Goal: Information Seeking & Learning: Learn about a topic

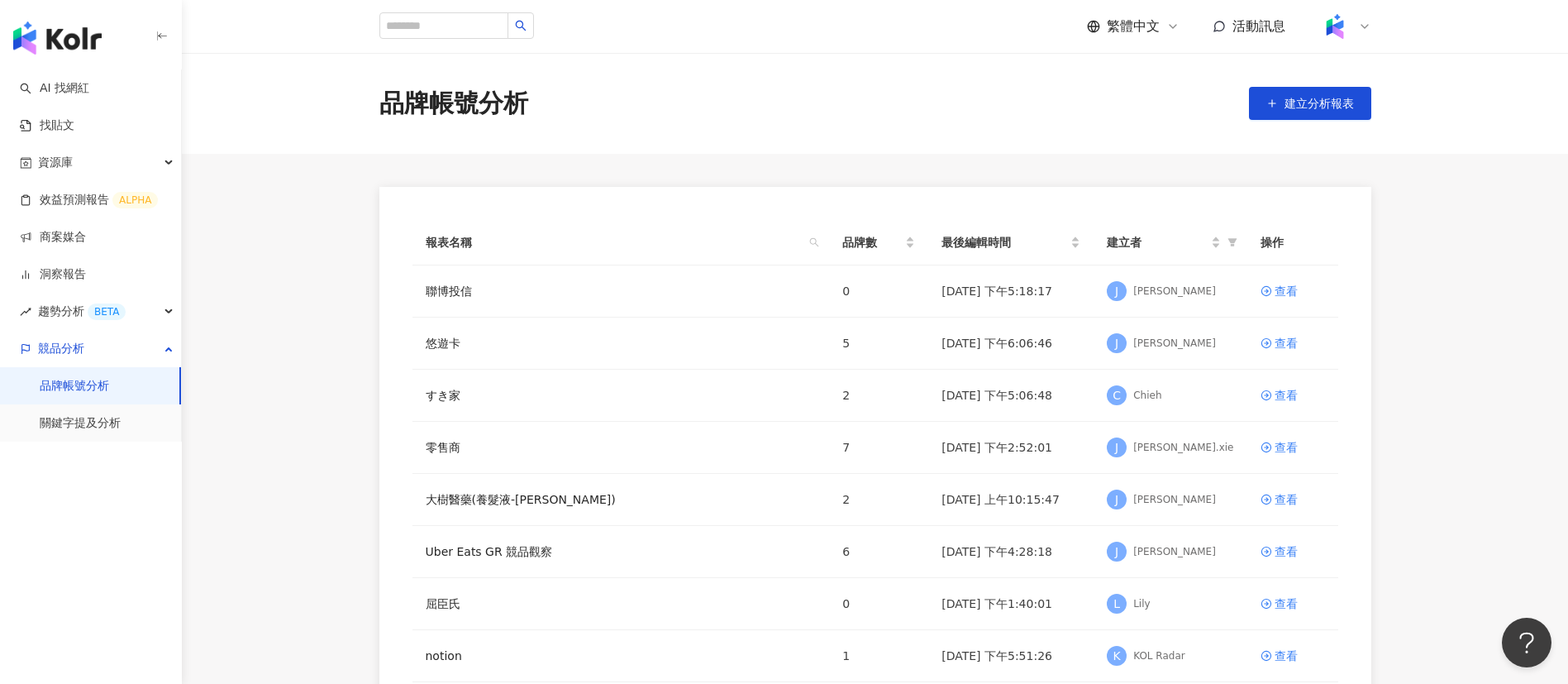
drag, startPoint x: 97, startPoint y: 32, endPoint x: 298, endPoint y: 85, distance: 207.9
click at [97, 32] on img "button" at bounding box center [57, 38] width 89 height 34
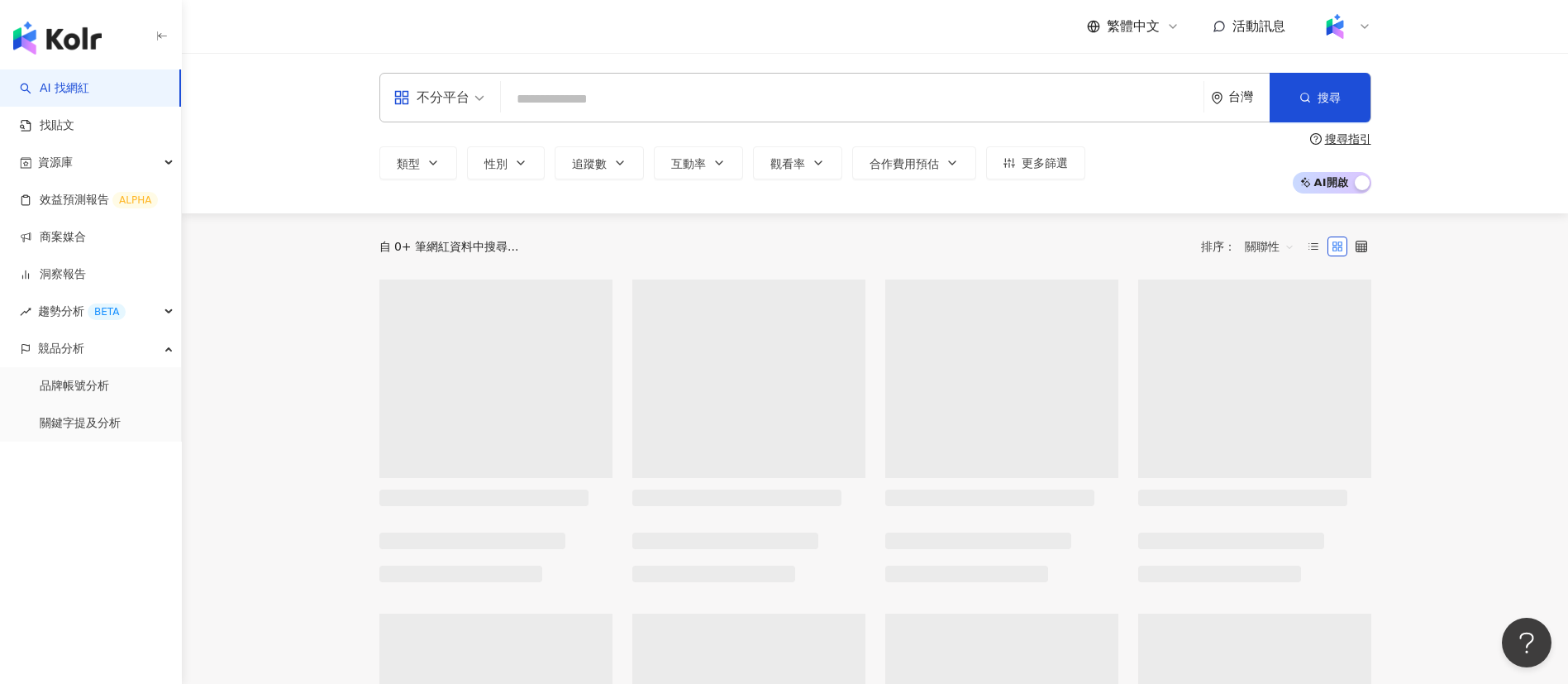
click at [686, 105] on input "search" at bounding box center [852, 100] width 689 height 32
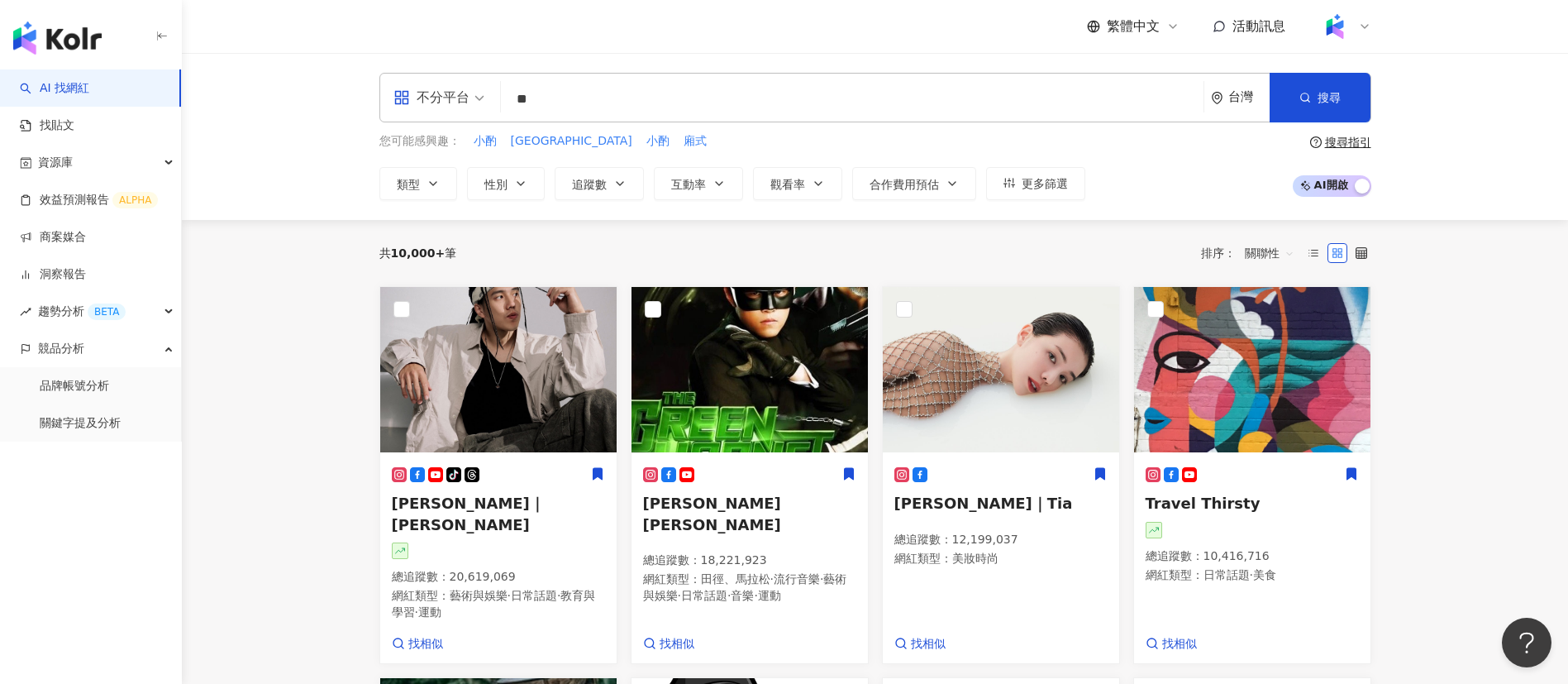
type input "*"
paste input "**********"
type input "**********"
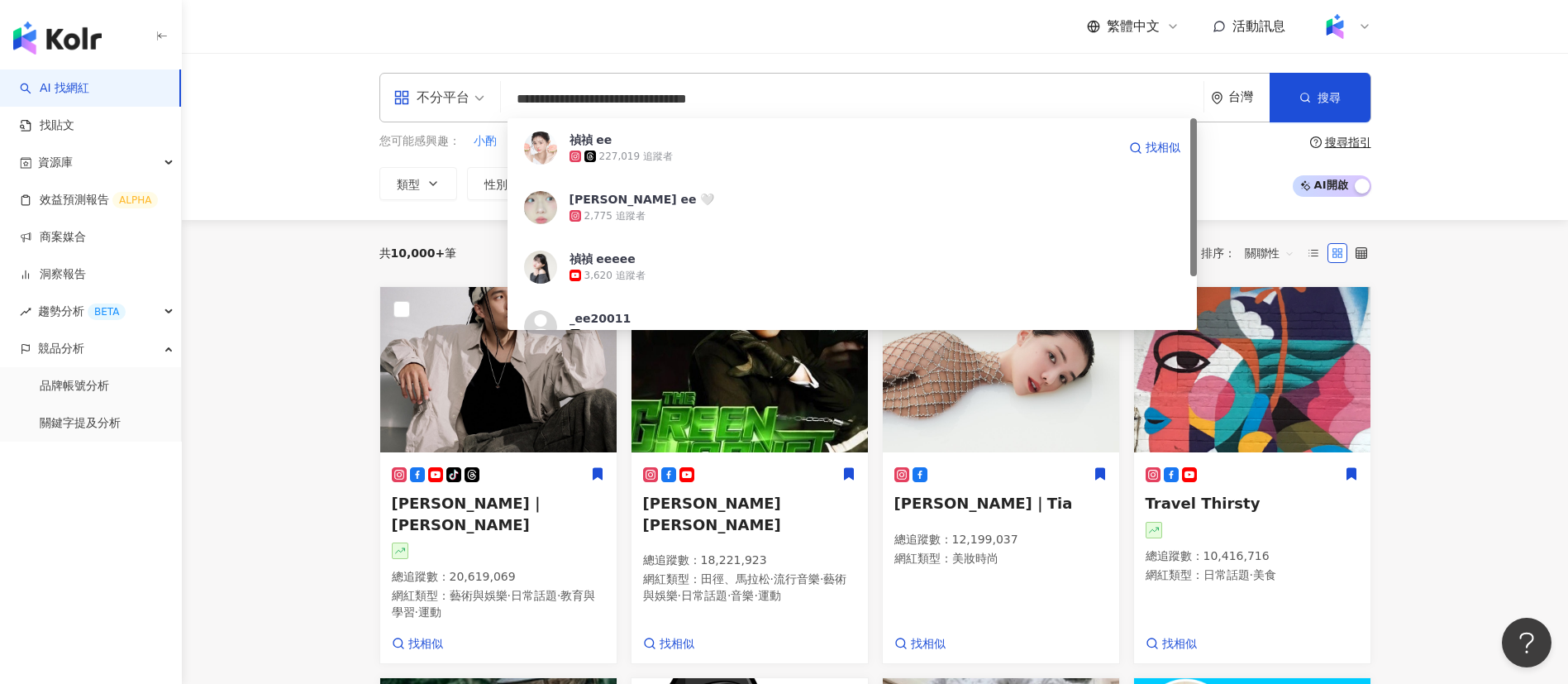
click at [674, 154] on div "227,019 追蹤者" at bounding box center [843, 156] width 548 height 17
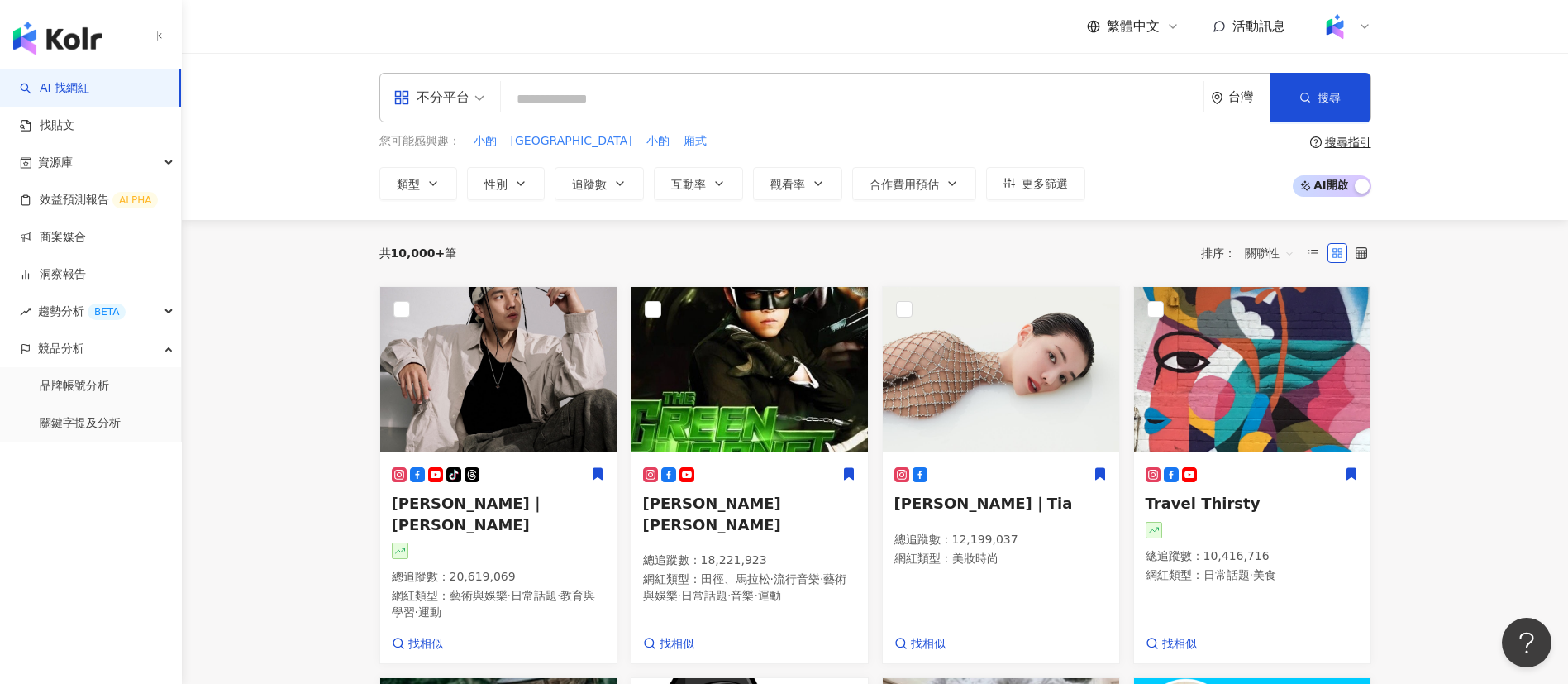
paste input "**********"
type input "**********"
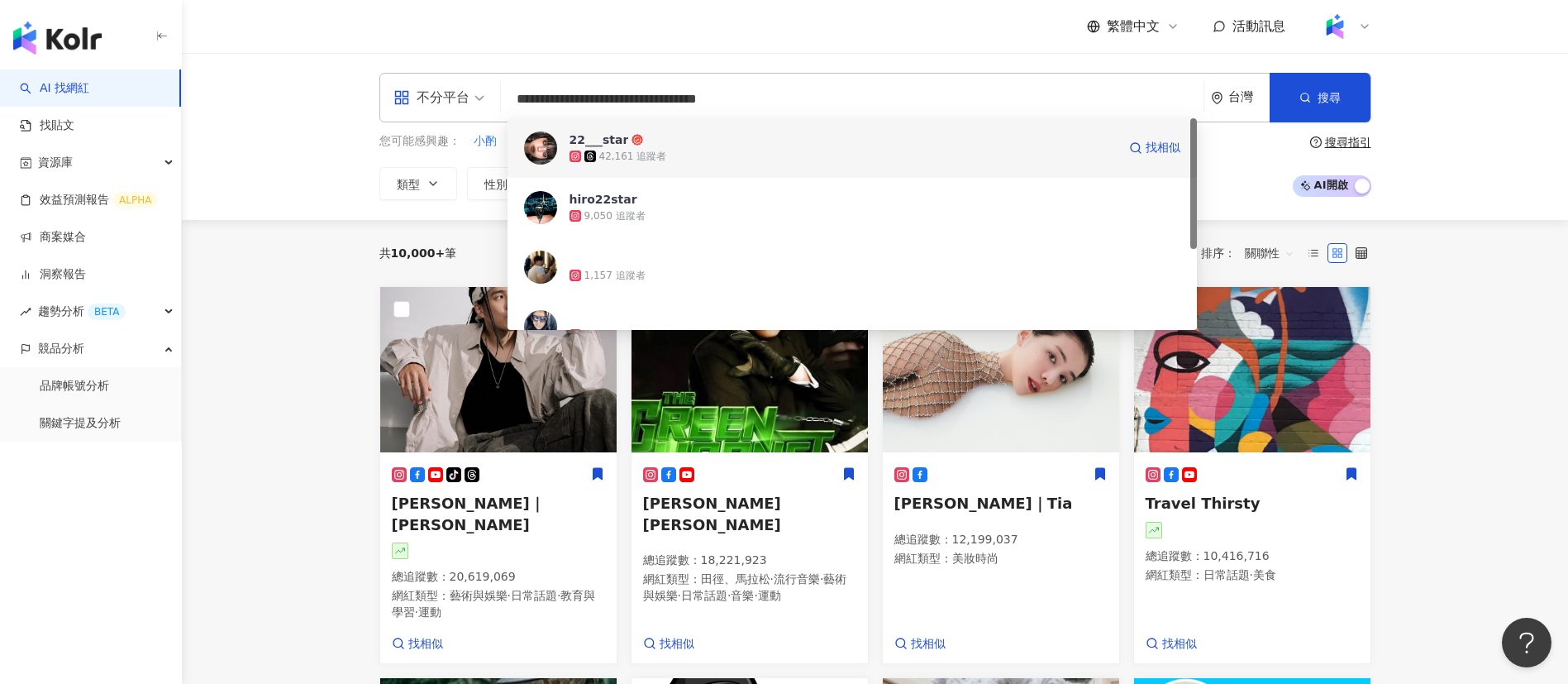
click at [694, 152] on div "42,161 追蹤者" at bounding box center [843, 156] width 548 height 17
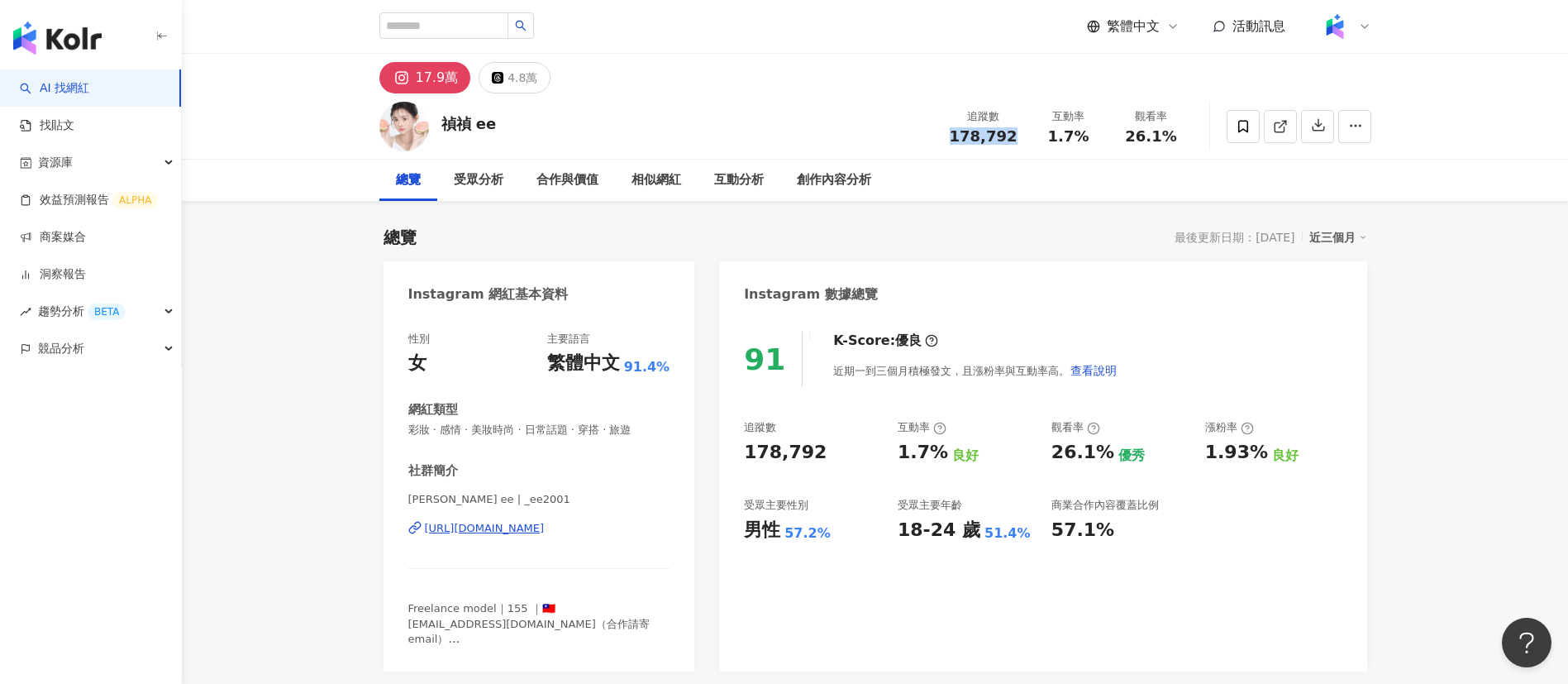
drag, startPoint x: 1012, startPoint y: 137, endPoint x: 950, endPoint y: 140, distance: 62.1
click at [950, 140] on div "追蹤數 178,792" at bounding box center [983, 126] width 88 height 35
copy span "178,792"
click at [832, 171] on div "創作內容分析" at bounding box center [834, 180] width 75 height 20
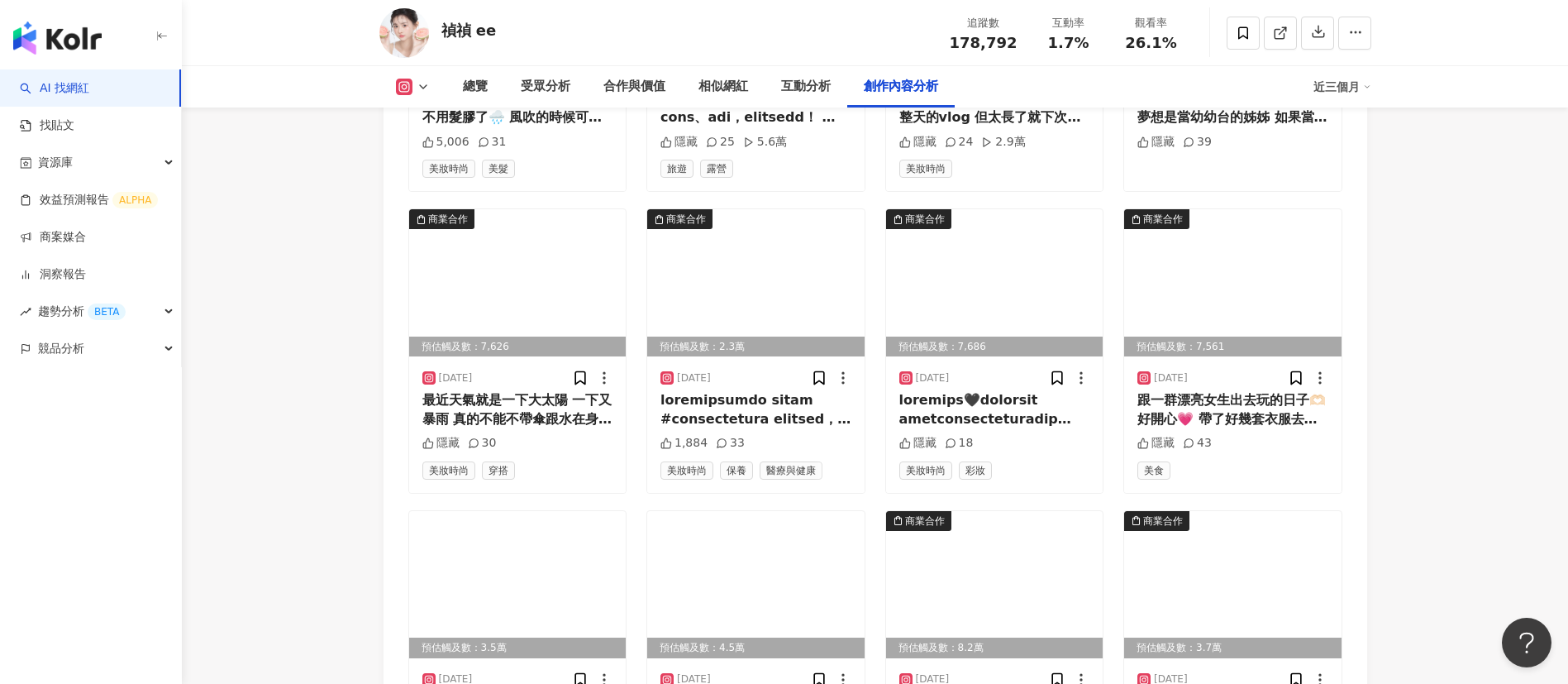
scroll to position [5812, 0]
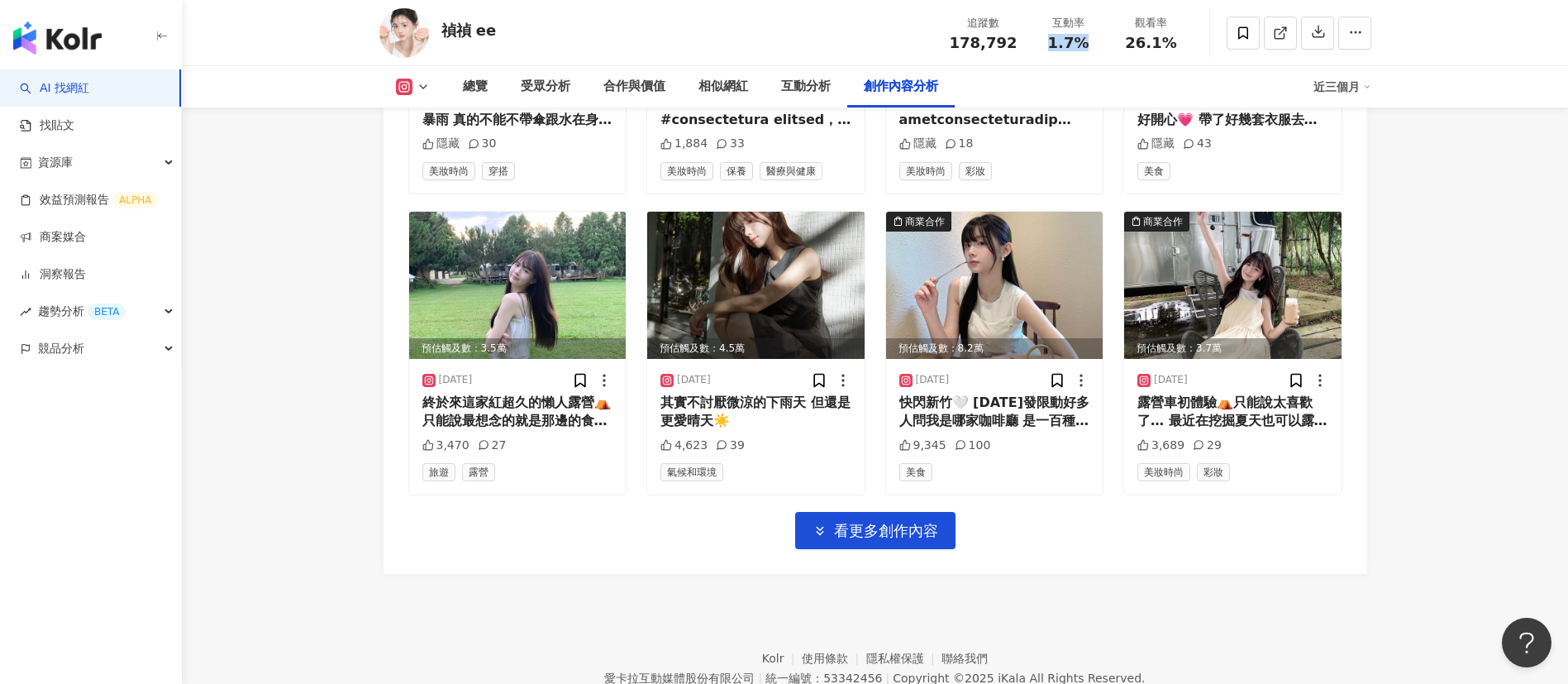
drag, startPoint x: 1088, startPoint y: 47, endPoint x: 1047, endPoint y: 43, distance: 41.2
click at [1047, 43] on div "1.7%" at bounding box center [1069, 42] width 63 height 17
copy span "1.7%"
drag, startPoint x: 1179, startPoint y: 56, endPoint x: 1109, endPoint y: 50, distance: 70.3
click at [1109, 50] on div "追蹤數 178,792 互動率 1.7% 觀看率 26.1%" at bounding box center [1066, 33] width 253 height 49
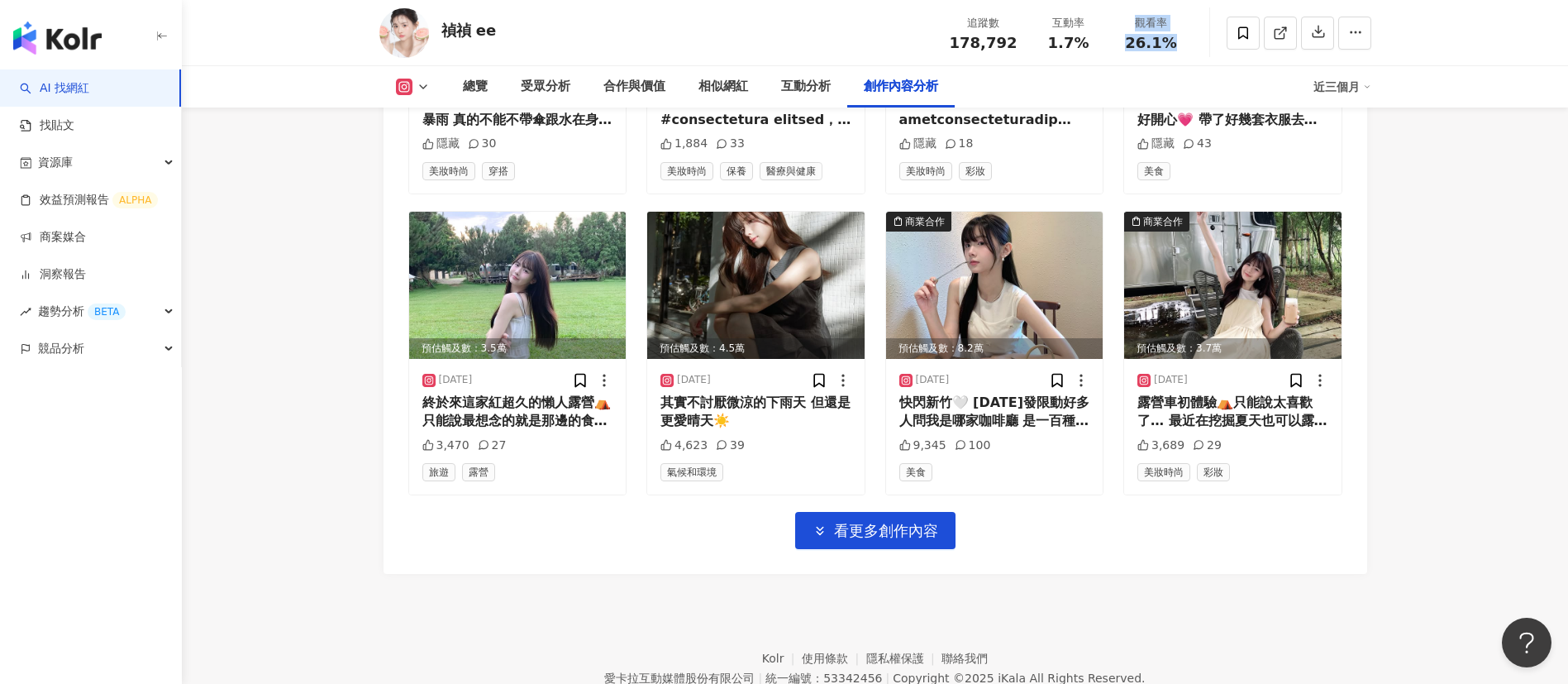
copy div "觀看率 26.1%"
click at [1181, 50] on div "追蹤數 178,792 互動率 1.7% 觀看率 26.1%" at bounding box center [1066, 33] width 253 height 49
drag, startPoint x: 1157, startPoint y: 44, endPoint x: 1129, endPoint y: 44, distance: 28.0
click at [1129, 44] on div "26.1%" at bounding box center [1151, 42] width 63 height 17
copy span "26.1%"
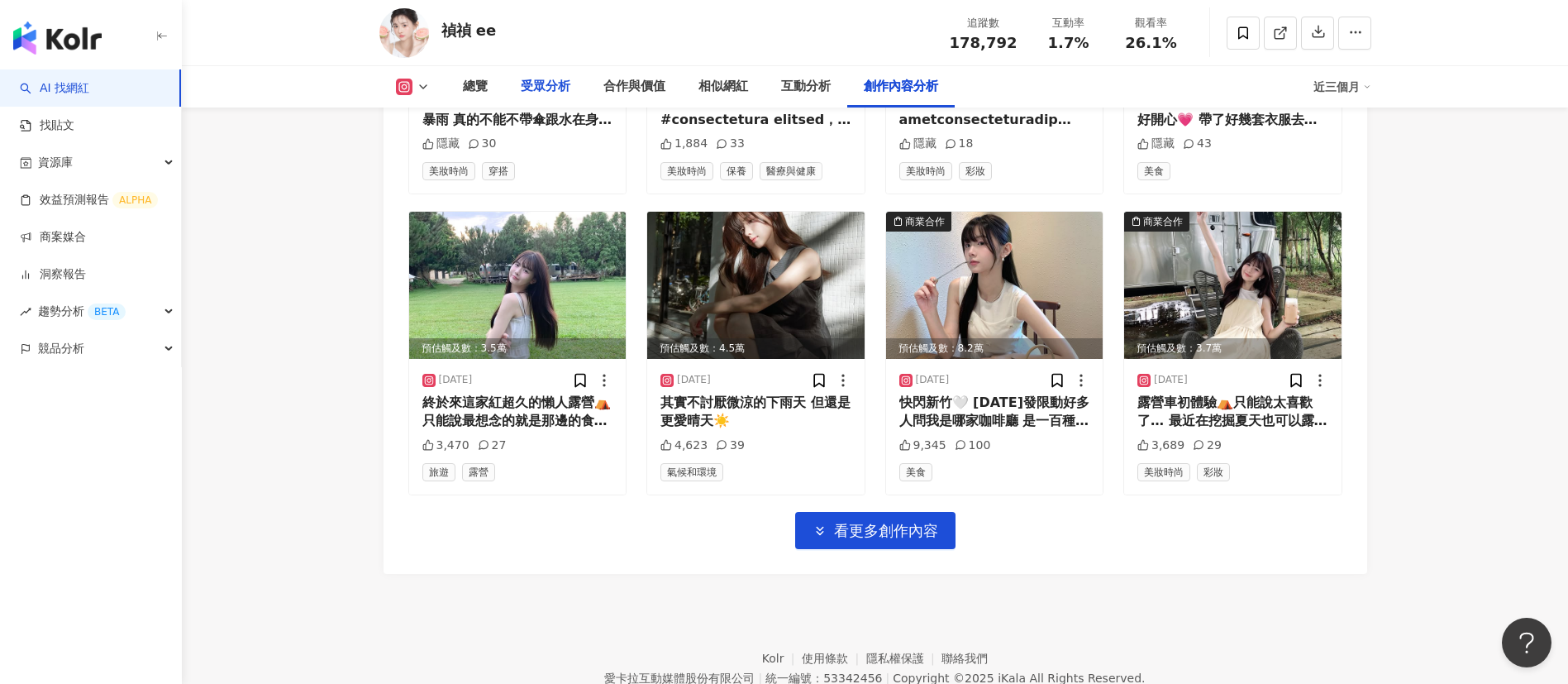
click at [546, 90] on div "受眾分析" at bounding box center [546, 87] width 49 height 20
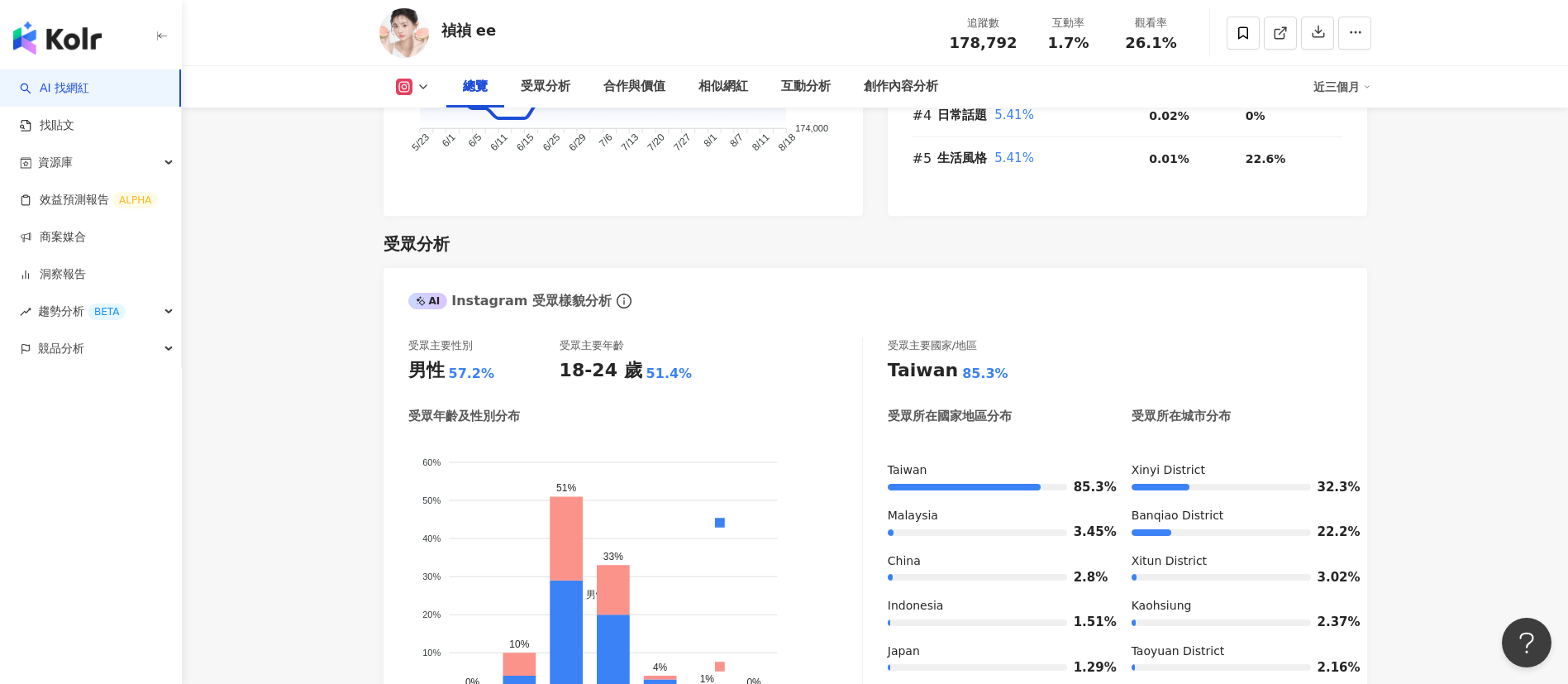
scroll to position [1400, 0]
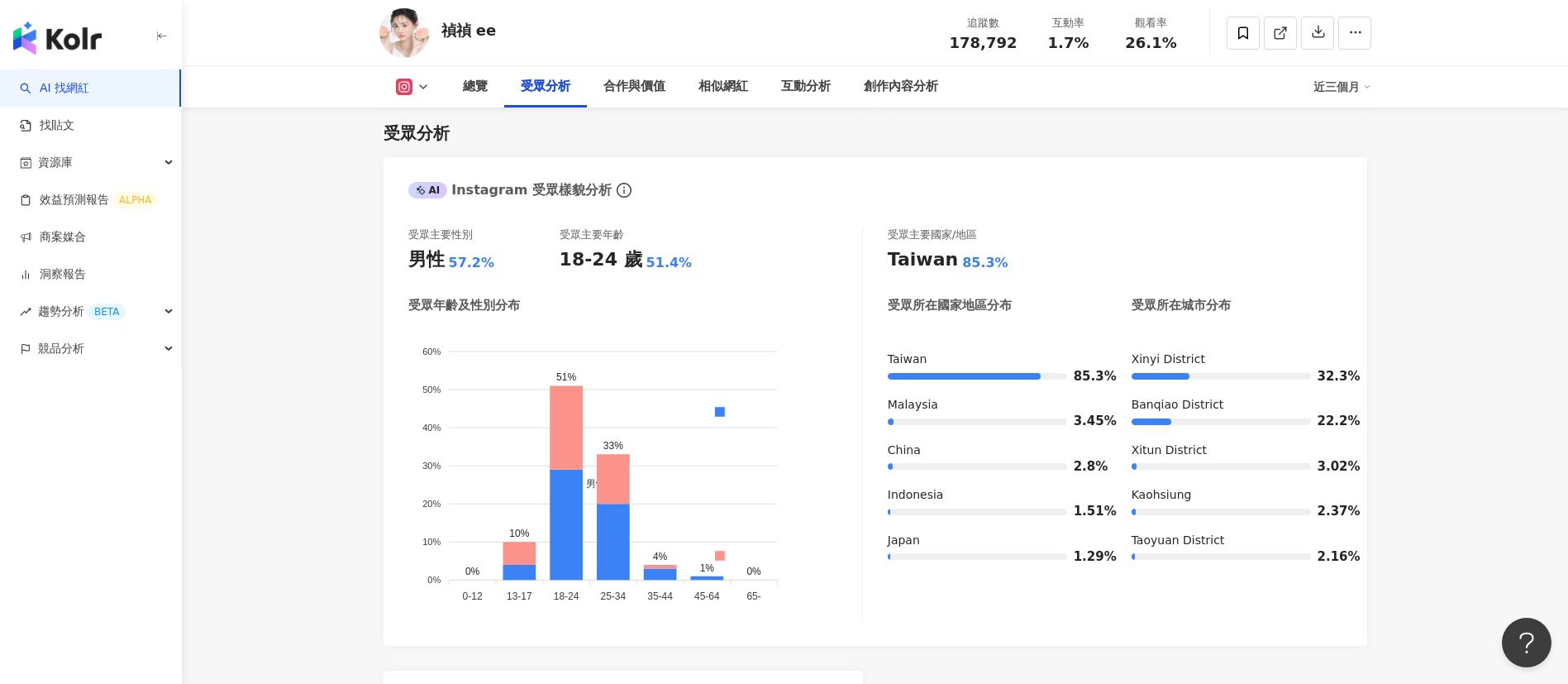
click at [835, 144] on div "受眾分析" at bounding box center [875, 133] width 984 height 24
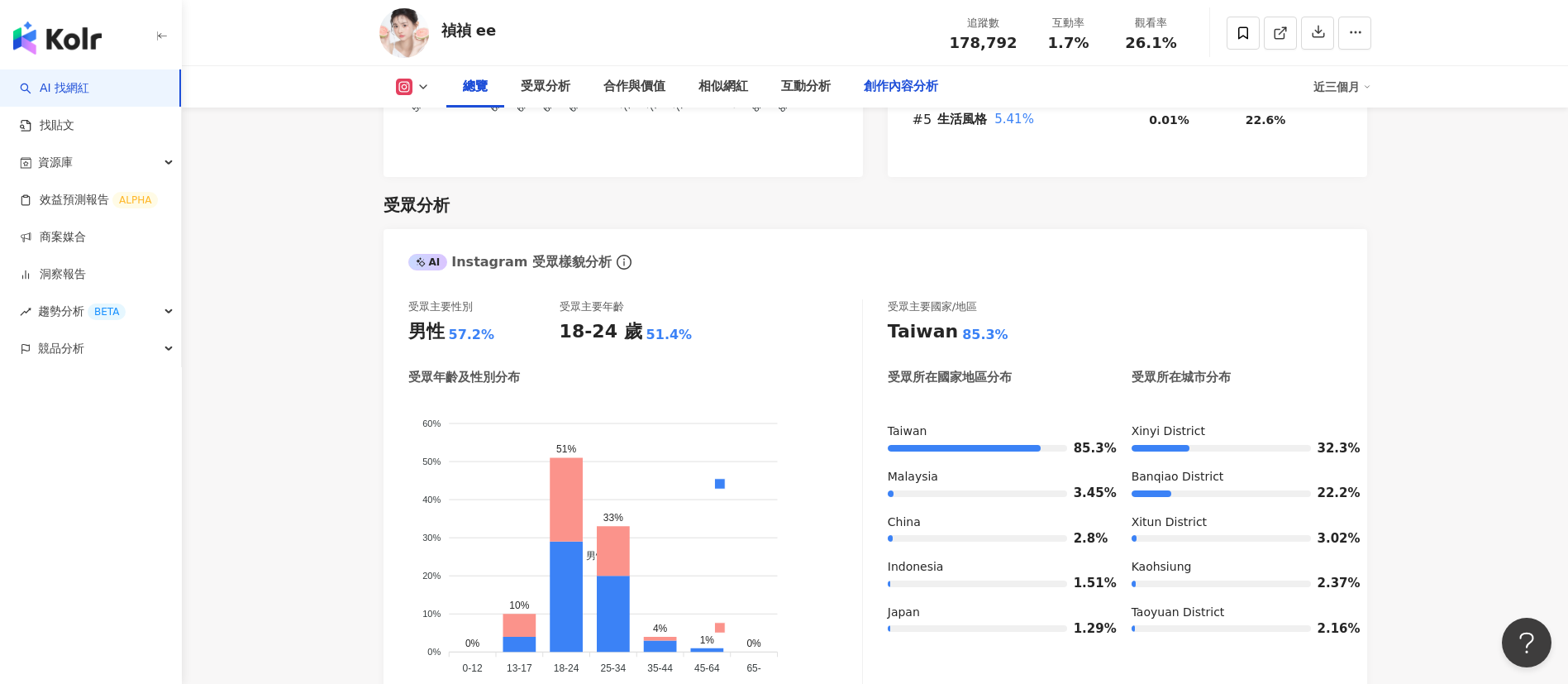
click at [898, 75] on div "創作內容分析" at bounding box center [900, 87] width 107 height 41
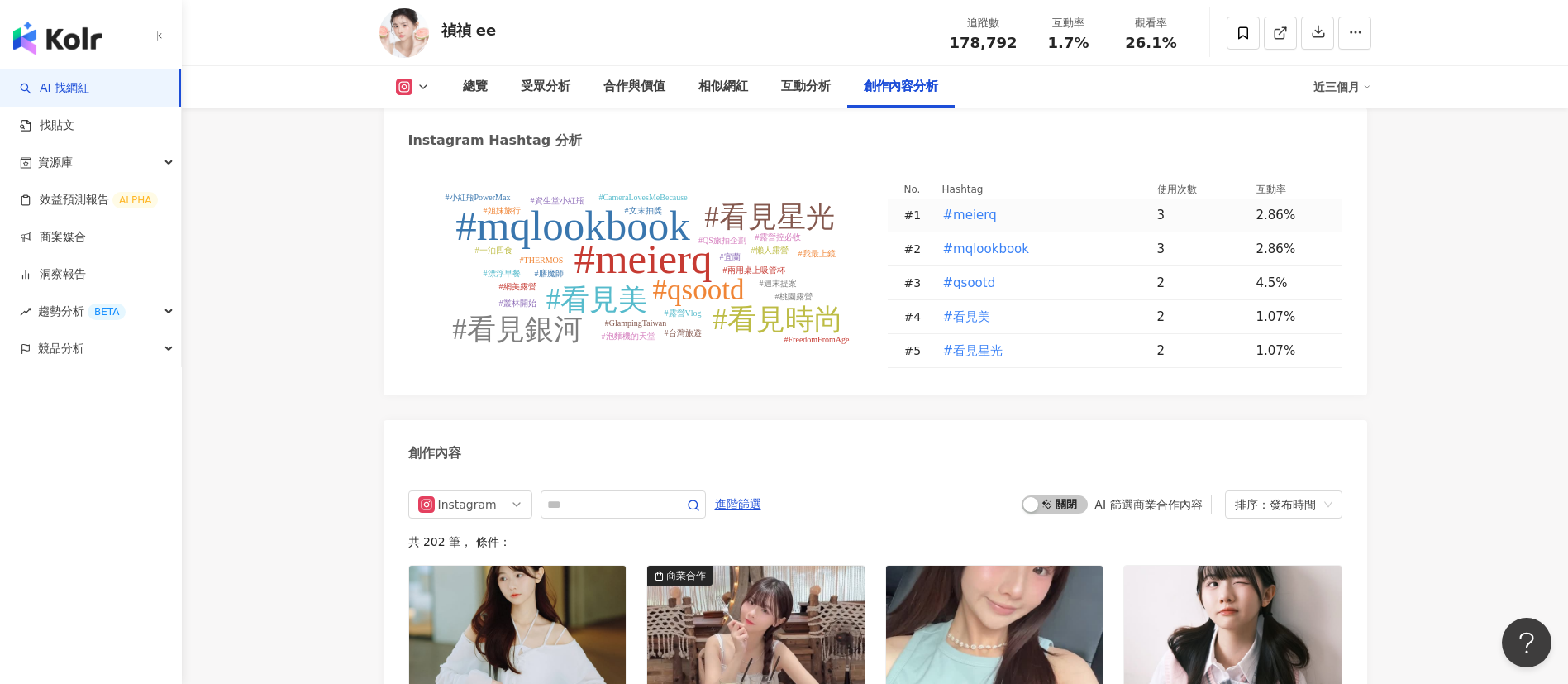
scroll to position [4776, 0]
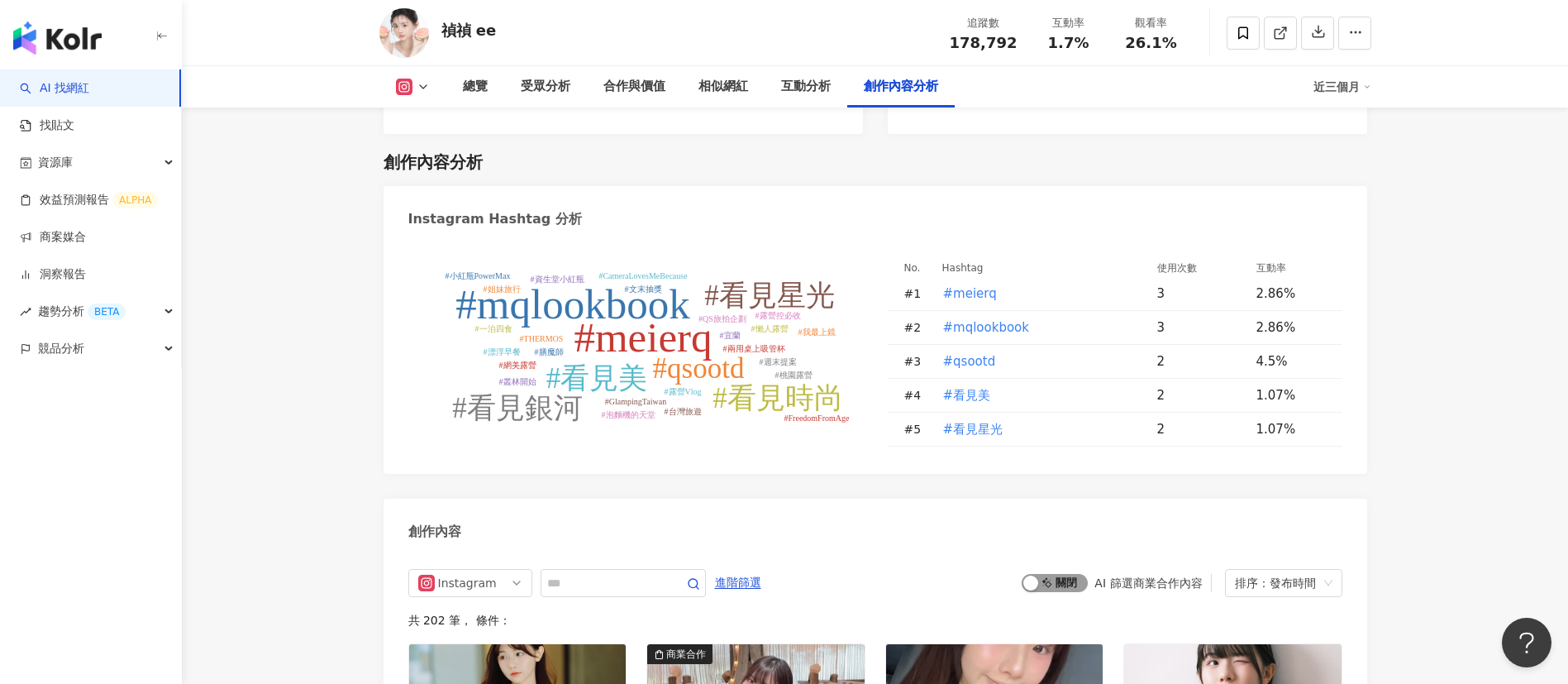
click at [1054, 575] on span "啟動 關閉" at bounding box center [1054, 583] width 66 height 18
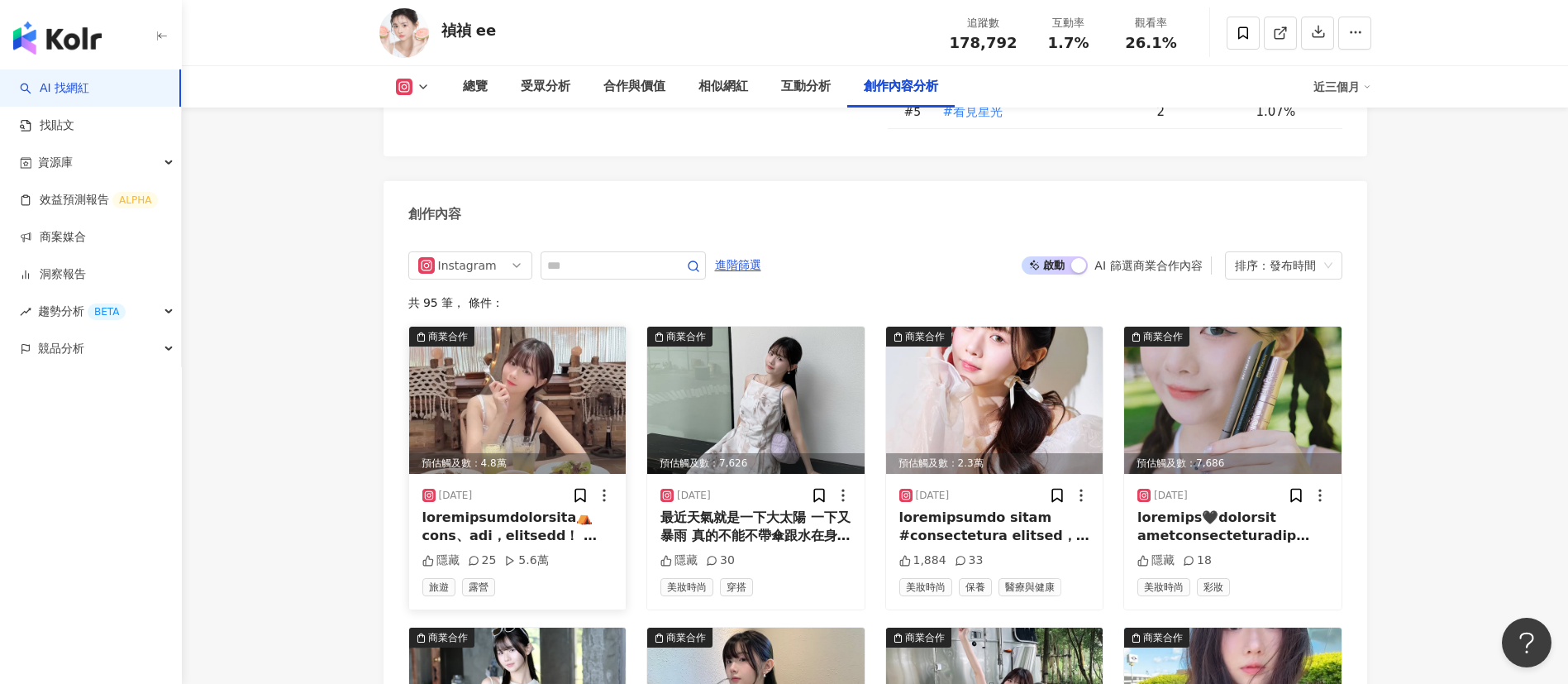
click at [535, 509] on div at bounding box center [518, 527] width 191 height 37
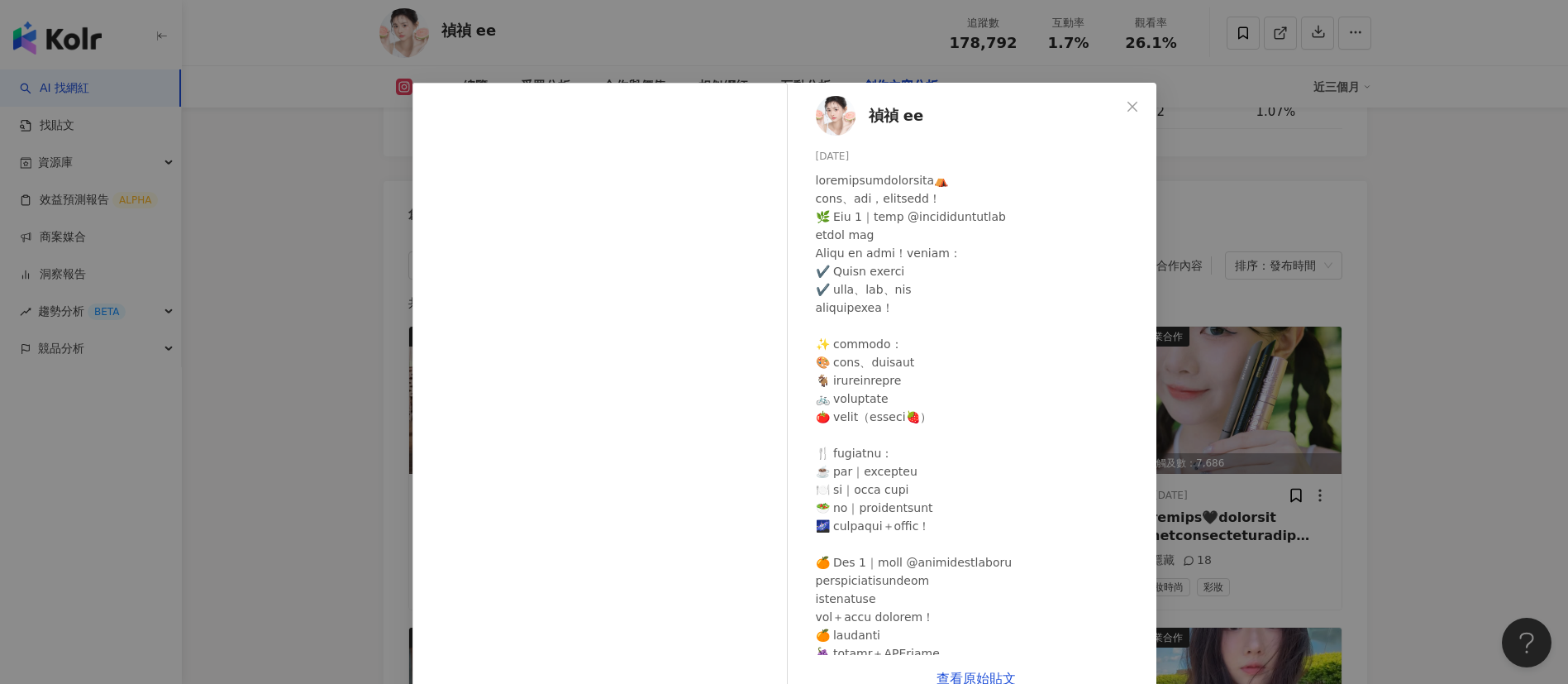
click at [1337, 475] on div "禎禎 ee 2025/8/9 隱藏 25 5.6萬 查看原始貼文" at bounding box center [784, 342] width 1568 height 684
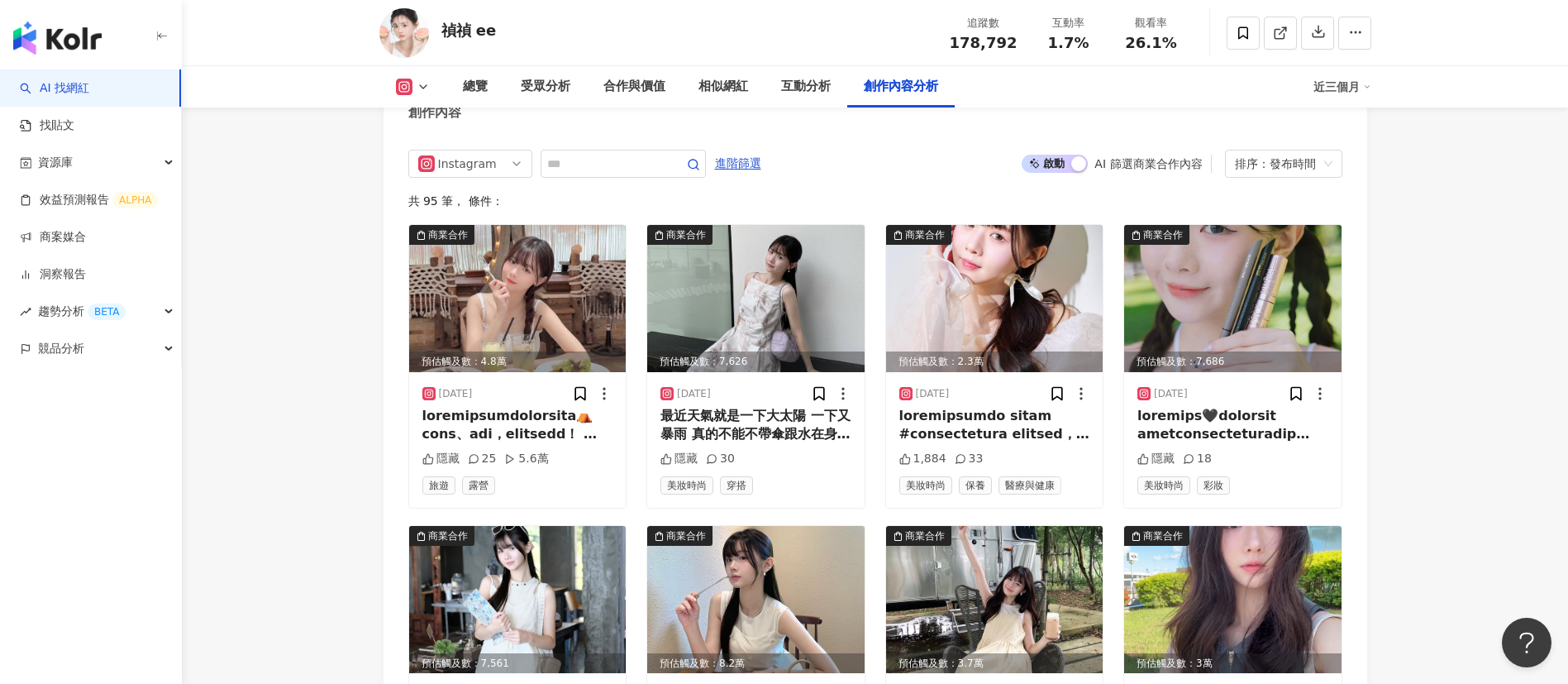
scroll to position [5199, 0]
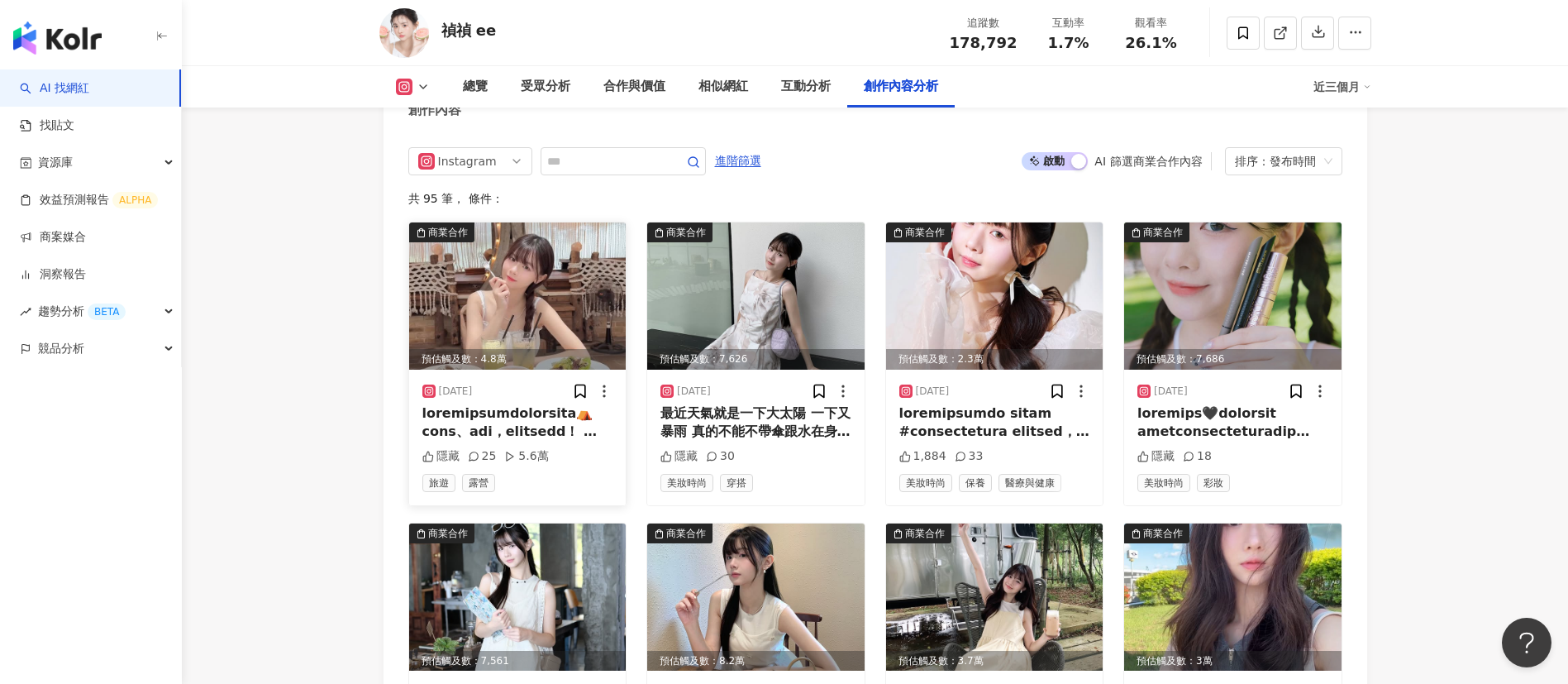
click at [567, 404] on div at bounding box center [518, 423] width 191 height 37
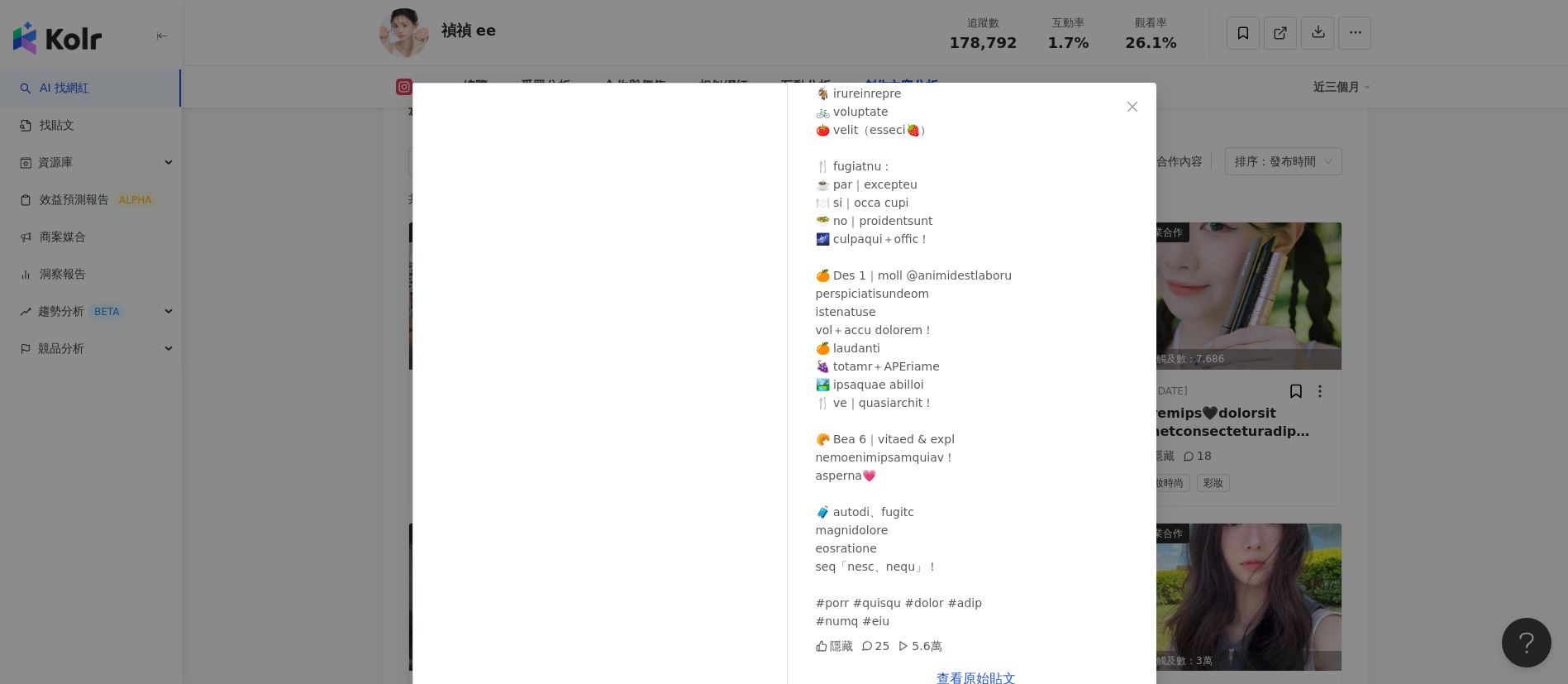
scroll to position [38, 0]
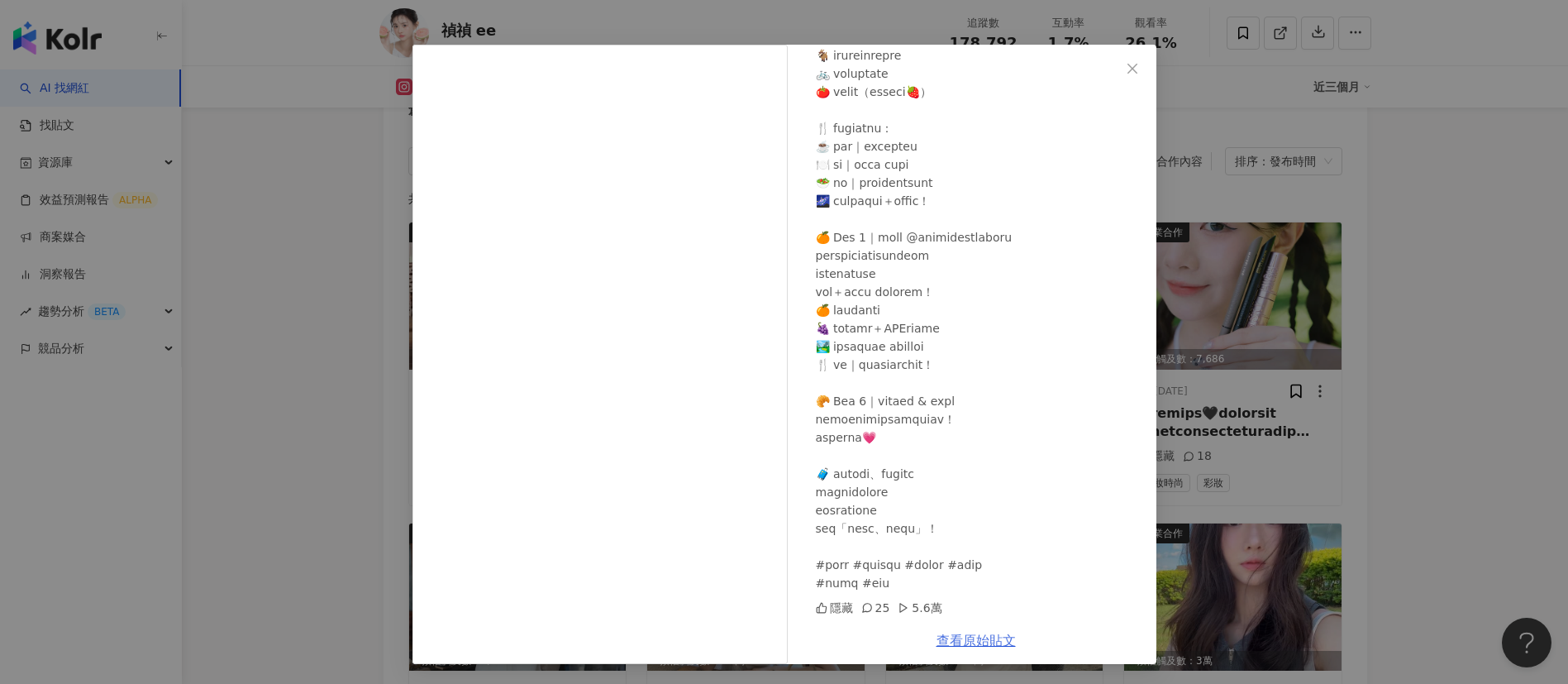
click at [967, 638] on link "查看原始貼文" at bounding box center [976, 641] width 80 height 16
click at [305, 395] on div "禎禎 ee 2025/8/9 隱藏 25 5.6萬 查看原始貼文" at bounding box center [784, 342] width 1568 height 684
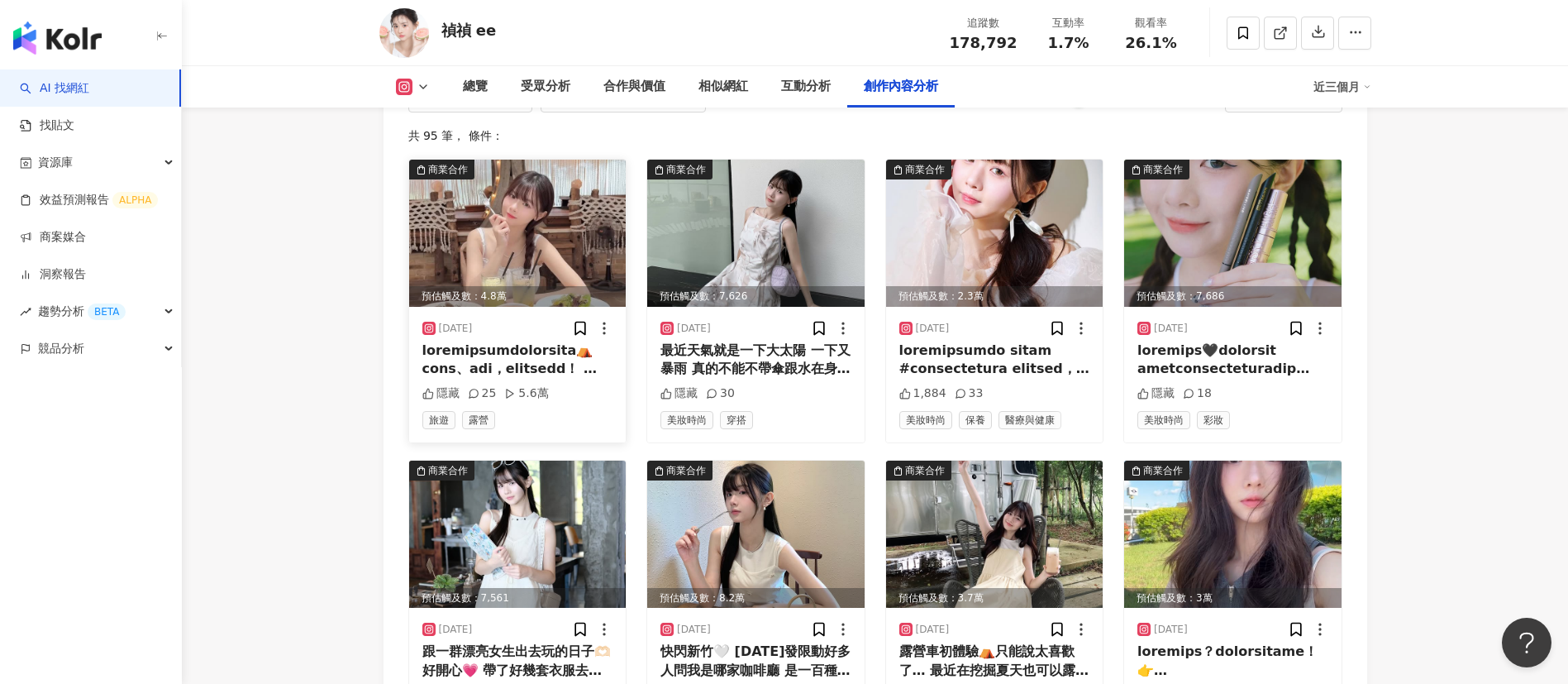
scroll to position [5263, 0]
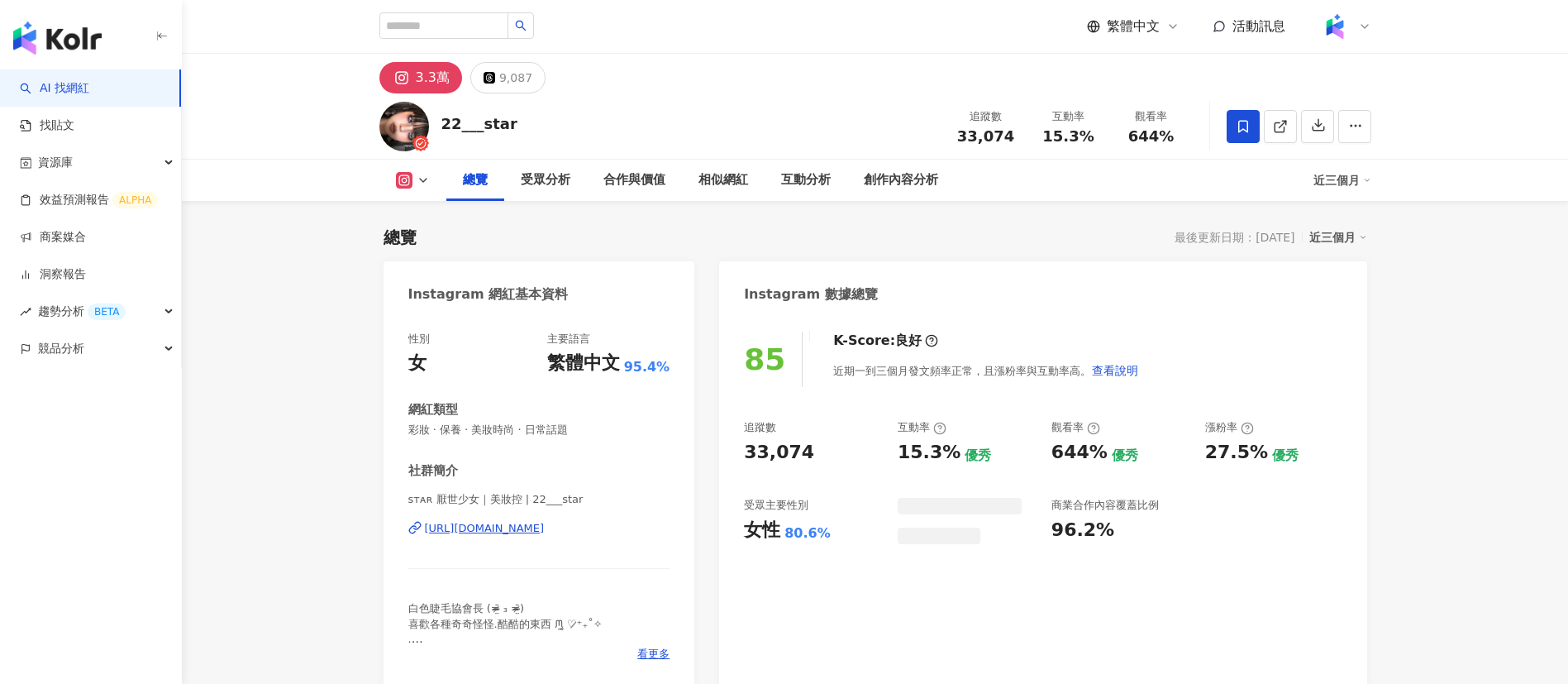
click at [636, 136] on div "22___star 追蹤數 33,074 互動率 15.3% 觀看率 644%" at bounding box center [876, 126] width 1058 height 65
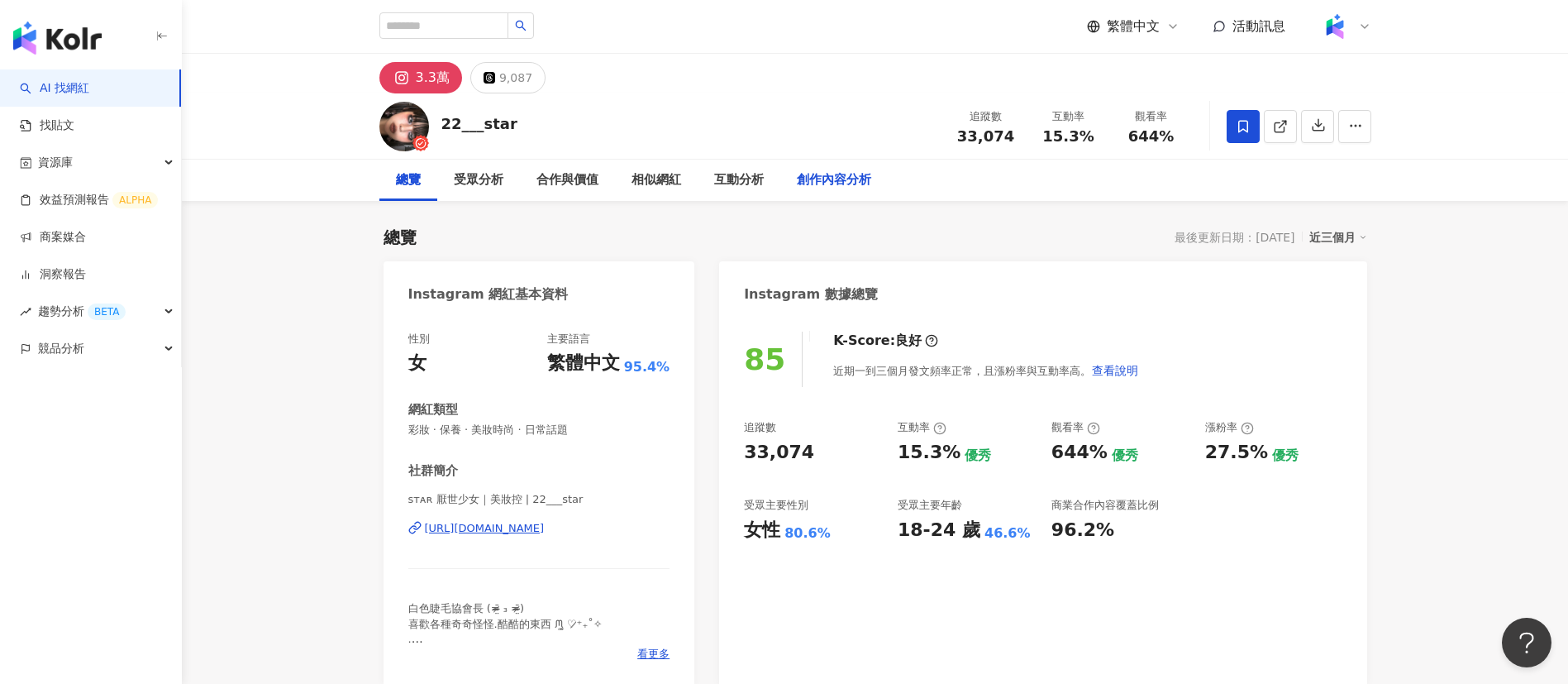
click at [826, 176] on div "創作內容分析" at bounding box center [834, 180] width 75 height 20
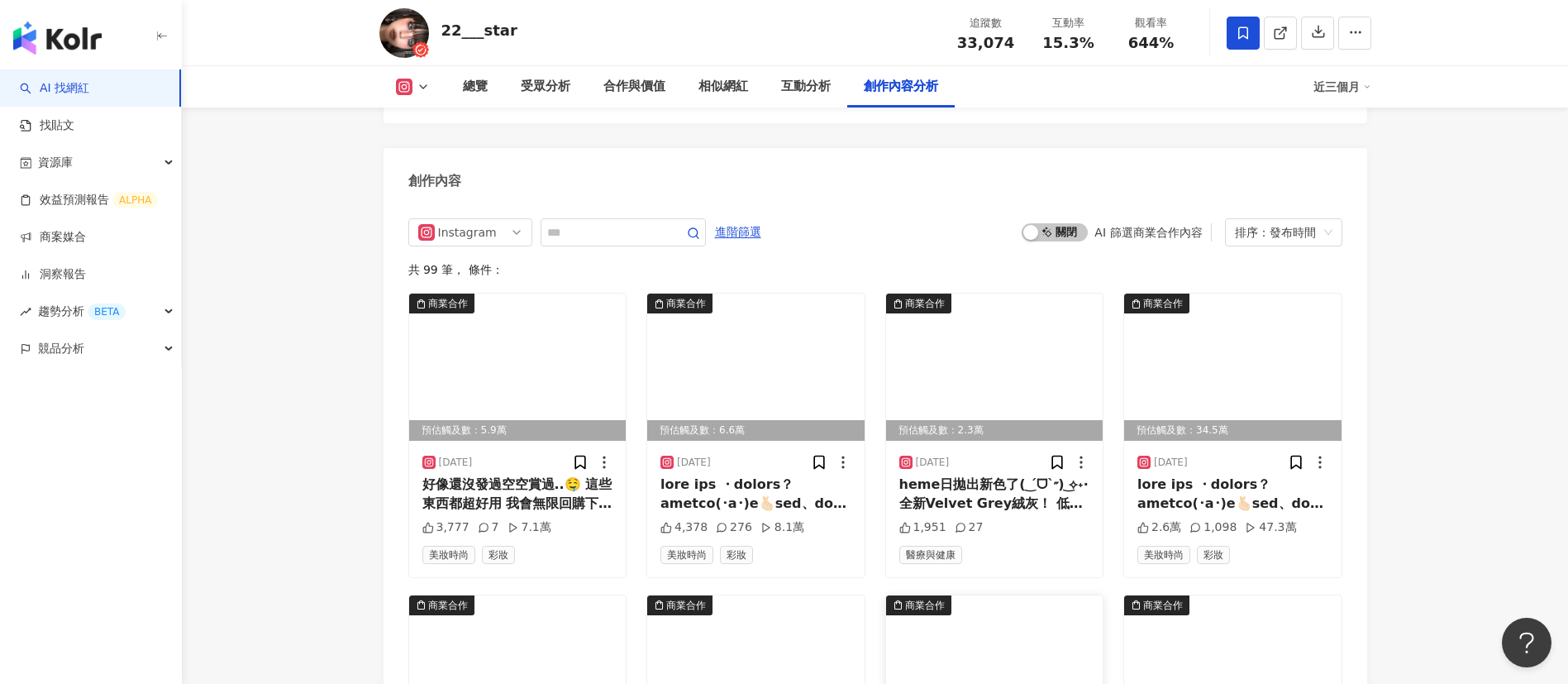
scroll to position [5144, 0]
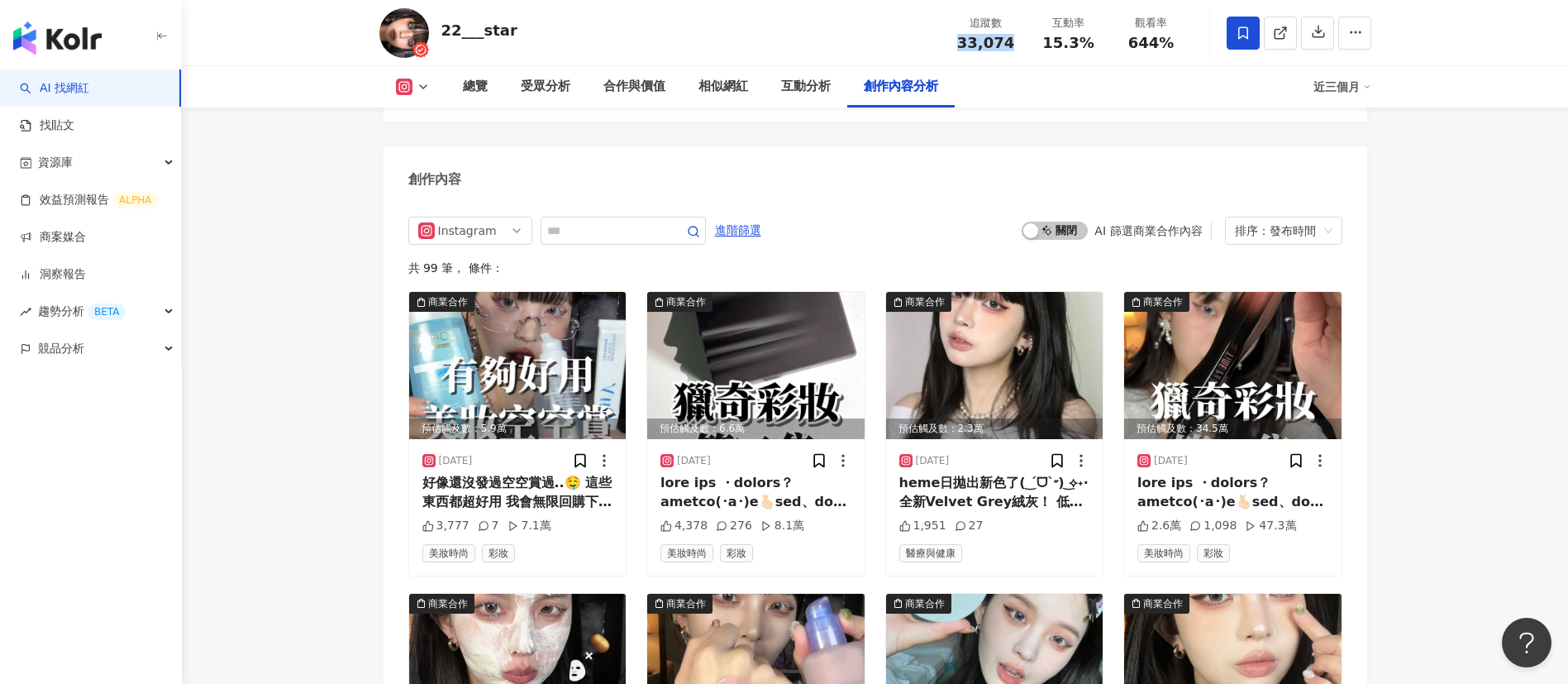
drag, startPoint x: 1009, startPoint y: 43, endPoint x: 957, endPoint y: 45, distance: 52.0
click at [957, 45] on div "33,074" at bounding box center [986, 42] width 63 height 17
copy span "33,074"
drag, startPoint x: 1103, startPoint y: 49, endPoint x: 1039, endPoint y: 49, distance: 64.0
click at [1039, 49] on div "互動率 15.3%" at bounding box center [1069, 33] width 83 height 35
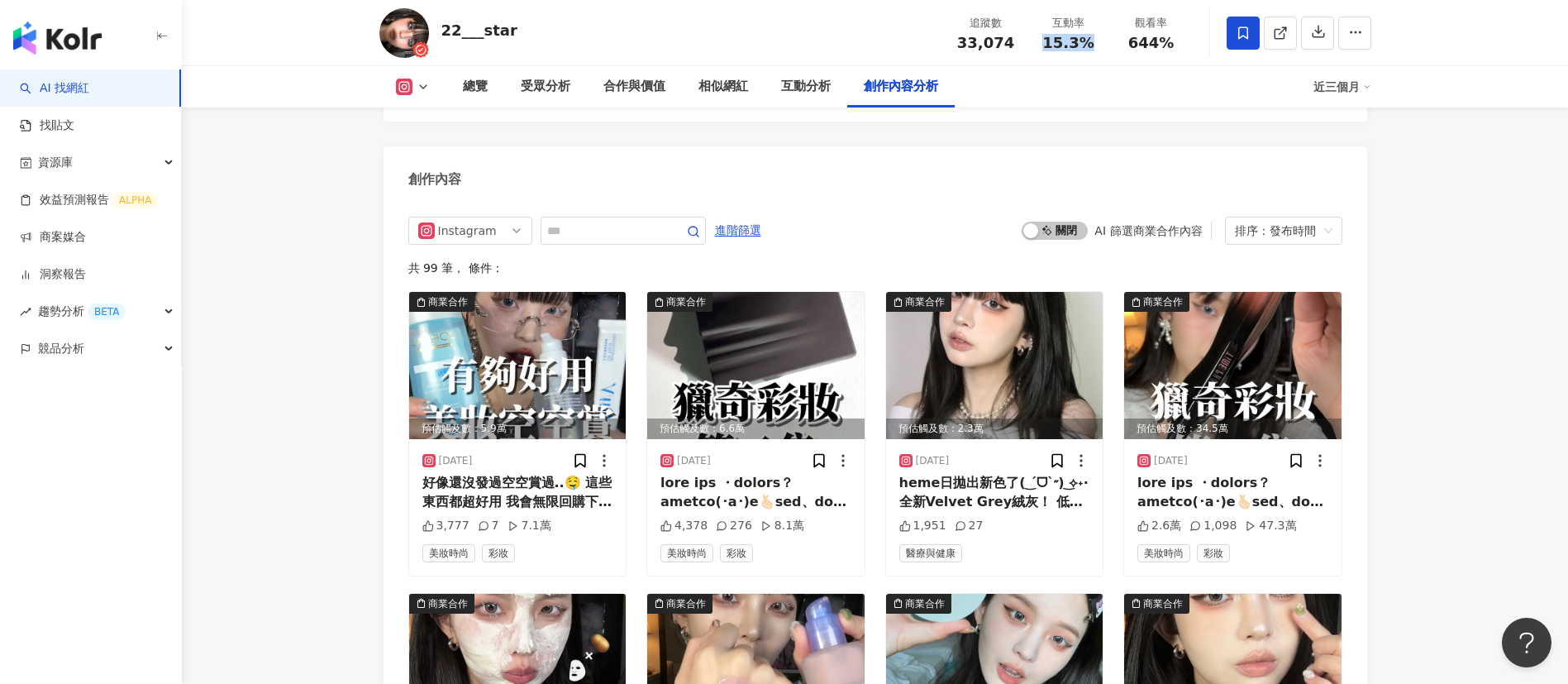
copy span "15.3%"
drag, startPoint x: 1174, startPoint y: 49, endPoint x: 1118, endPoint y: 48, distance: 56.0
click at [1118, 48] on div "觀看率 644%" at bounding box center [1151, 33] width 83 height 35
copy span "644%"
click at [1294, 40] on link at bounding box center [1280, 34] width 33 height 34
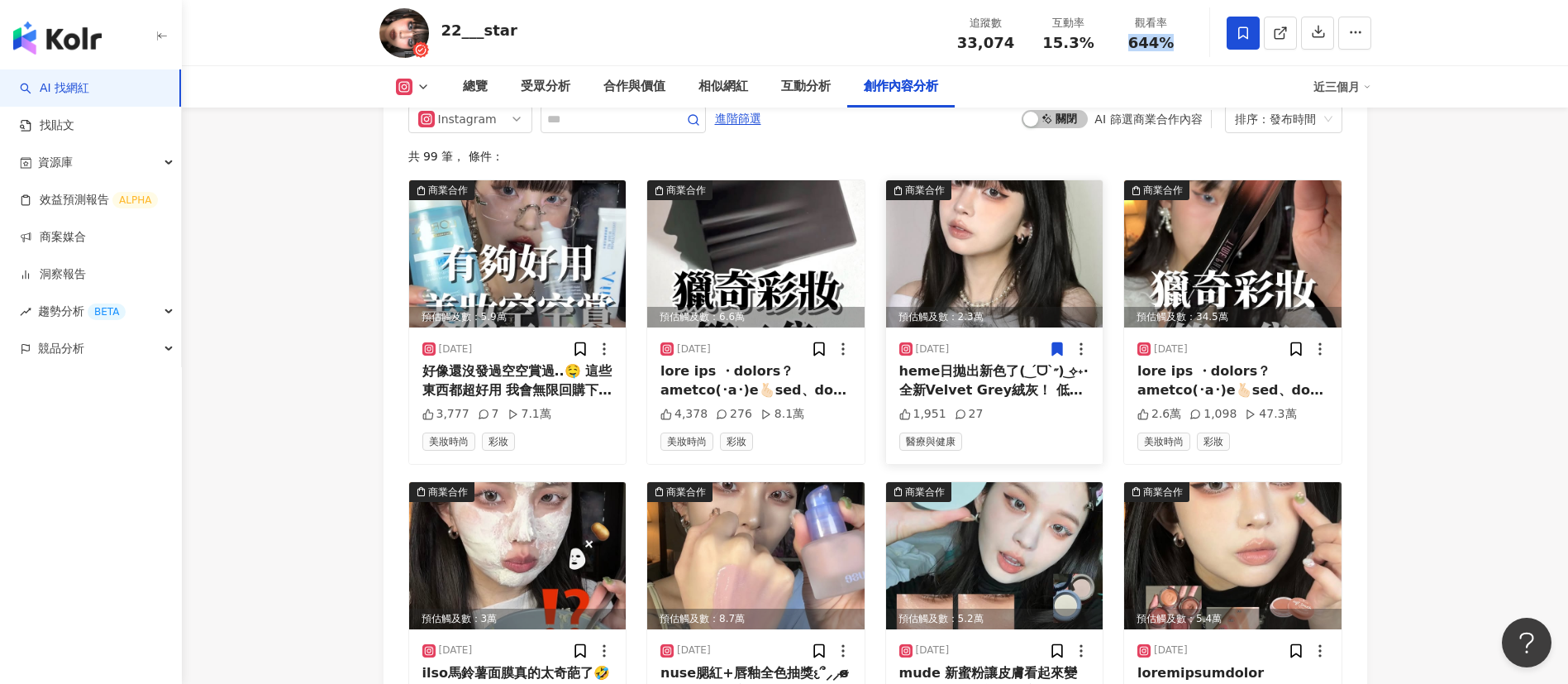
scroll to position [5343, 0]
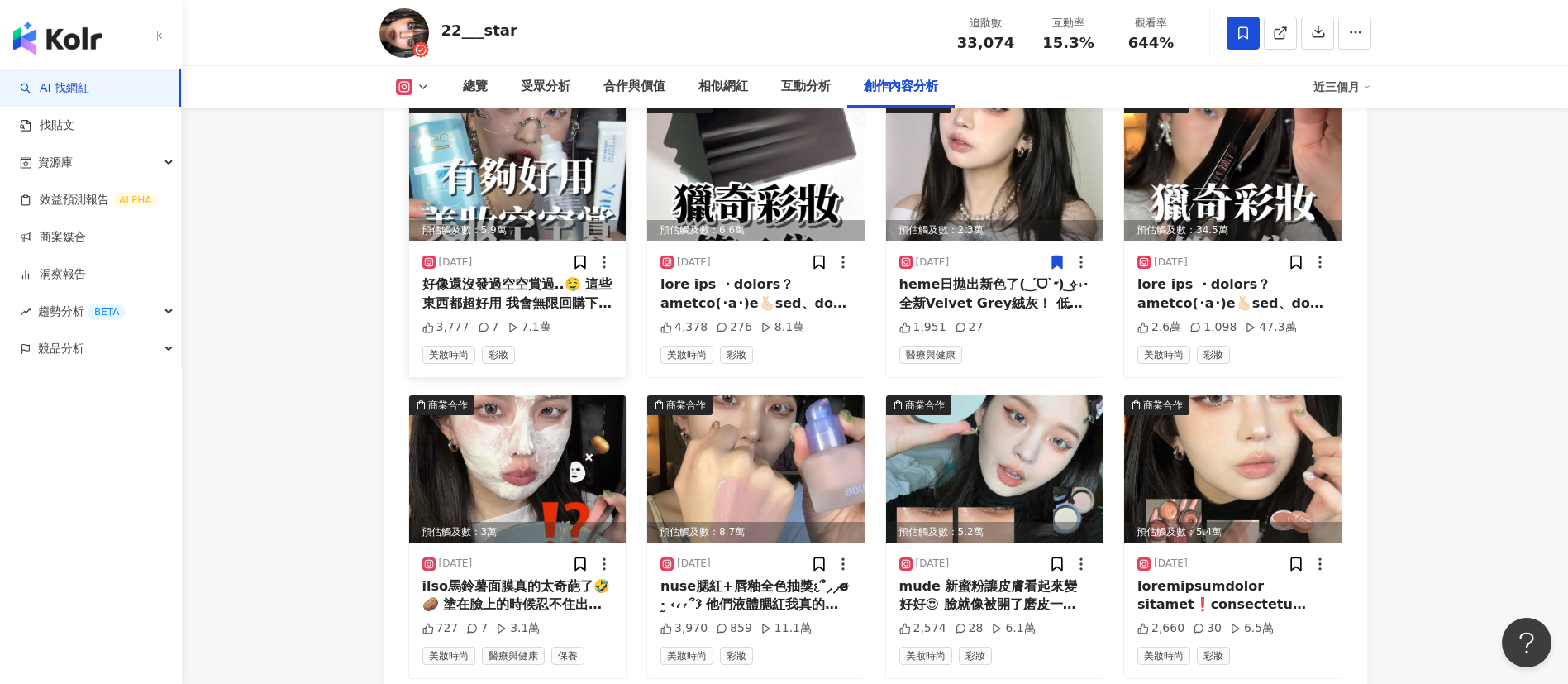
click at [562, 276] on div "好像還沒發過空空賞過..🤤 這些東西都超好用 我會無限回購下去 謝謝ᐠ( ᐕ )ᐟ Bioliss瀏海蜜粉 水之印彈力霜 ilso卸妝油 L’OREAL眼唇卸…" at bounding box center [518, 295] width 191 height 37
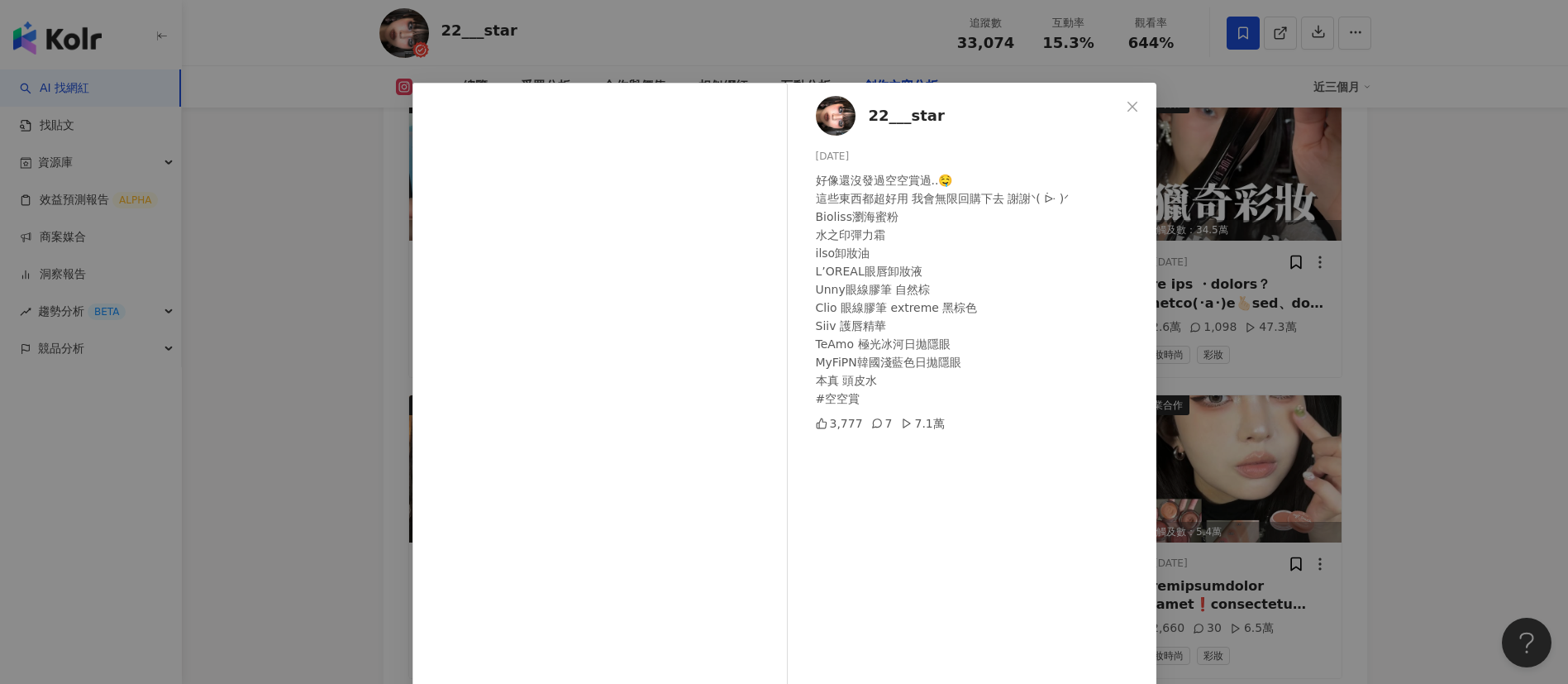
click at [1352, 456] on div "22___star 2025/8/18 好像還沒發過空空賞過..🤤 這些東西都超好用 我會無限回購下去 謝謝ᐠ( ᐕ )ᐟ Bioliss瀏海蜜粉 水之印彈力…" at bounding box center [784, 342] width 1568 height 684
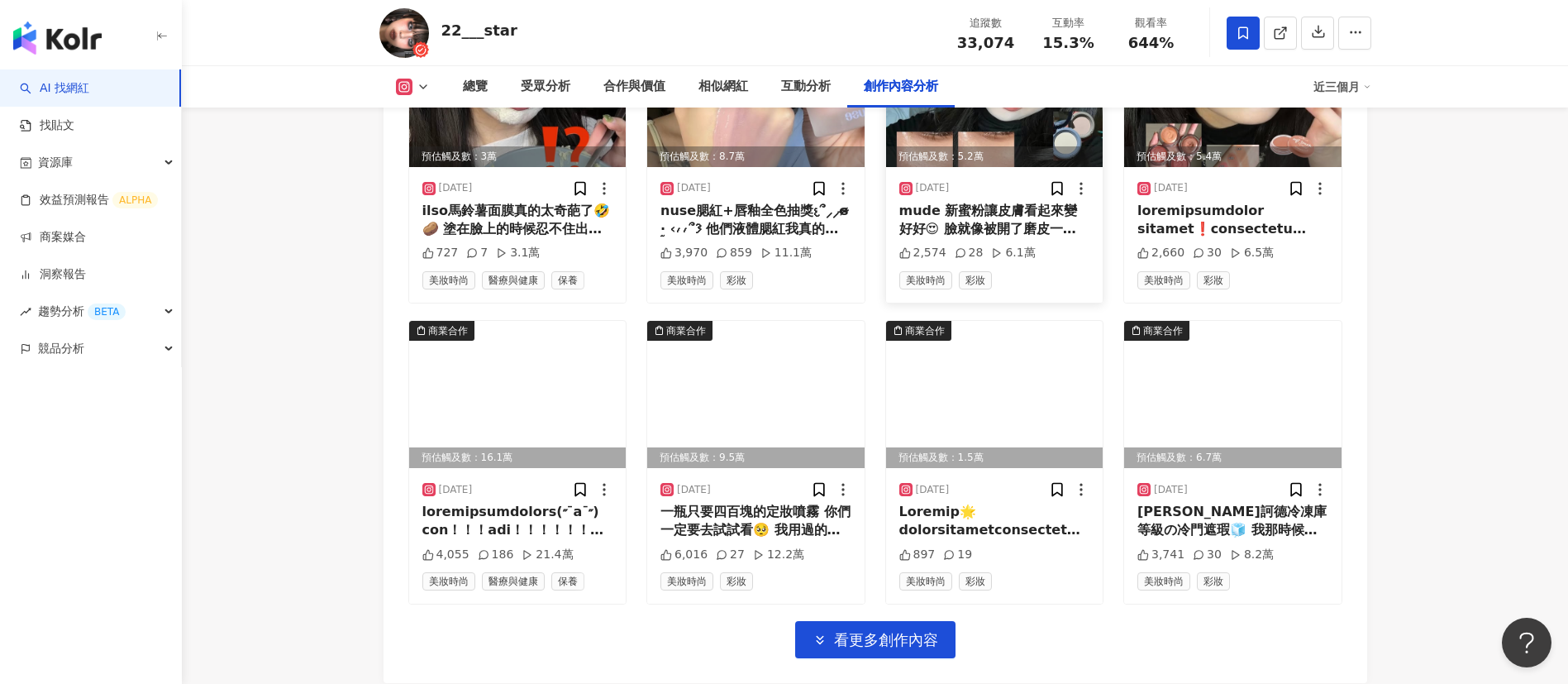
scroll to position [5717, 0]
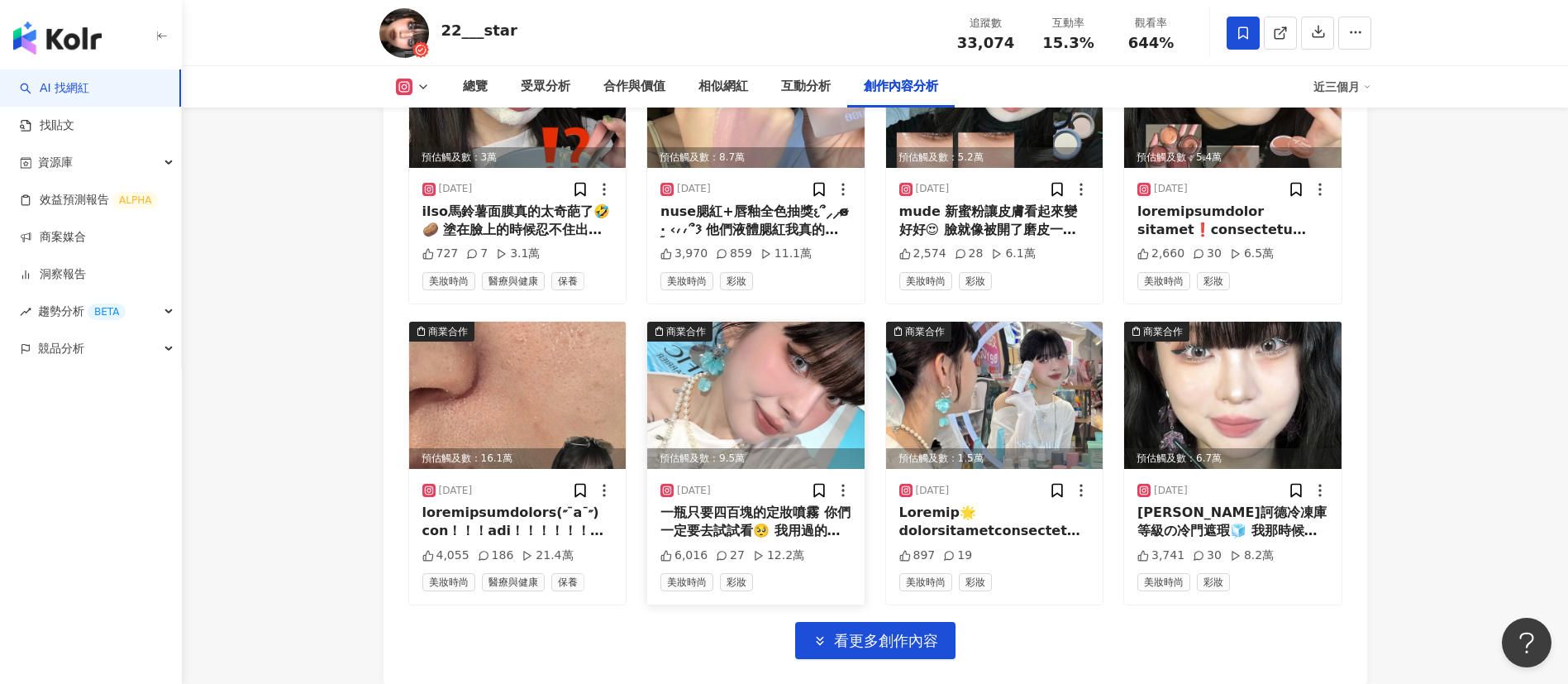
click at [793, 504] on div "一瓶只要四百塊的定妝噴霧 你們一定要去試試看🥺 我用過的定妝噴霧也不少 噴頭太強 水珠太大顆 不好控制的狀況遇到過幾次 Skintific柔霧定妝噴霧 算是我…" at bounding box center [756, 522] width 191 height 37
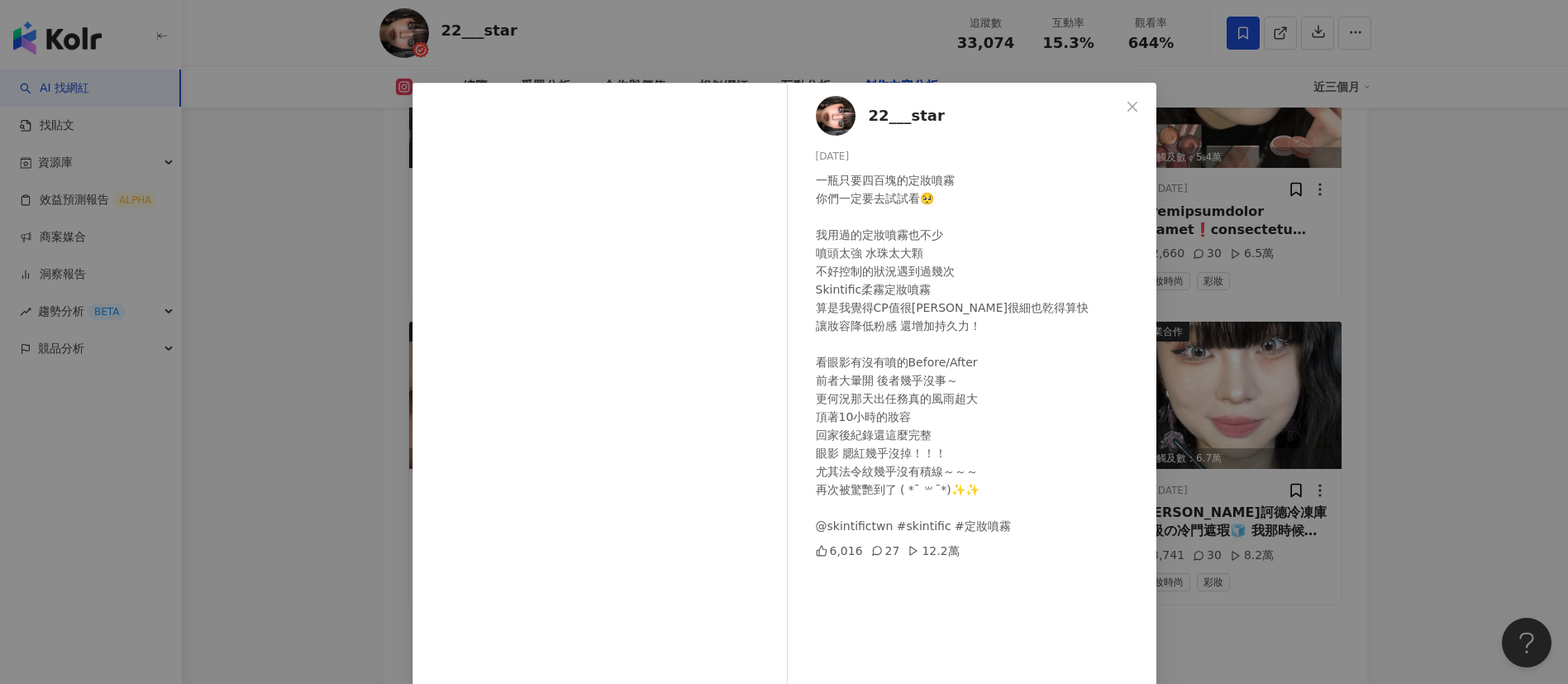
scroll to position [58, 0]
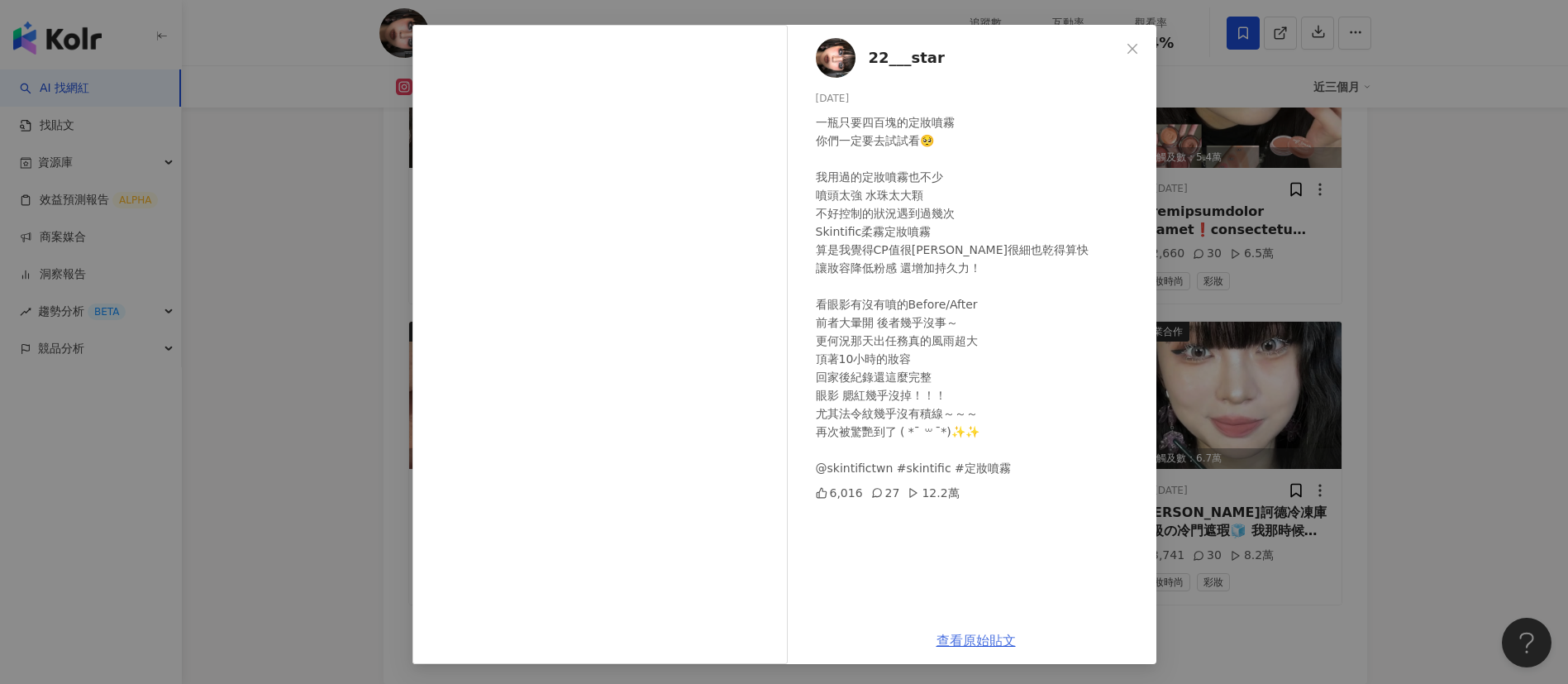
click at [957, 637] on link "查看原始貼文" at bounding box center [976, 641] width 80 height 16
click at [312, 240] on div "22___star 2025/7/23 一瓶只要四百塊的定妝噴霧 你們一定要去試試看🥺 我用過的定妝噴霧也不少 噴頭太強 水珠太大顆 不好控制的狀況遇到過幾次…" at bounding box center [784, 342] width 1568 height 684
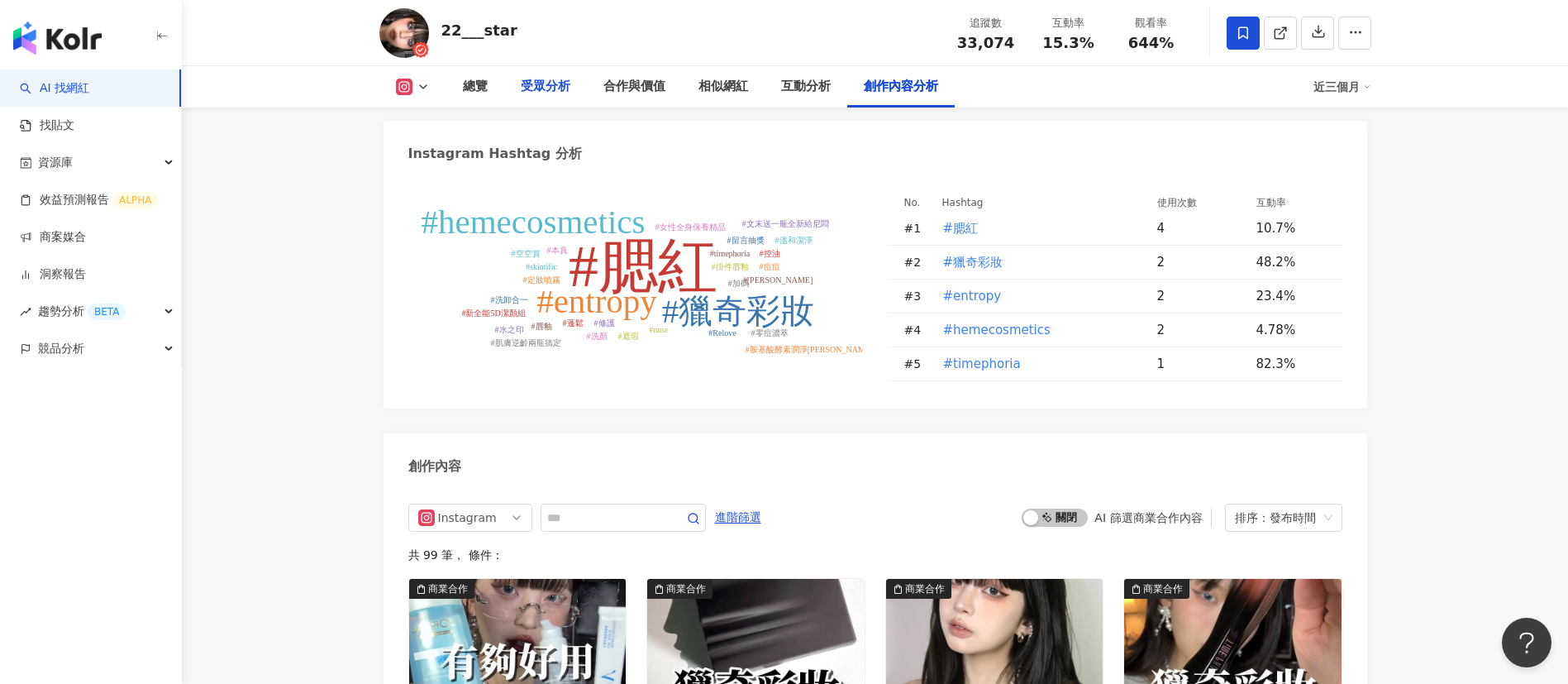
click at [535, 80] on div "受眾分析" at bounding box center [546, 87] width 49 height 20
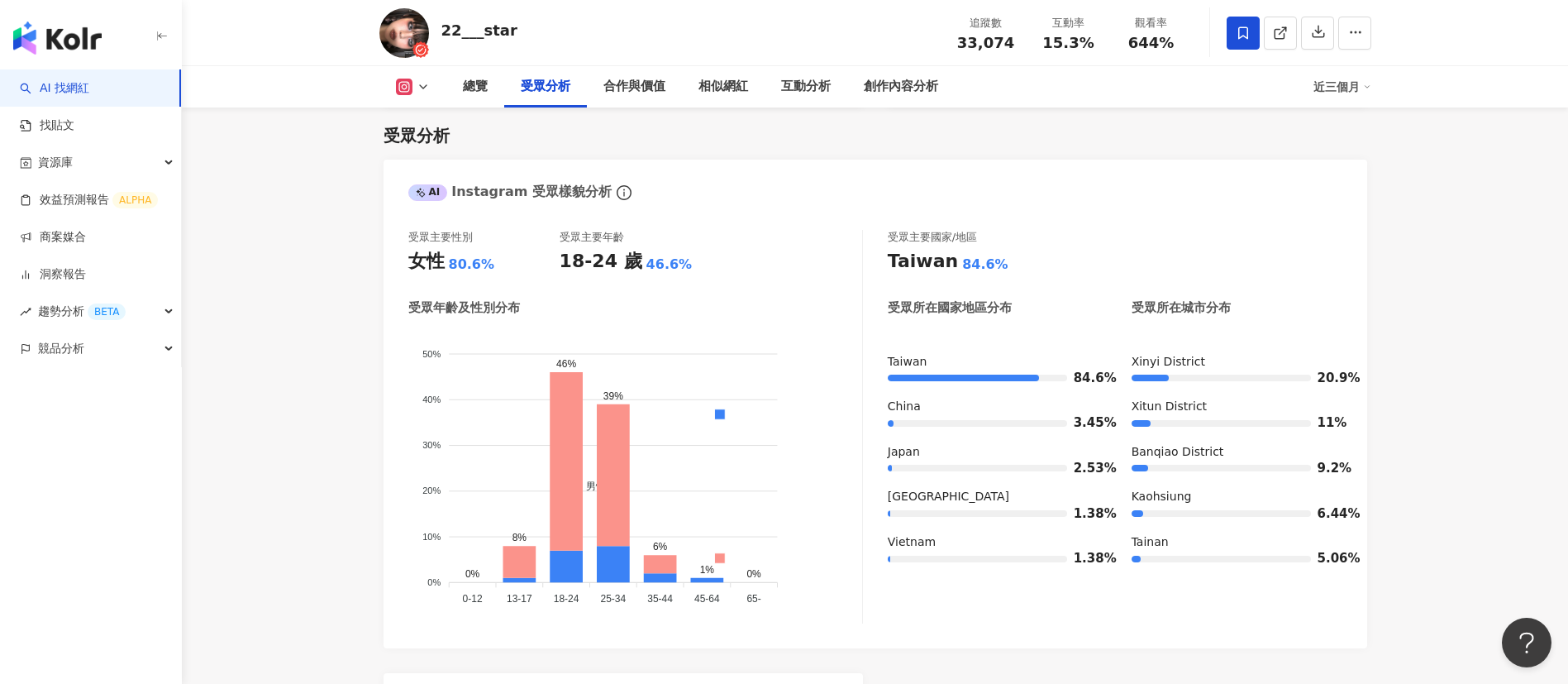
click at [78, 97] on link "AI 找網紅" at bounding box center [54, 88] width 70 height 17
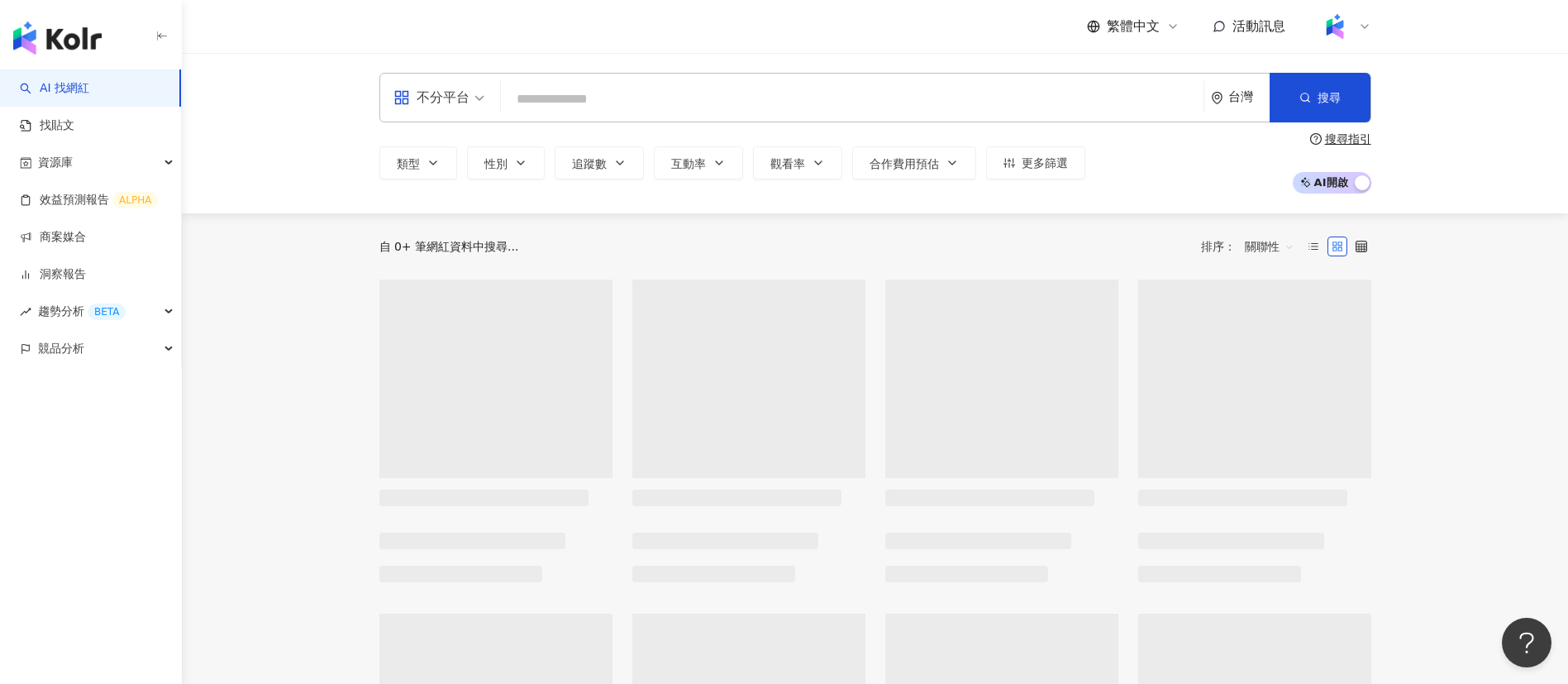
click at [766, 98] on input "search" at bounding box center [852, 100] width 689 height 32
type input "**********"
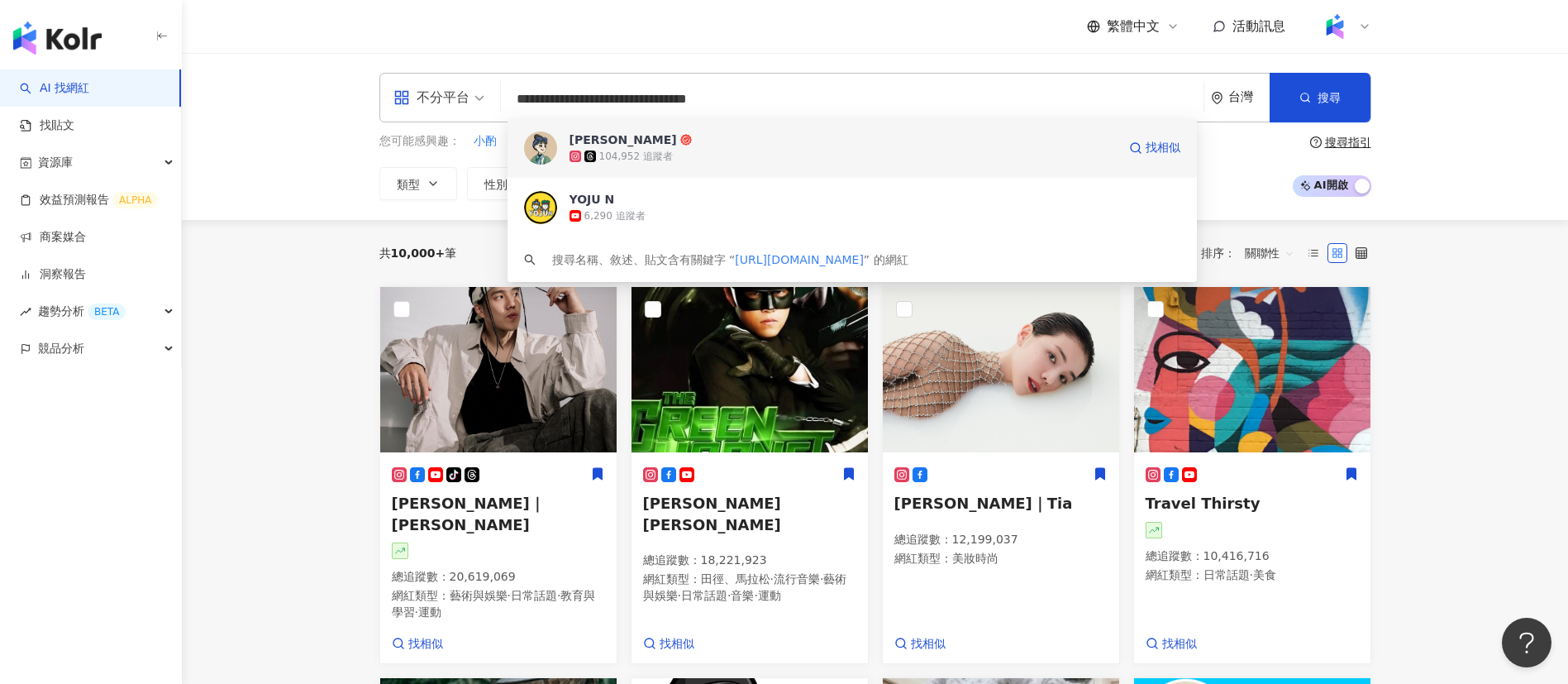
click at [631, 145] on span "姿佑" at bounding box center [843, 139] width 548 height 17
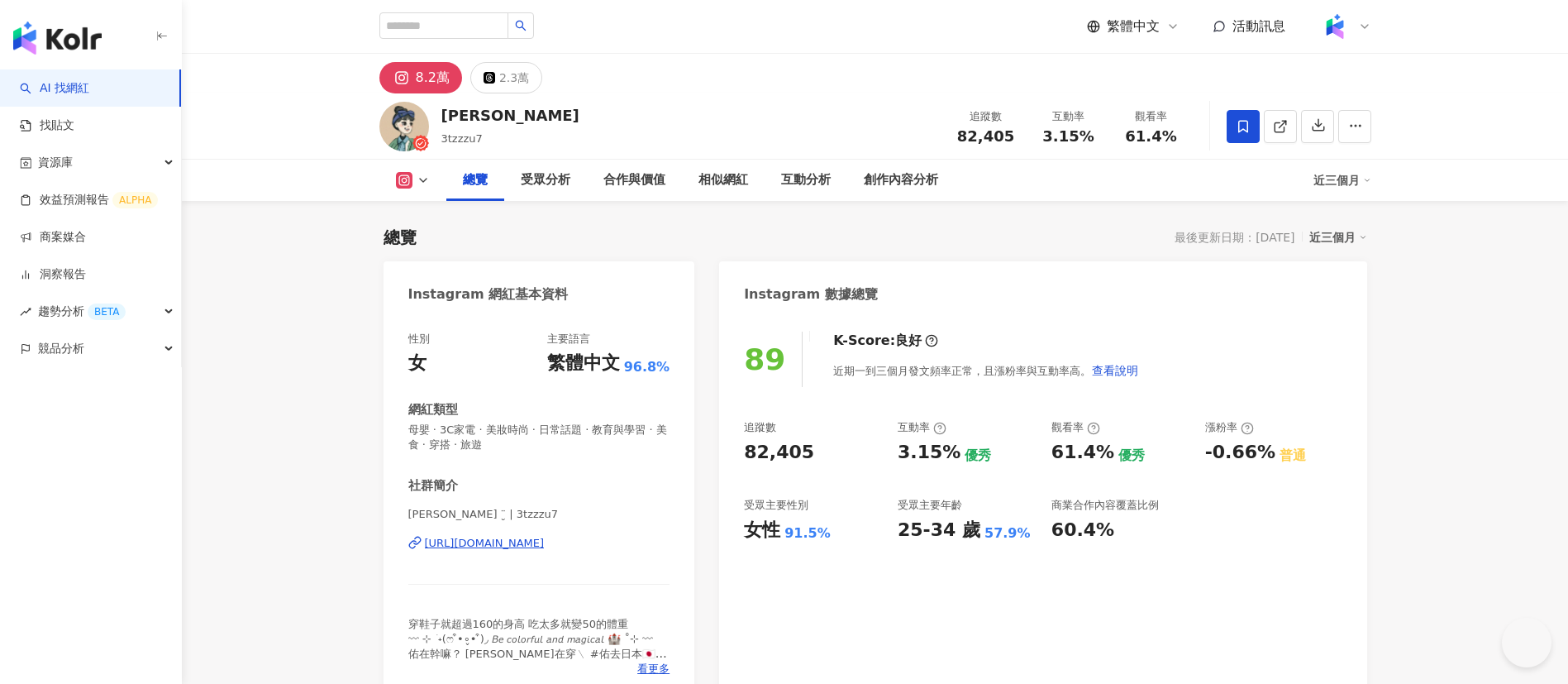
click at [951, 140] on div "追蹤數 82,405" at bounding box center [986, 126] width 83 height 35
drag, startPoint x: 1039, startPoint y: 138, endPoint x: 885, endPoint y: 2, distance: 205.5
click at [1036, 137] on div "互動率 3.15%" at bounding box center [1069, 126] width 83 height 35
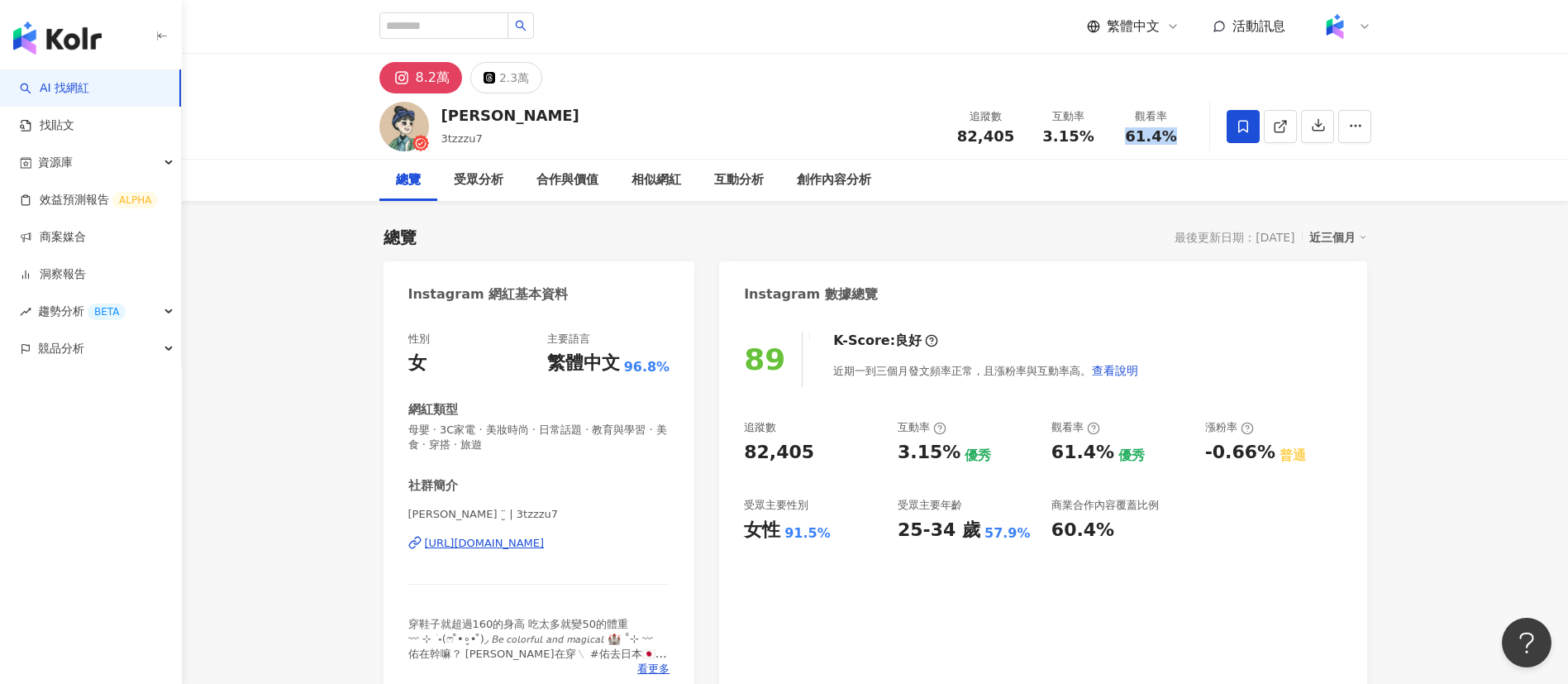
drag, startPoint x: 1173, startPoint y: 137, endPoint x: 1131, endPoint y: 138, distance: 42.0
click at [1131, 138] on span "61.4%" at bounding box center [1150, 136] width 51 height 17
copy span "61.4%"
click at [834, 173] on div "創作內容分析" at bounding box center [834, 180] width 75 height 20
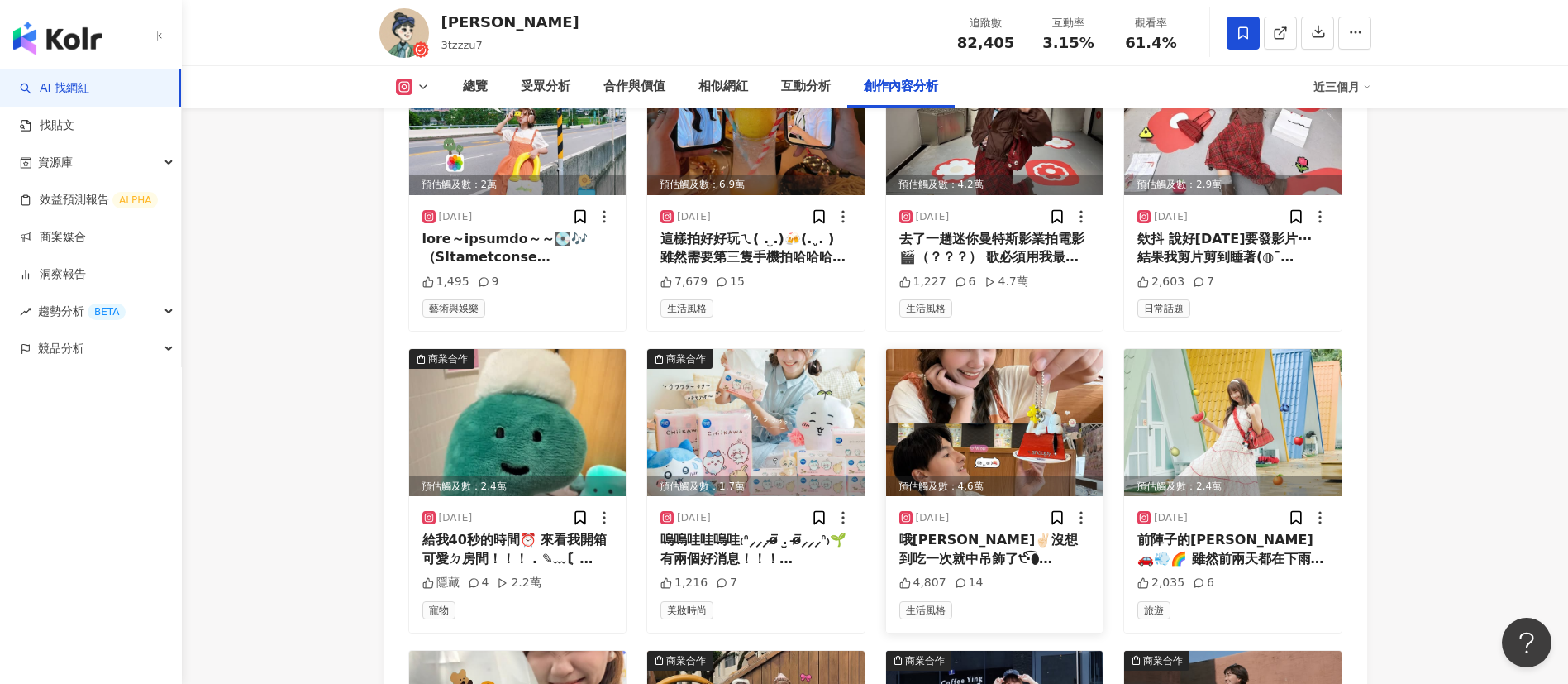
scroll to position [5756, 0]
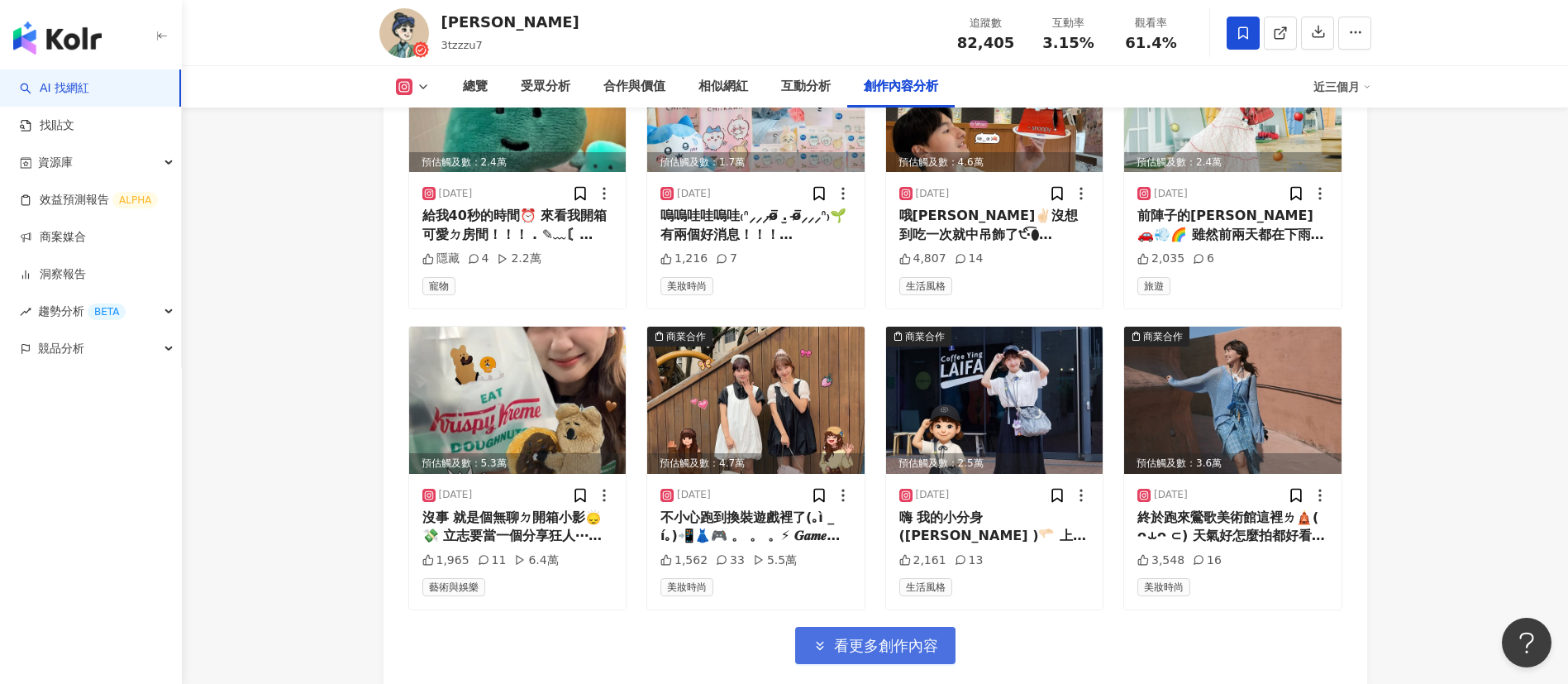
click at [875, 627] on button "看更多創作內容" at bounding box center [875, 646] width 161 height 37
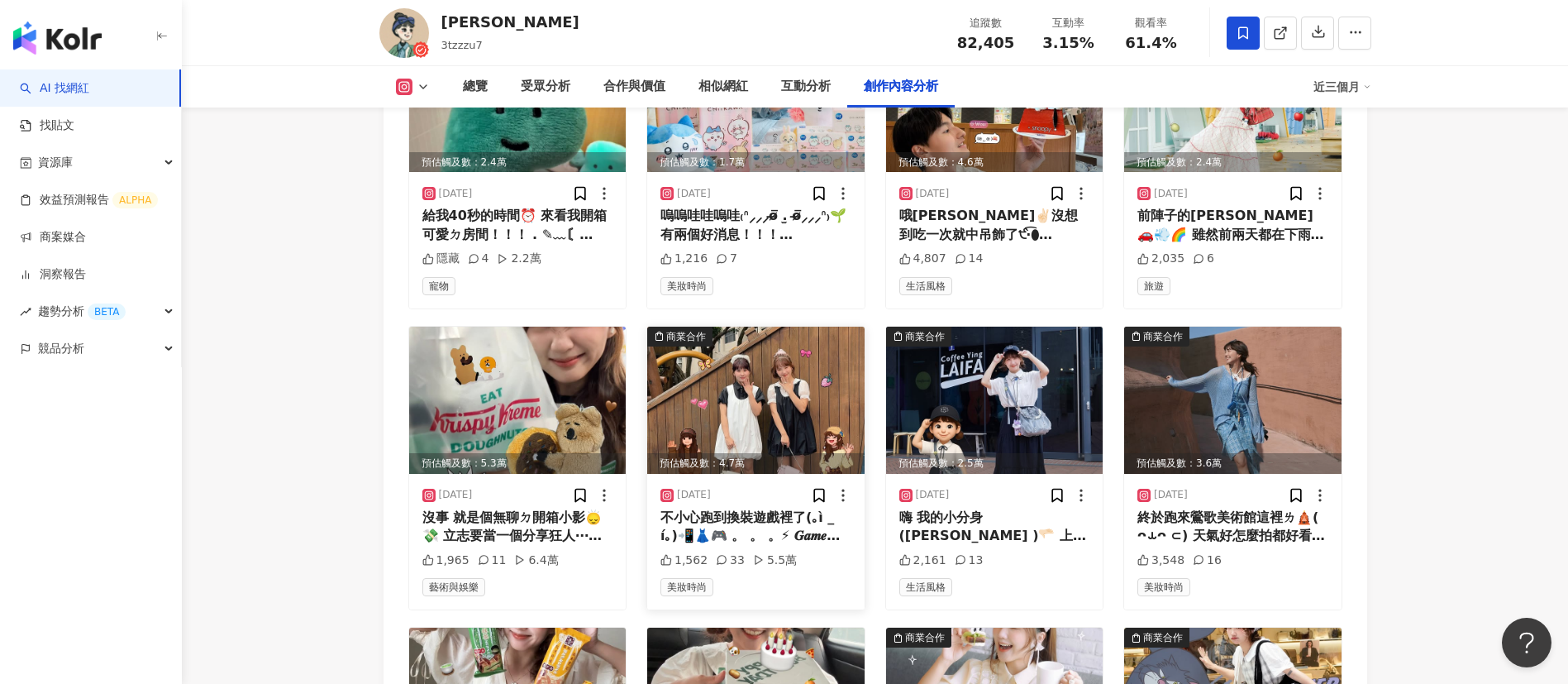
click at [759, 509] on div "不小心跑到換裝遊戲裡了(｡ì _ í｡)📲👗🎮 。 。 。⚡︎ 𝑮𝒂𝒎𝒆 𝒔𝒕𝒂𝒓𝒕 🕹️‎⚡︎ 。 。 。 小時候真的超愛玩這種換裝遊戲！！！ 連髮型也沒有…" at bounding box center [756, 527] width 191 height 37
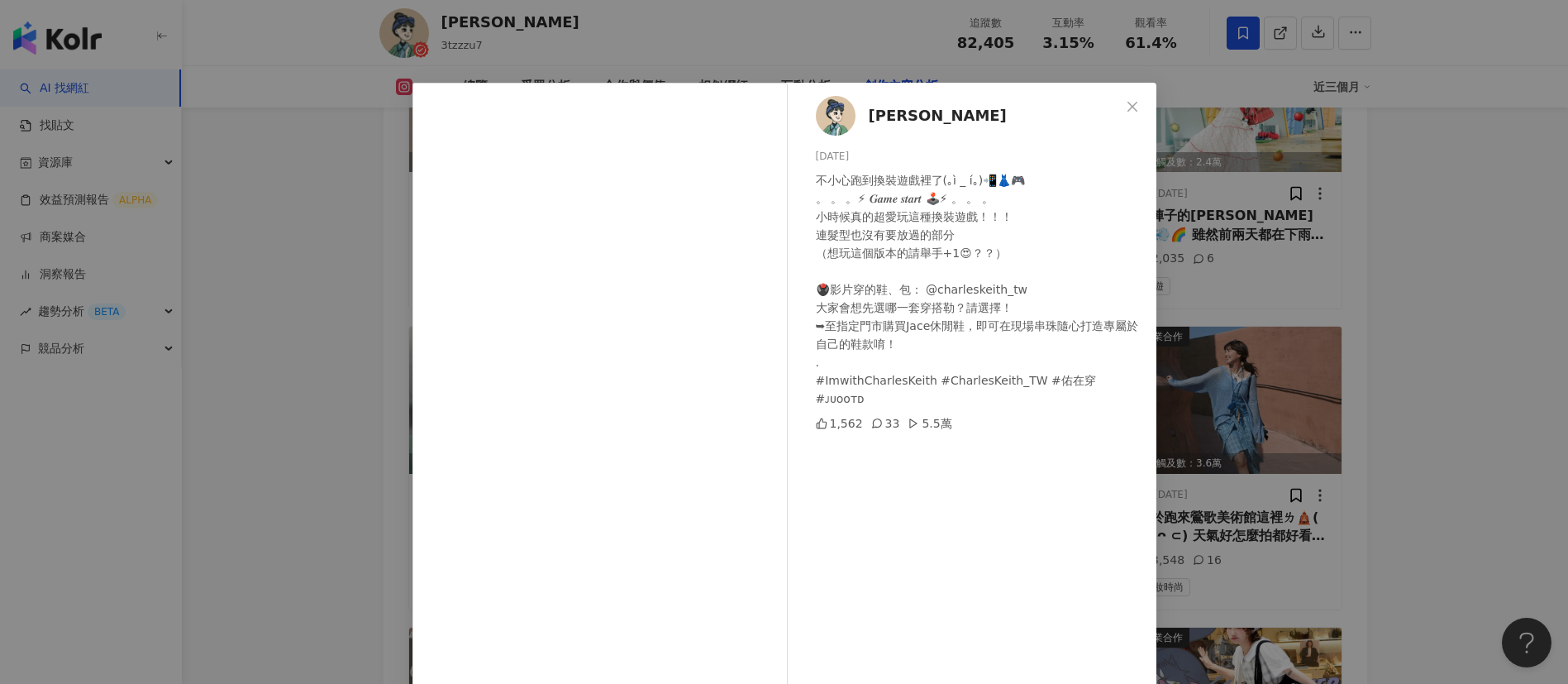
scroll to position [58, 0]
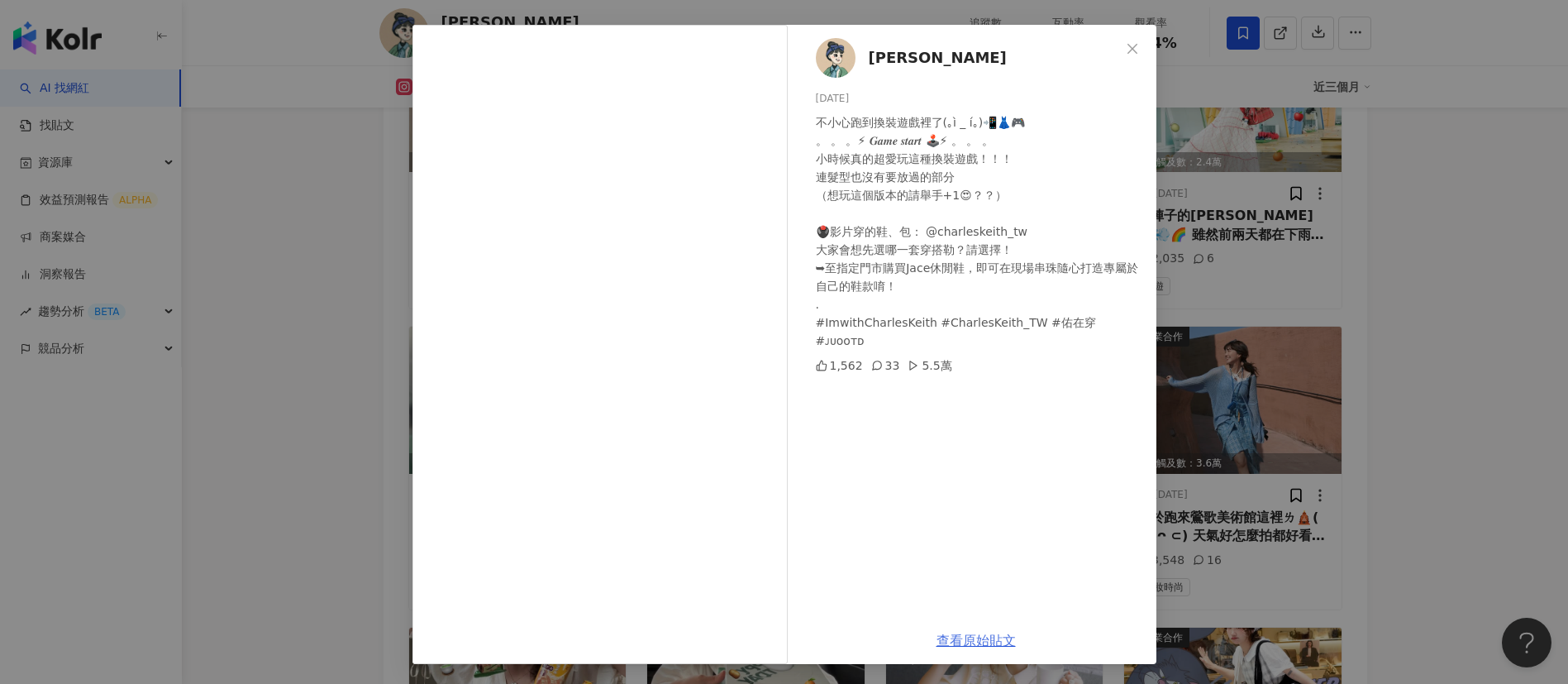
click at [965, 641] on link "查看原始貼文" at bounding box center [976, 641] width 80 height 16
click at [306, 286] on div "姿佑 2025/7/30 不小心跑到換裝遊戲裡了(｡ì _ í｡)📲👗🎮 。 。 。⚡︎ 𝑮𝒂𝒎𝒆 𝒔𝒕𝒂𝒓𝒕 🕹️‎⚡︎ 。 。 。 小時候真的超愛玩這種換…" at bounding box center [784, 342] width 1568 height 684
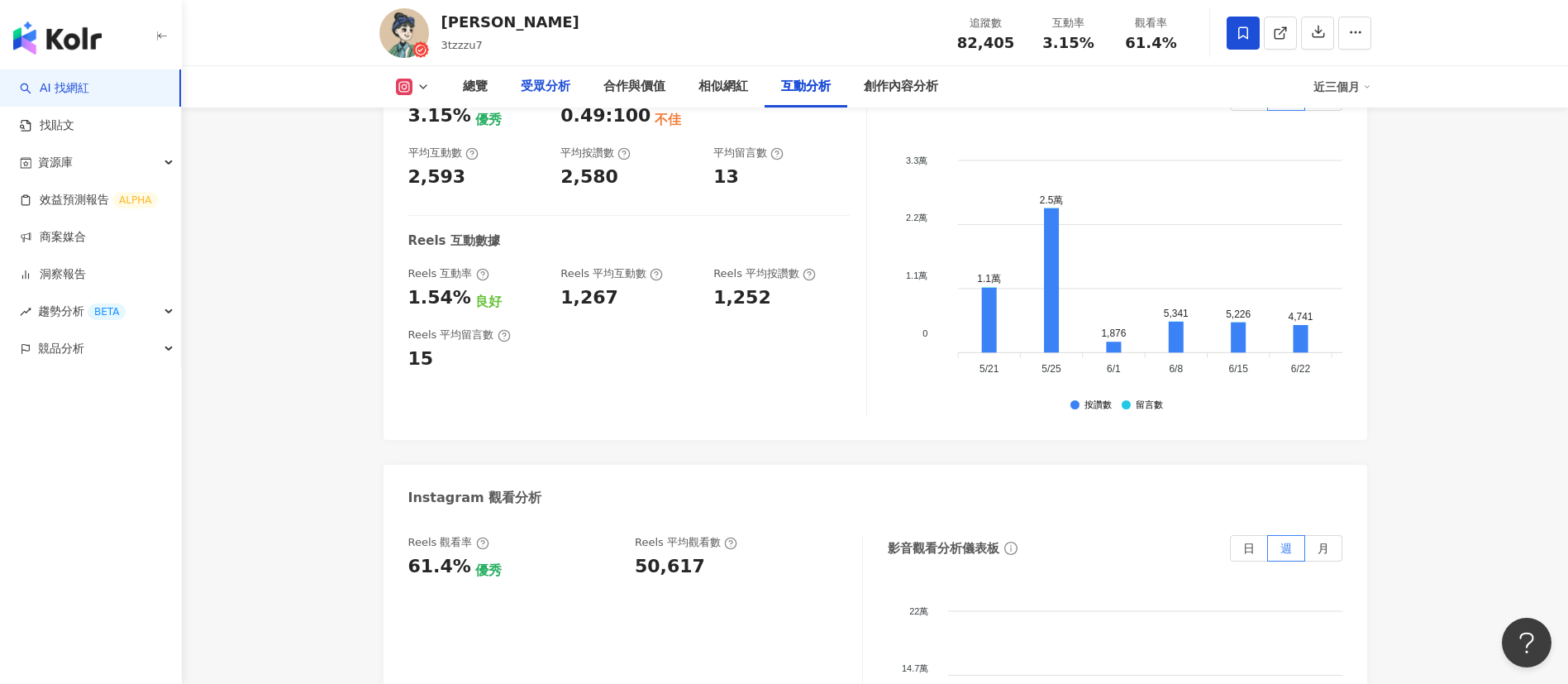
click at [557, 96] on div "受眾分析" at bounding box center [546, 87] width 49 height 20
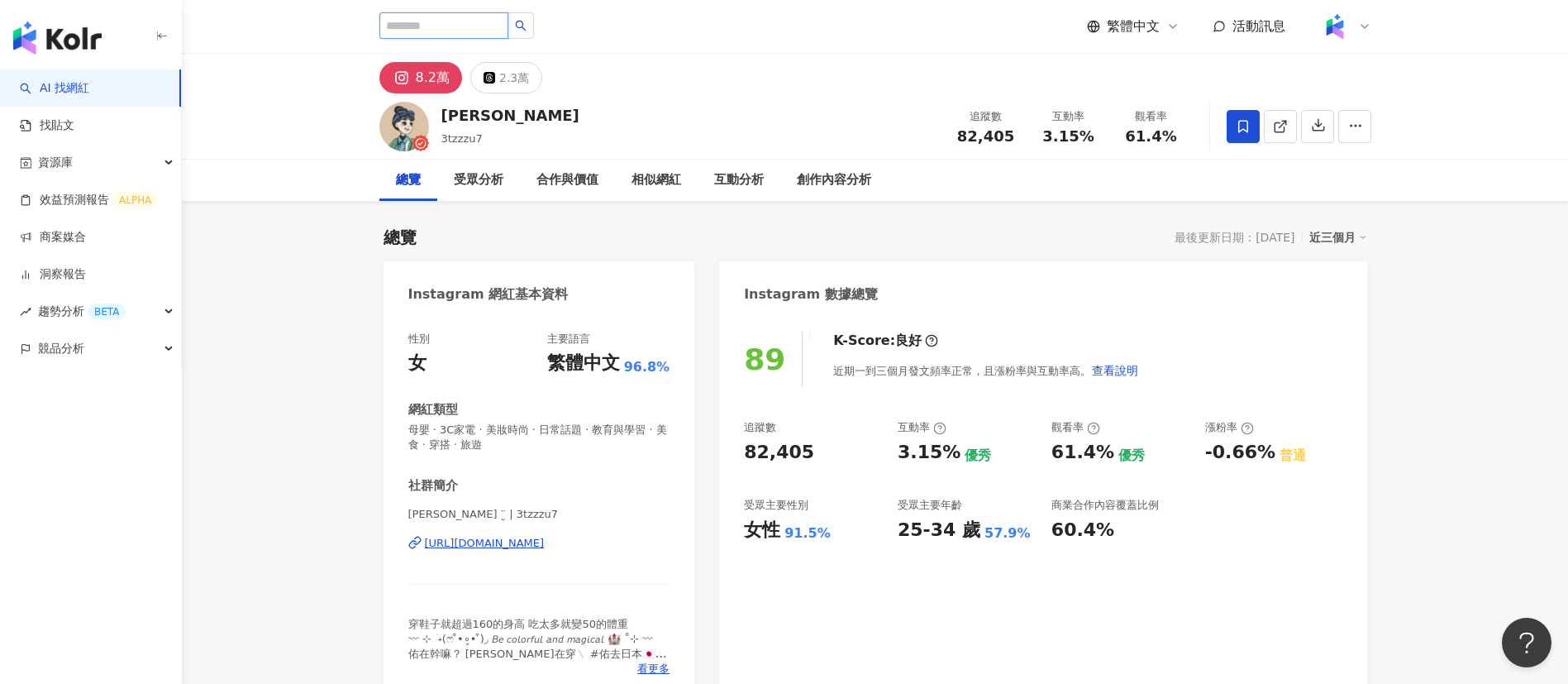
click at [466, 24] on input "search" at bounding box center [443, 26] width 129 height 27
paste input "**********"
type input "**********"
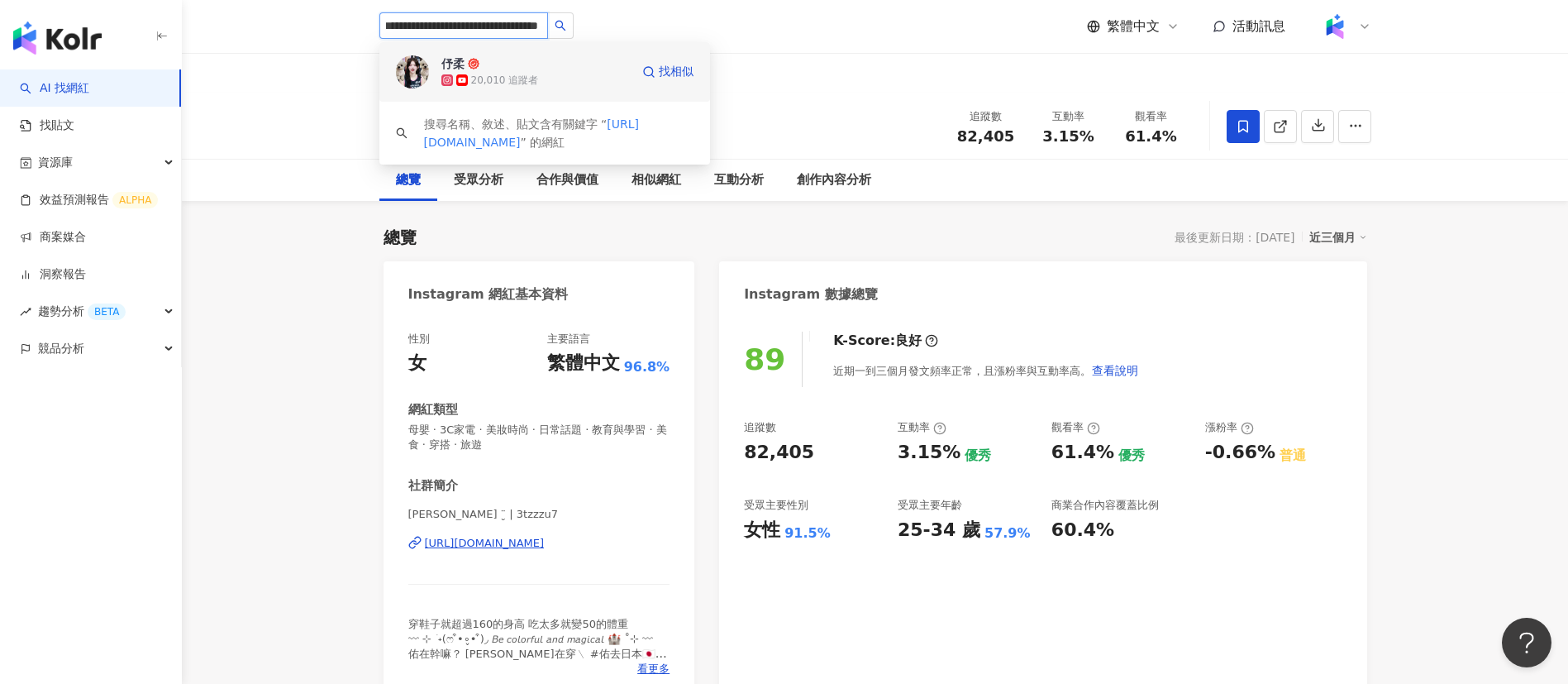
click at [474, 72] on div "20,010 追蹤者" at bounding box center [535, 80] width 188 height 17
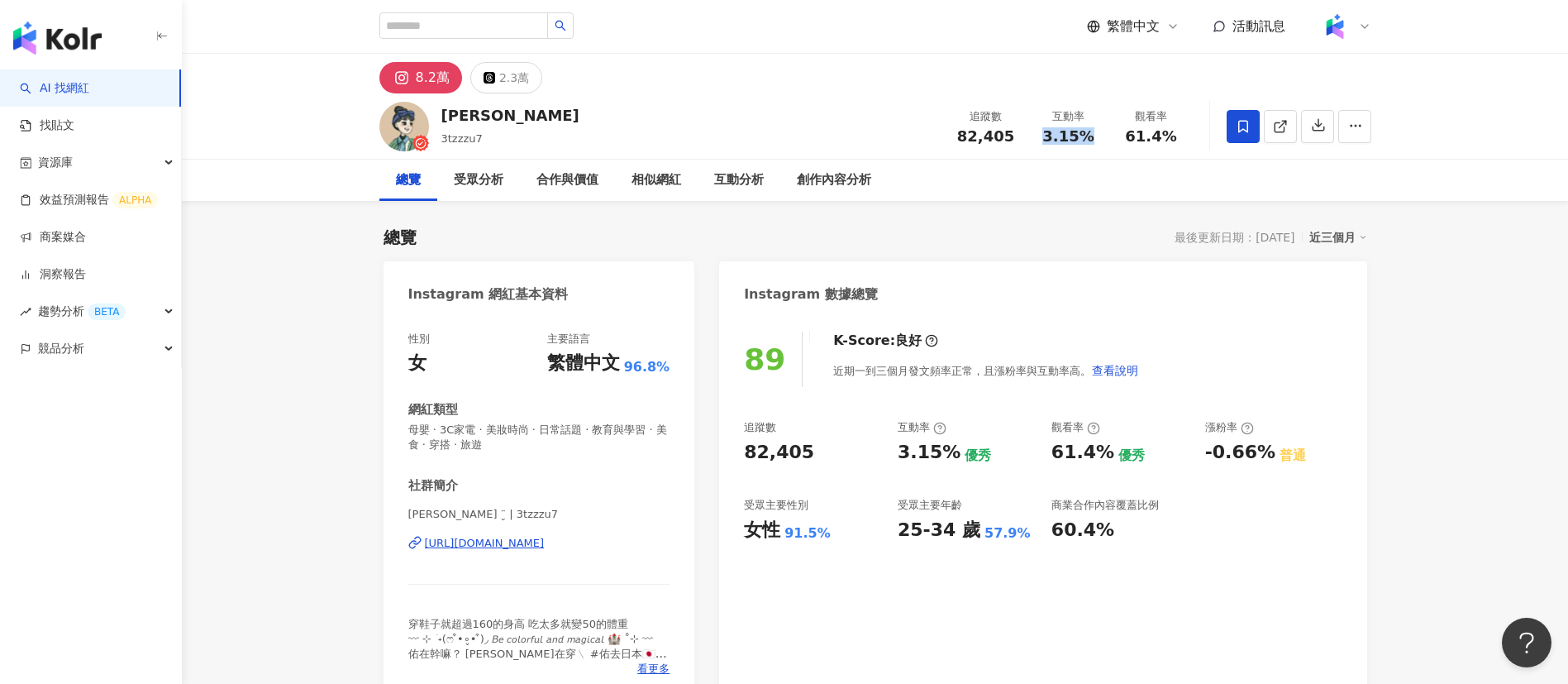
drag, startPoint x: 1097, startPoint y: 137, endPoint x: 1046, endPoint y: 137, distance: 51.0
click at [1046, 137] on div "3.15%" at bounding box center [1069, 136] width 63 height 17
copy span "3.15%"
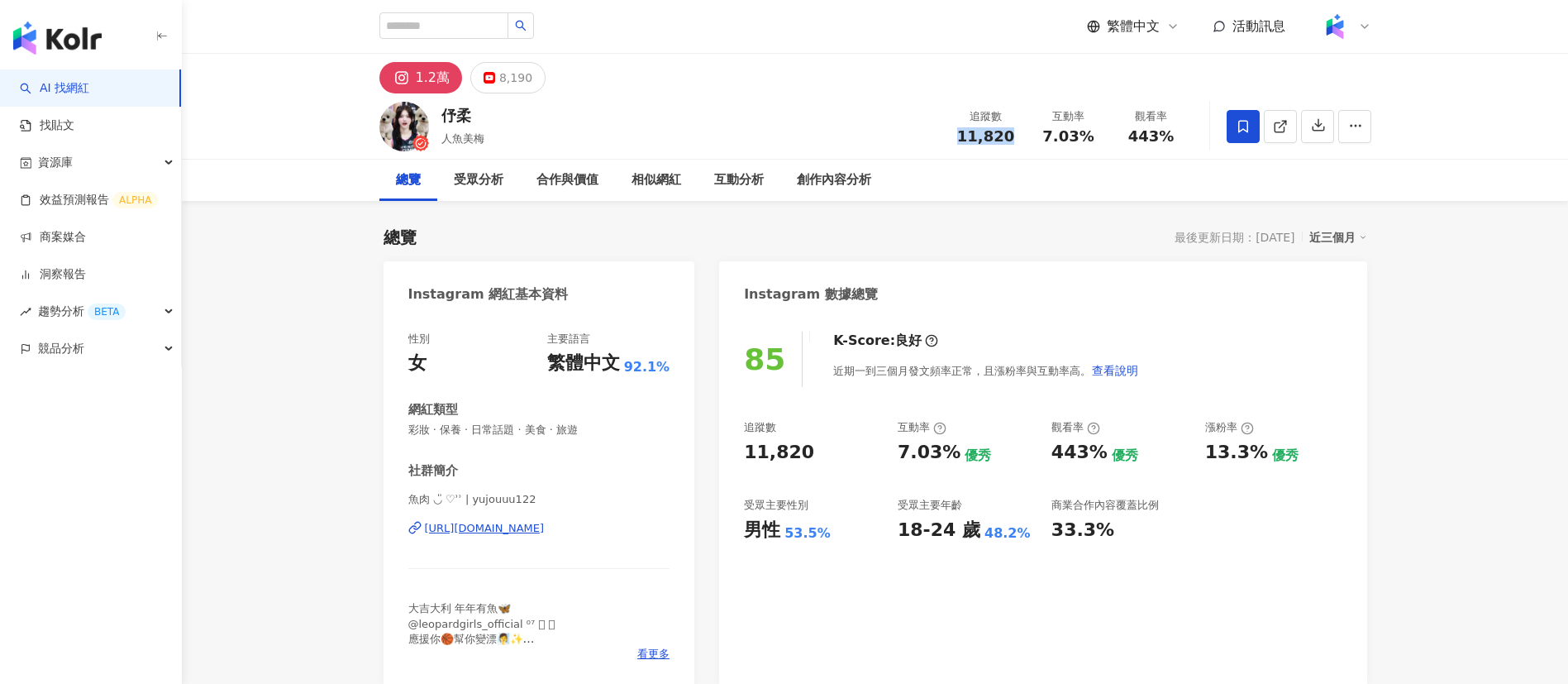
drag, startPoint x: 1012, startPoint y: 138, endPoint x: 924, endPoint y: 137, distance: 88.0
click at [924, 137] on div "伃柔 人魚美梅 追蹤數 11,820 互動率 7.03% 觀看率 443%" at bounding box center [876, 126] width 1058 height 65
copy span "11,820"
click at [660, 103] on div "伃柔 人魚美梅 追蹤數 11,820 互動率 7.03% 觀看率 443%" at bounding box center [876, 126] width 1058 height 65
drag, startPoint x: 1099, startPoint y: 136, endPoint x: 1029, endPoint y: 137, distance: 70.0
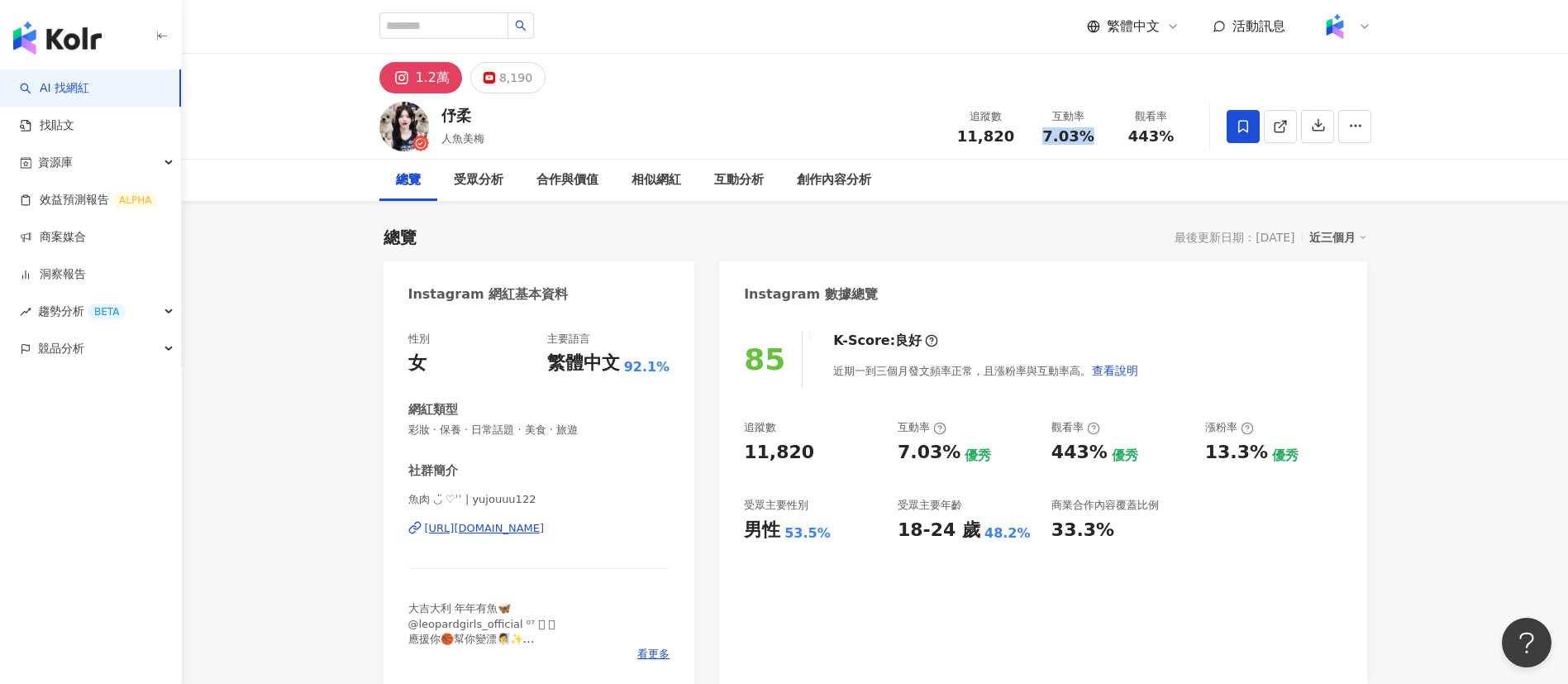
click at [1029, 137] on div "互動率 7.03%" at bounding box center [1069, 126] width 83 height 35
copy span "7.03%"
drag, startPoint x: 1180, startPoint y: 142, endPoint x: 1107, endPoint y: 134, distance: 73.4
click at [1045, 134] on div "追蹤數 11,820 互動率 7.03% 觀看率 443%" at bounding box center [1069, 126] width 248 height 49
copy div "觀看率 443%"
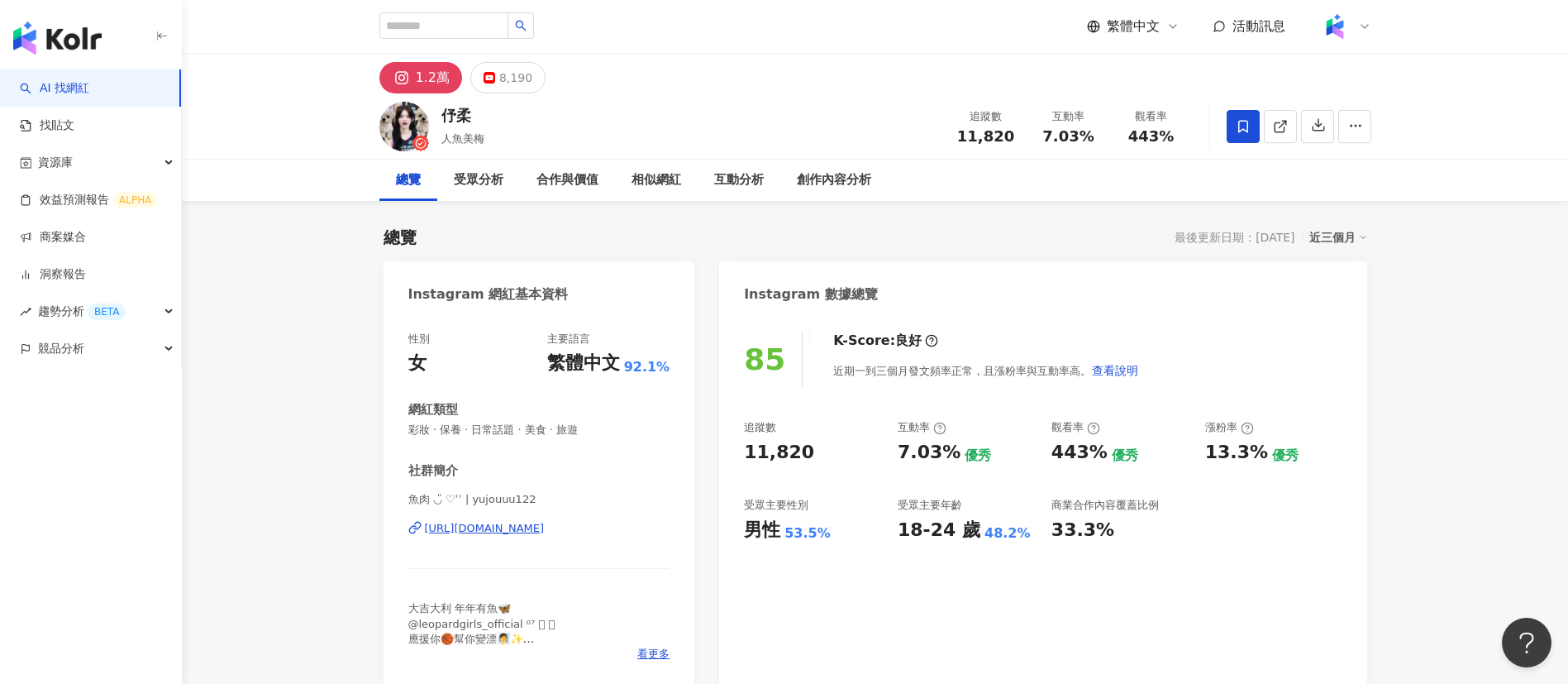
click at [1045, 151] on div "伃柔 人魚美梅 追蹤數 11,820 互動率 7.03% 觀看率 443%" at bounding box center [876, 126] width 1058 height 65
drag, startPoint x: 1169, startPoint y: 142, endPoint x: 1129, endPoint y: 141, distance: 40.0
click at [1045, 141] on div "443%" at bounding box center [1151, 136] width 63 height 17
copy span "443%"
click at [482, 175] on div "受眾分析" at bounding box center [479, 180] width 49 height 20
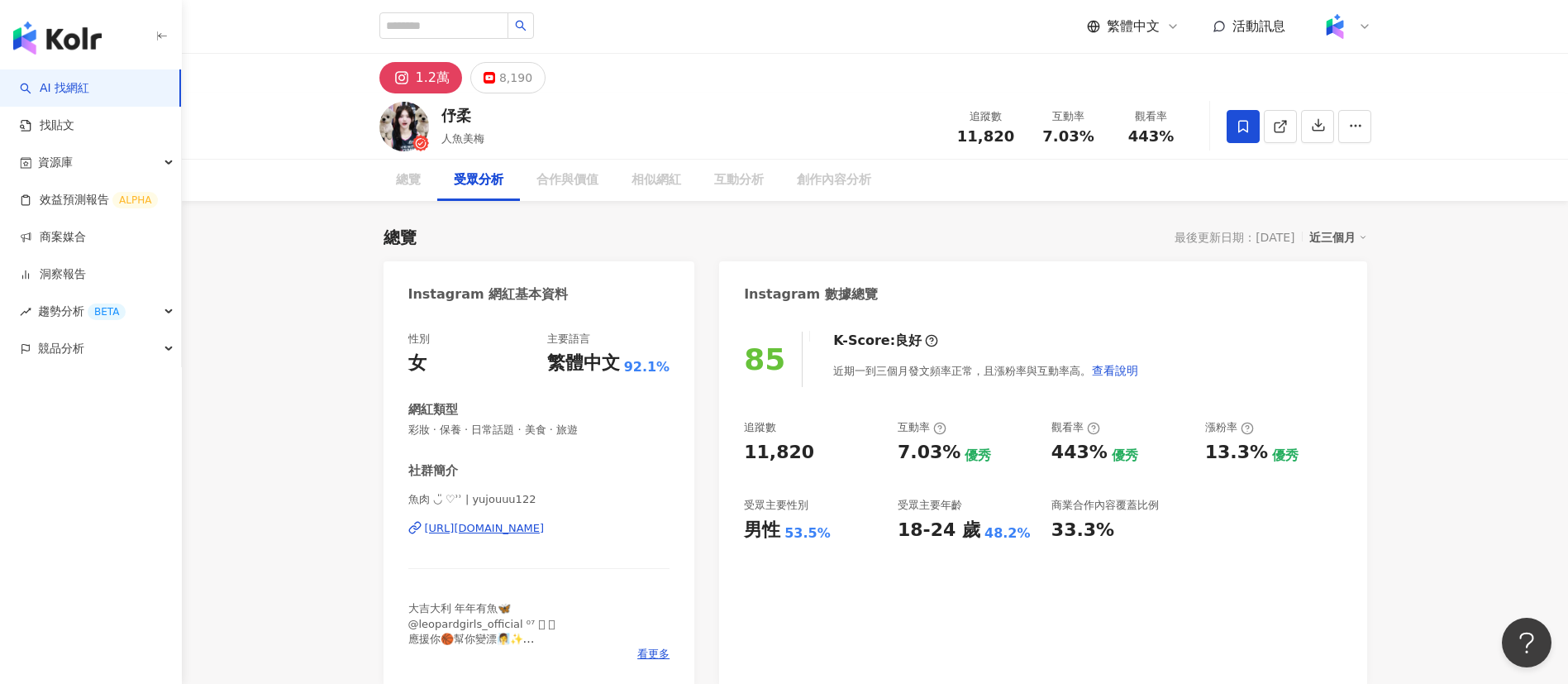
scroll to position [1413, 0]
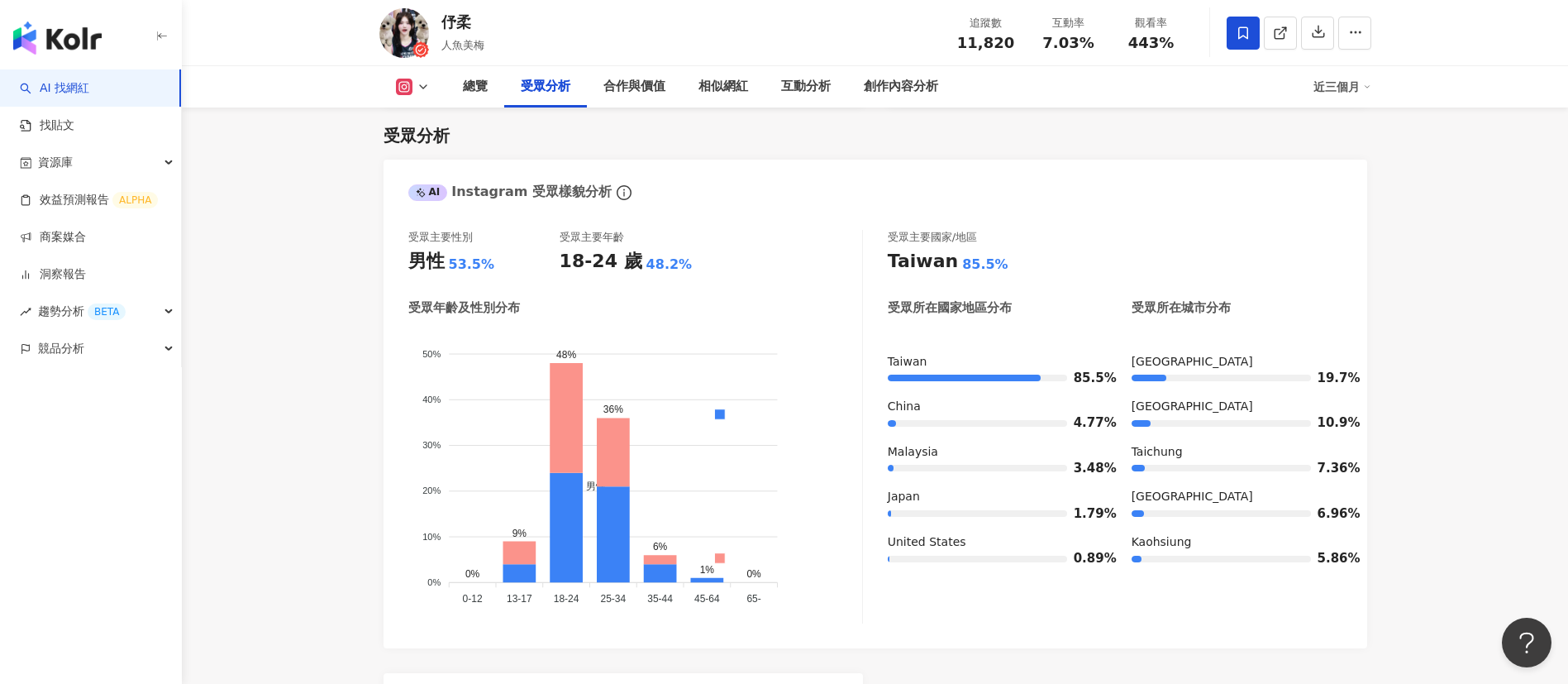
click at [888, 125] on div "受眾分析" at bounding box center [875, 136] width 984 height 24
click at [872, 90] on div "創作內容分析" at bounding box center [901, 87] width 75 height 20
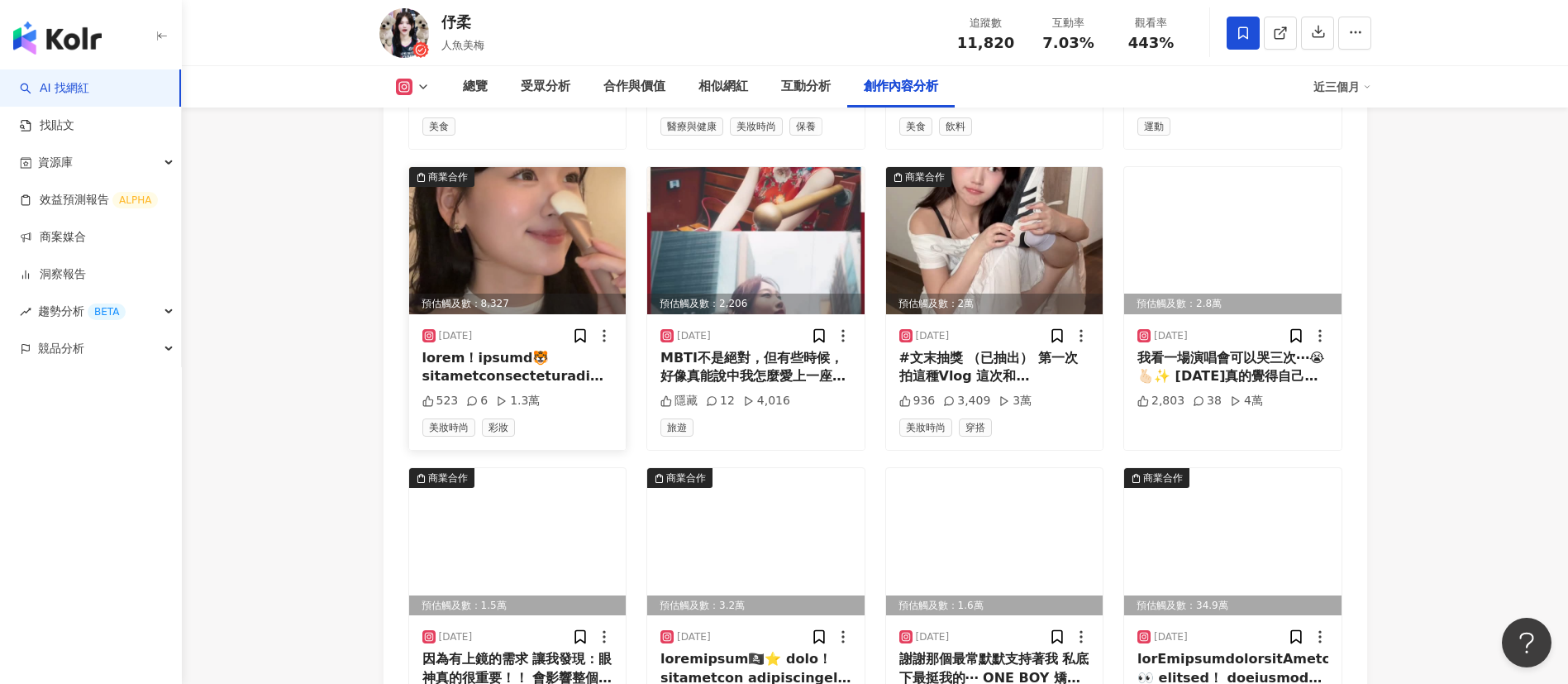
scroll to position [5577, 0]
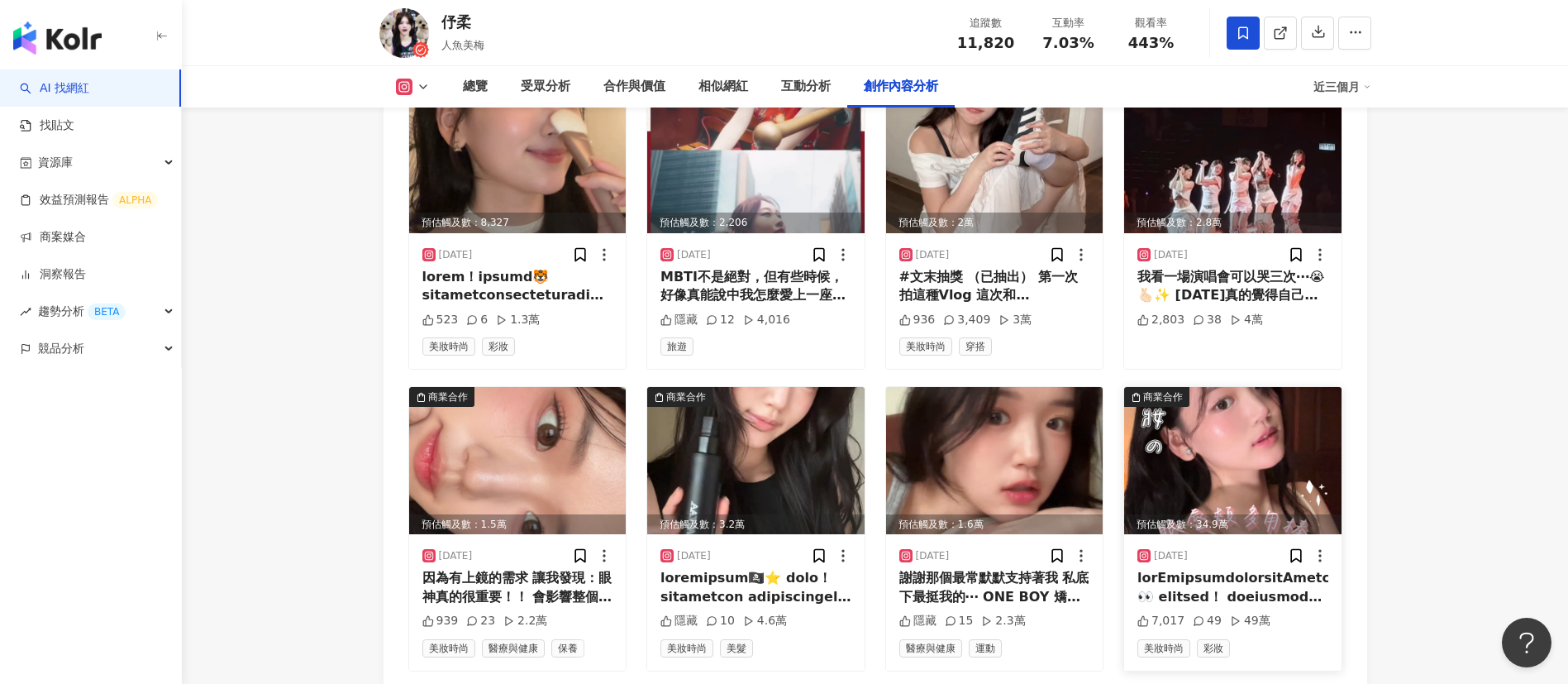
click at [1045, 455] on div at bounding box center [1233, 587] width 191 height 37
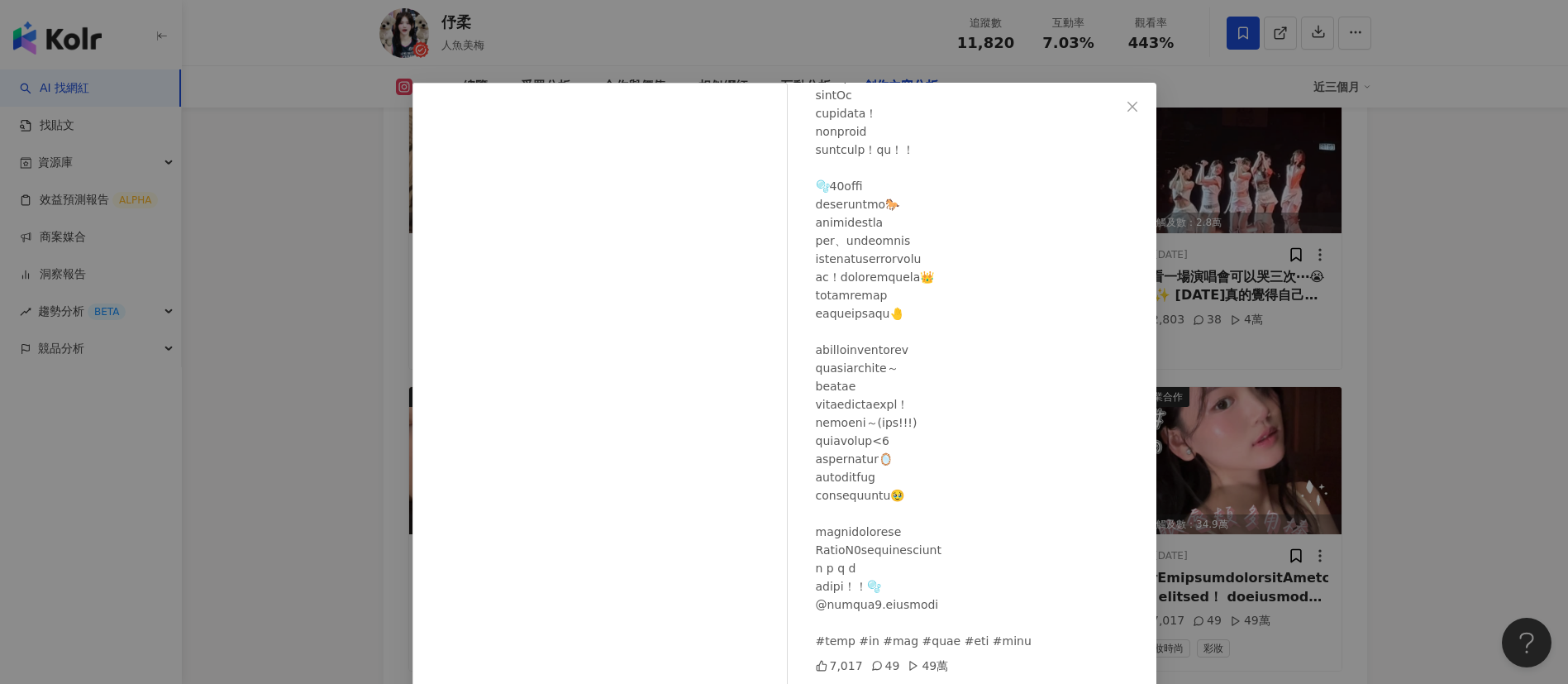
scroll to position [58, 0]
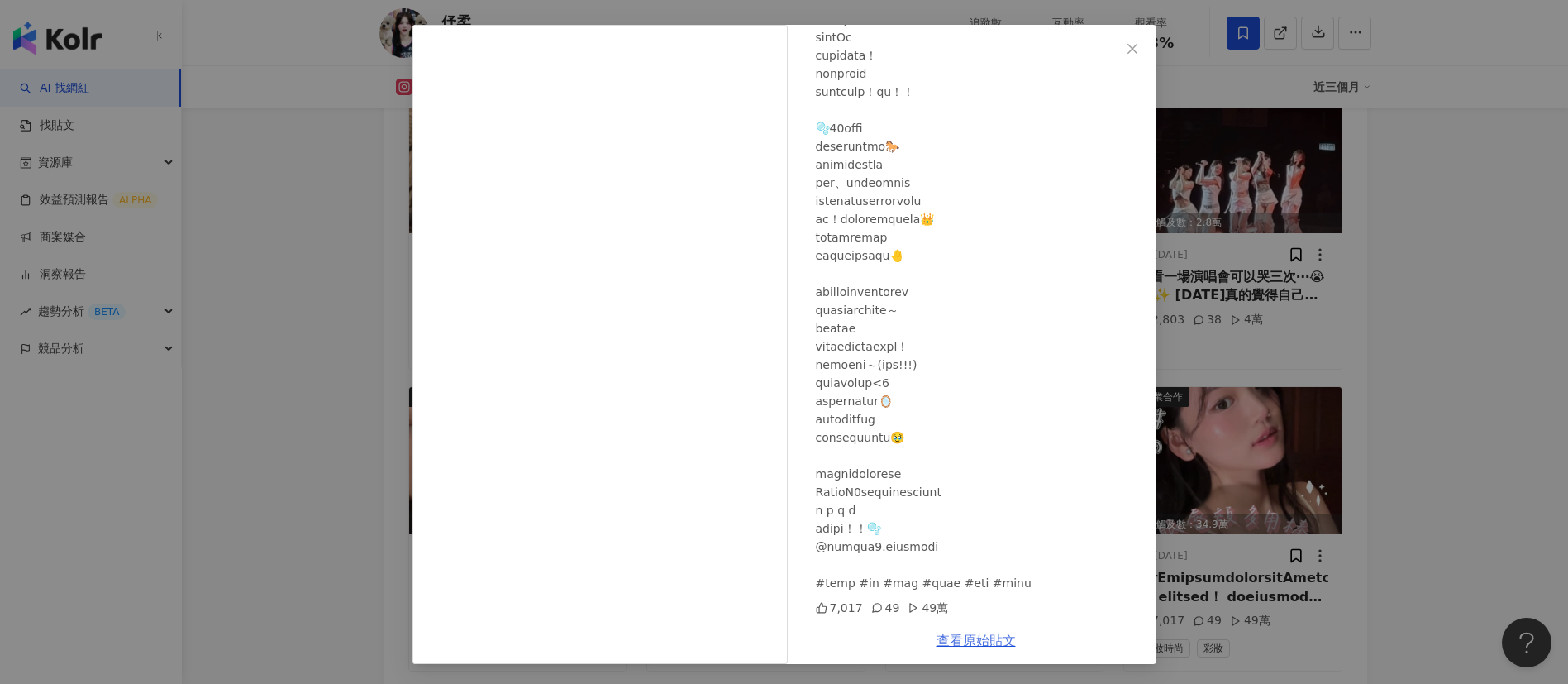
click at [964, 455] on link "查看原始貼文" at bounding box center [976, 641] width 80 height 16
click at [301, 248] on div "伃柔 2025/7/16 7,017 49 49萬 查看原始貼文" at bounding box center [784, 342] width 1568 height 684
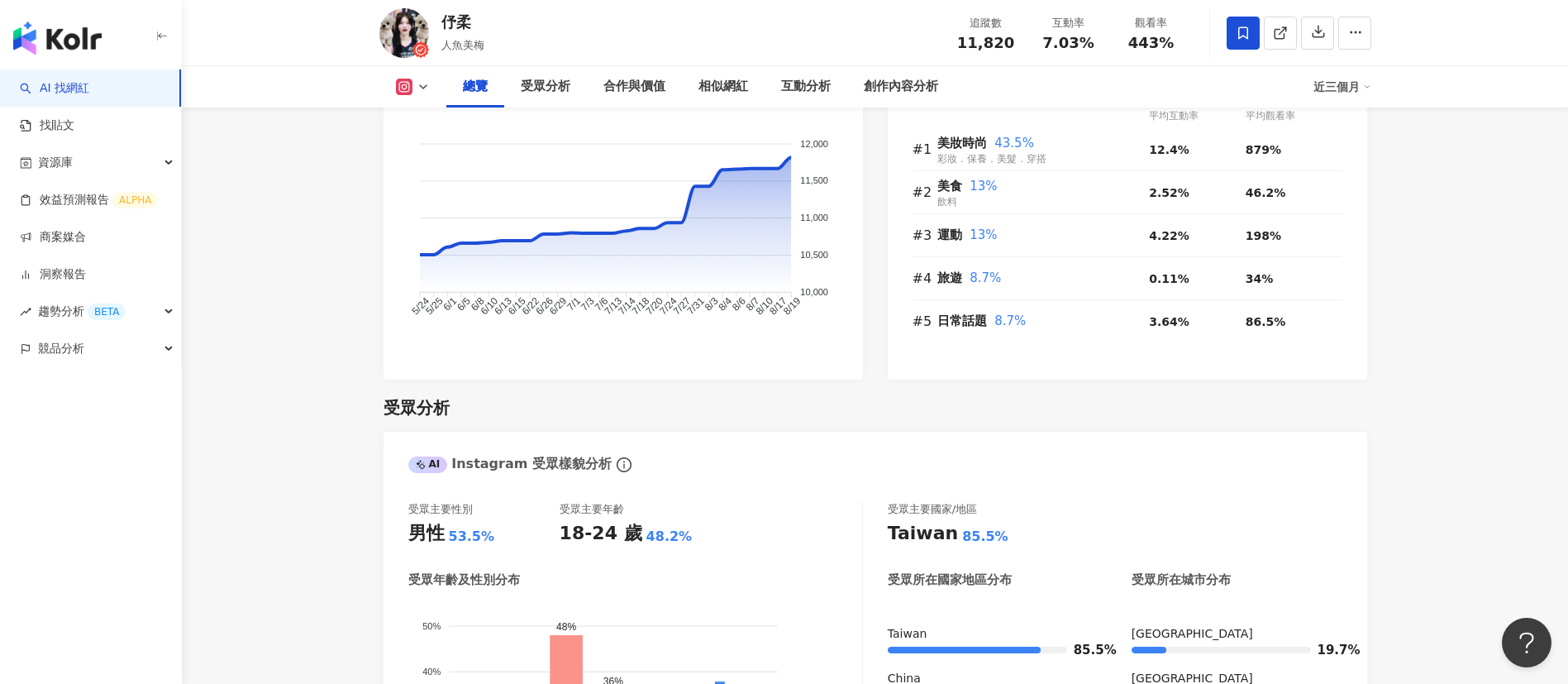
scroll to position [0, 0]
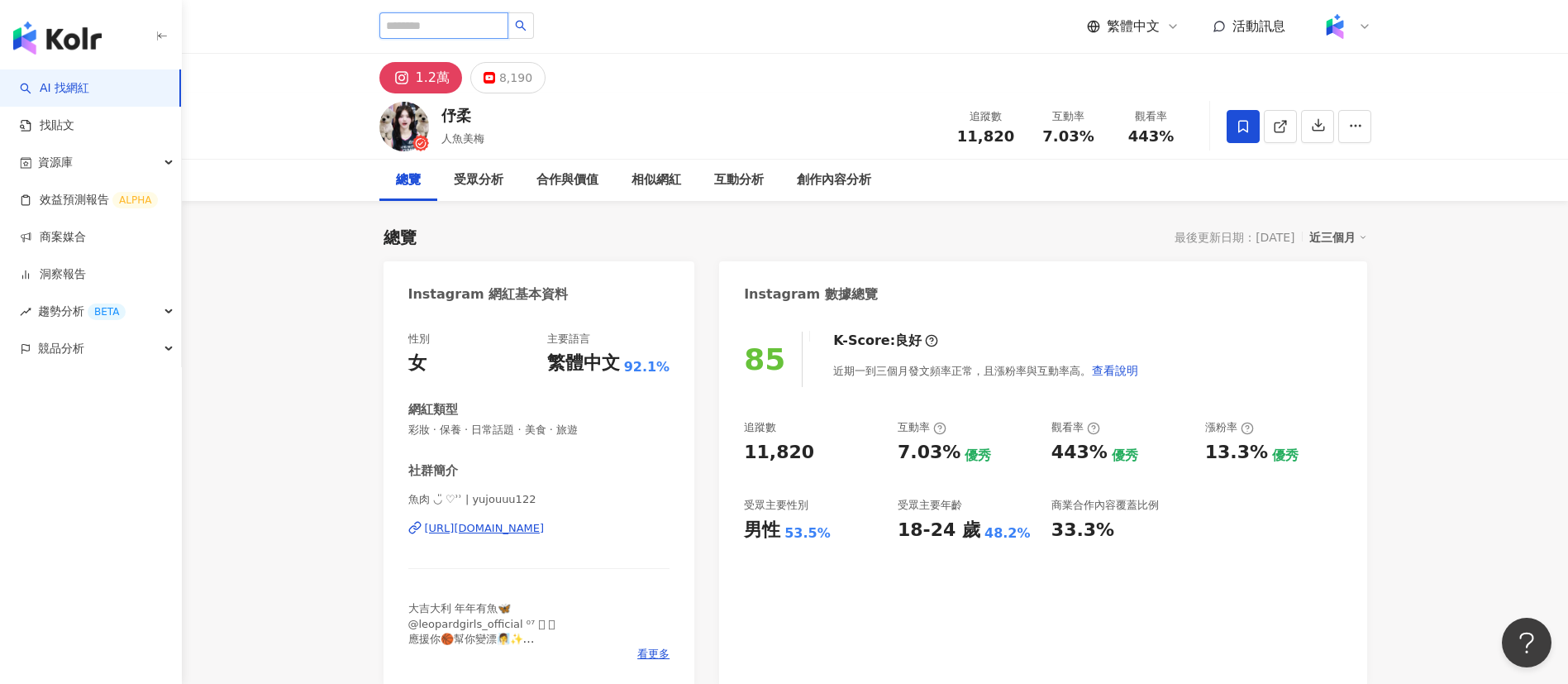
click at [408, 26] on input "search" at bounding box center [443, 26] width 129 height 27
paste input "**********"
type input "**********"
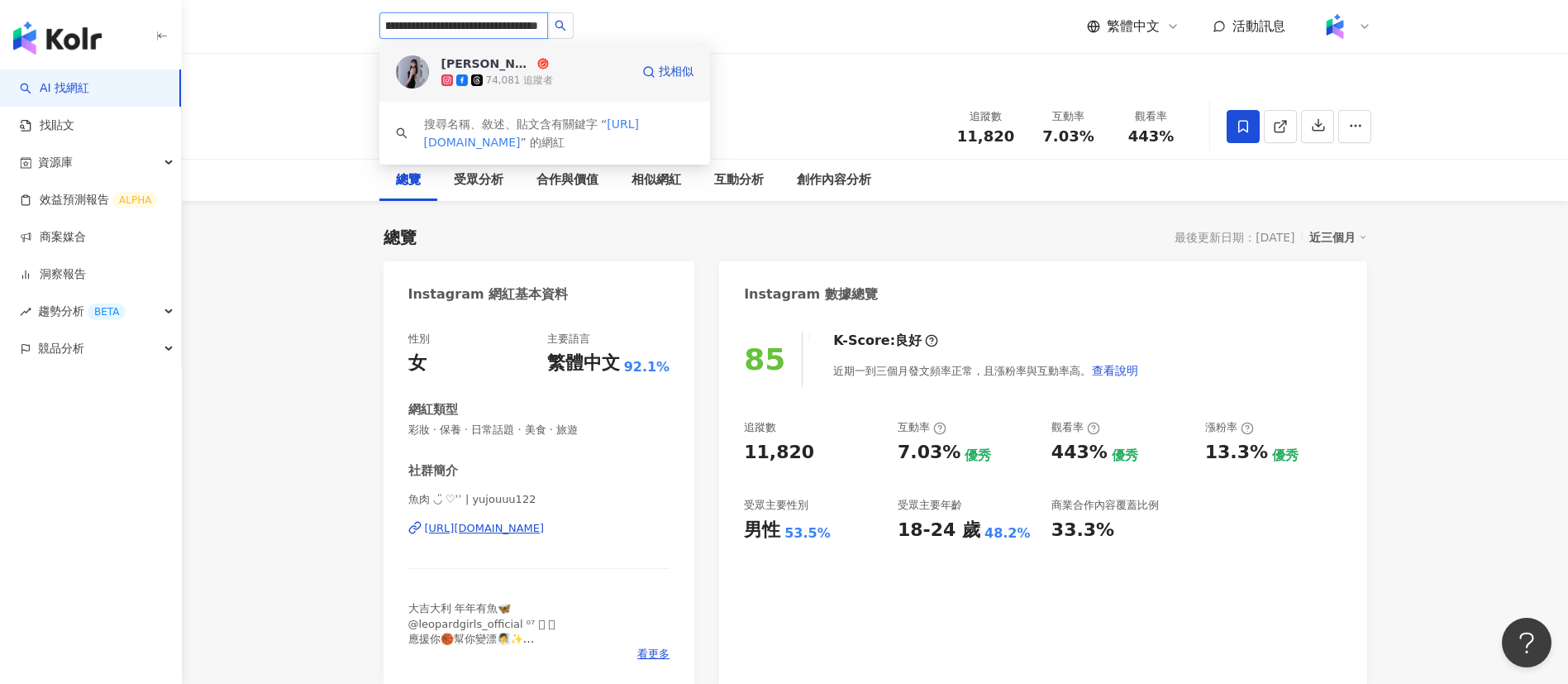
click at [511, 89] on div "高采葳 74,081 追蹤者 找相似" at bounding box center [545, 72] width 331 height 59
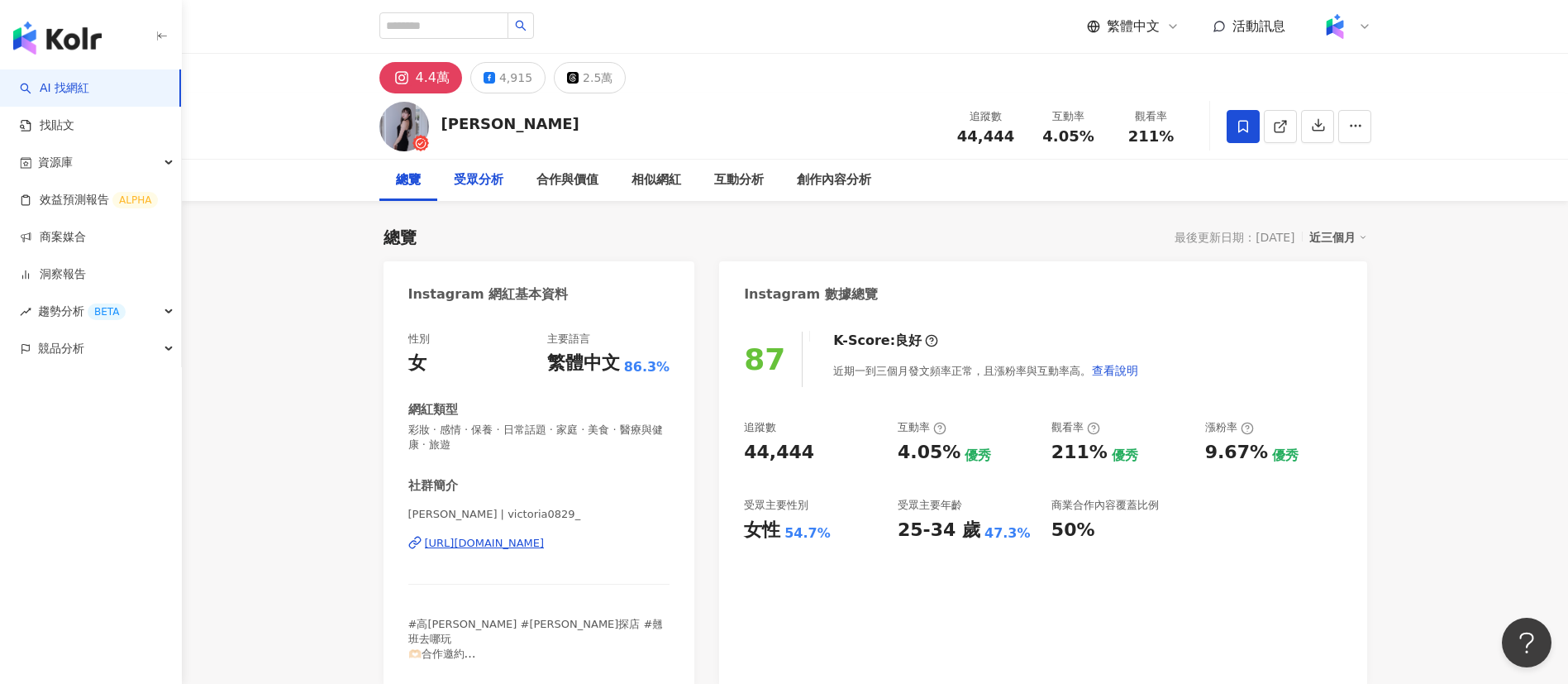
click at [450, 174] on div "受眾分析" at bounding box center [479, 180] width 83 height 41
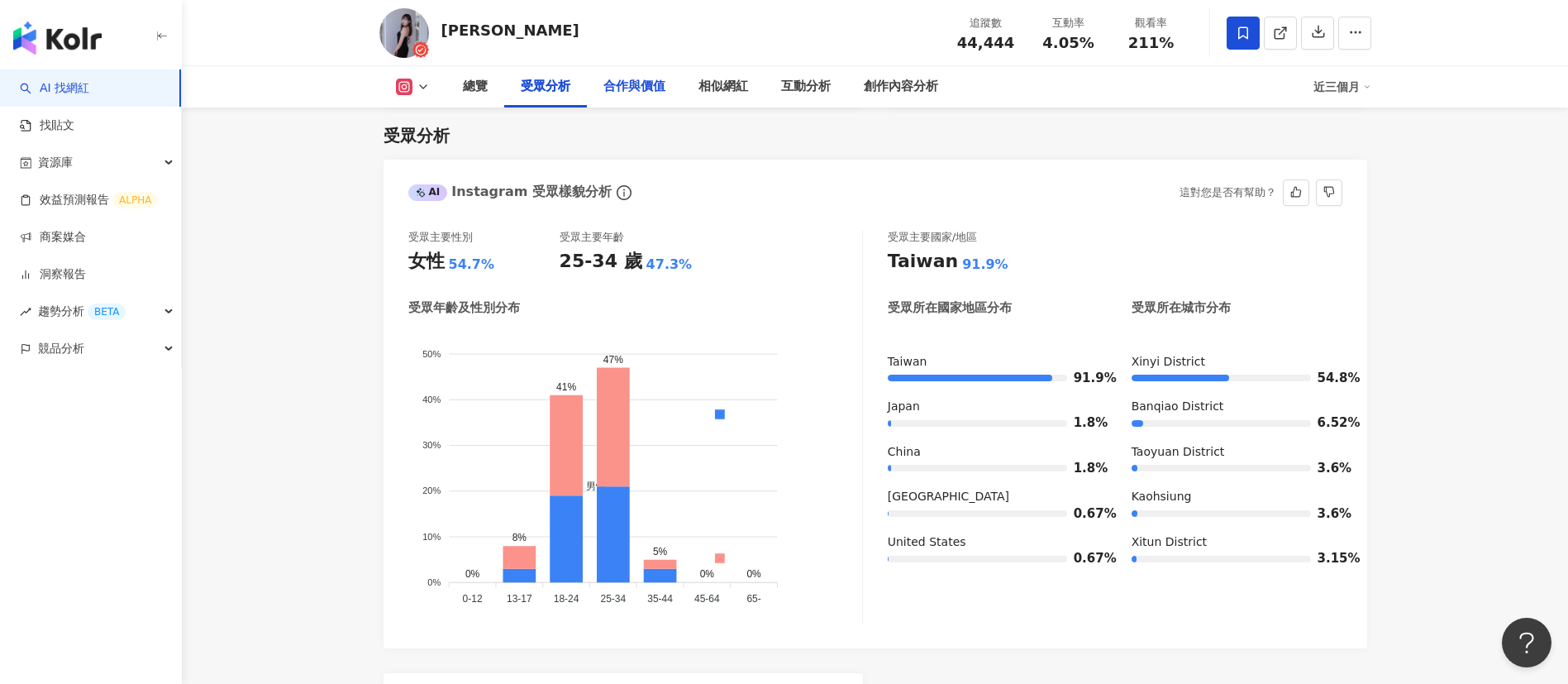
scroll to position [1425, 0]
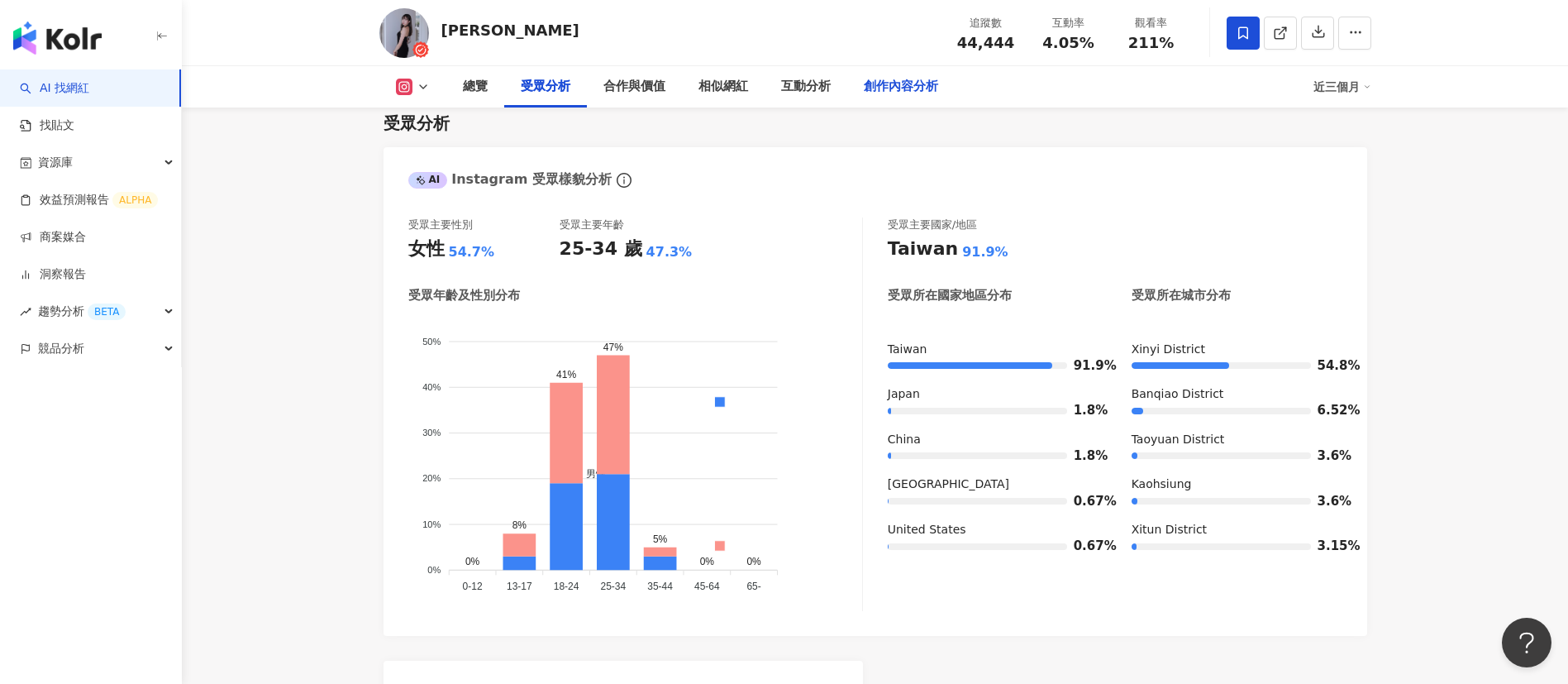
click at [879, 85] on div "創作內容分析" at bounding box center [901, 87] width 75 height 20
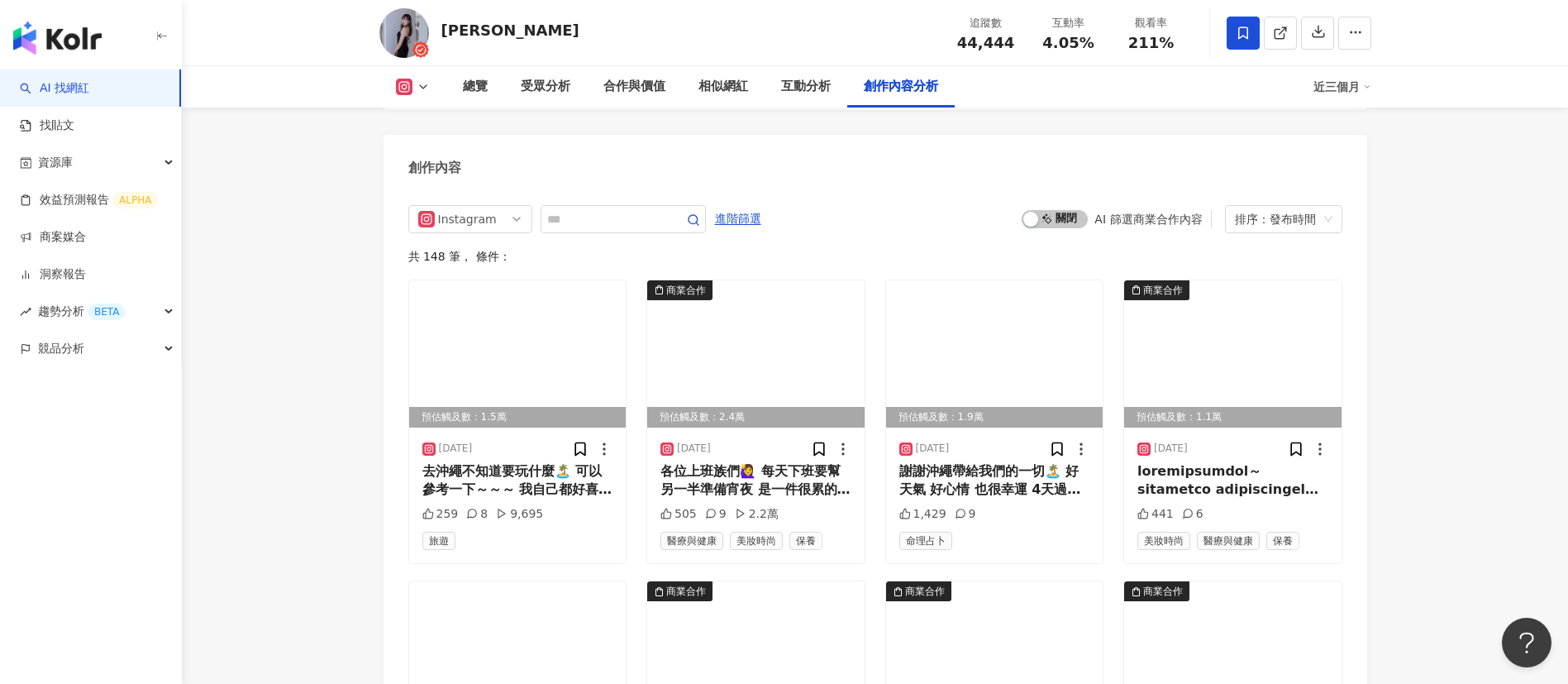
scroll to position [5133, 0]
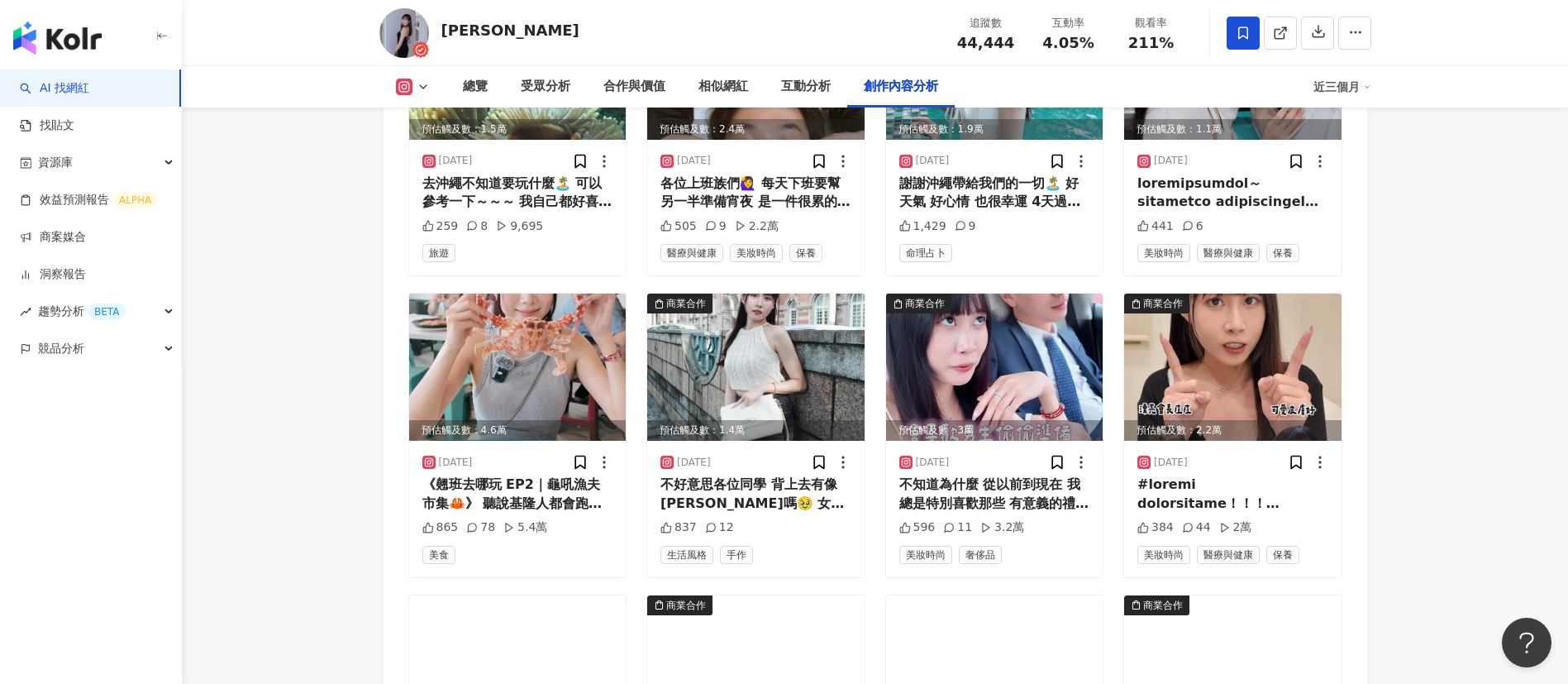
scroll to position [5426, 0]
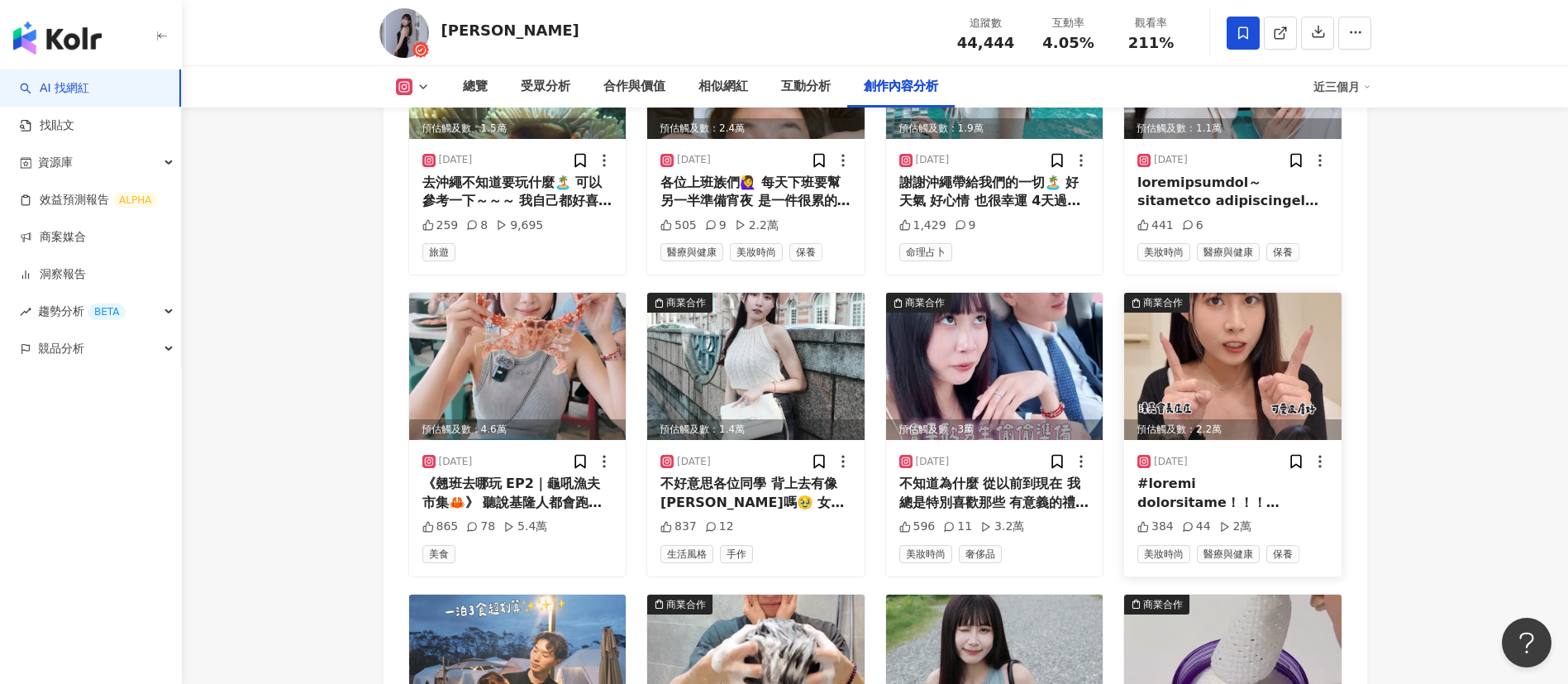
click at [1278, 476] on div at bounding box center [1233, 494] width 191 height 37
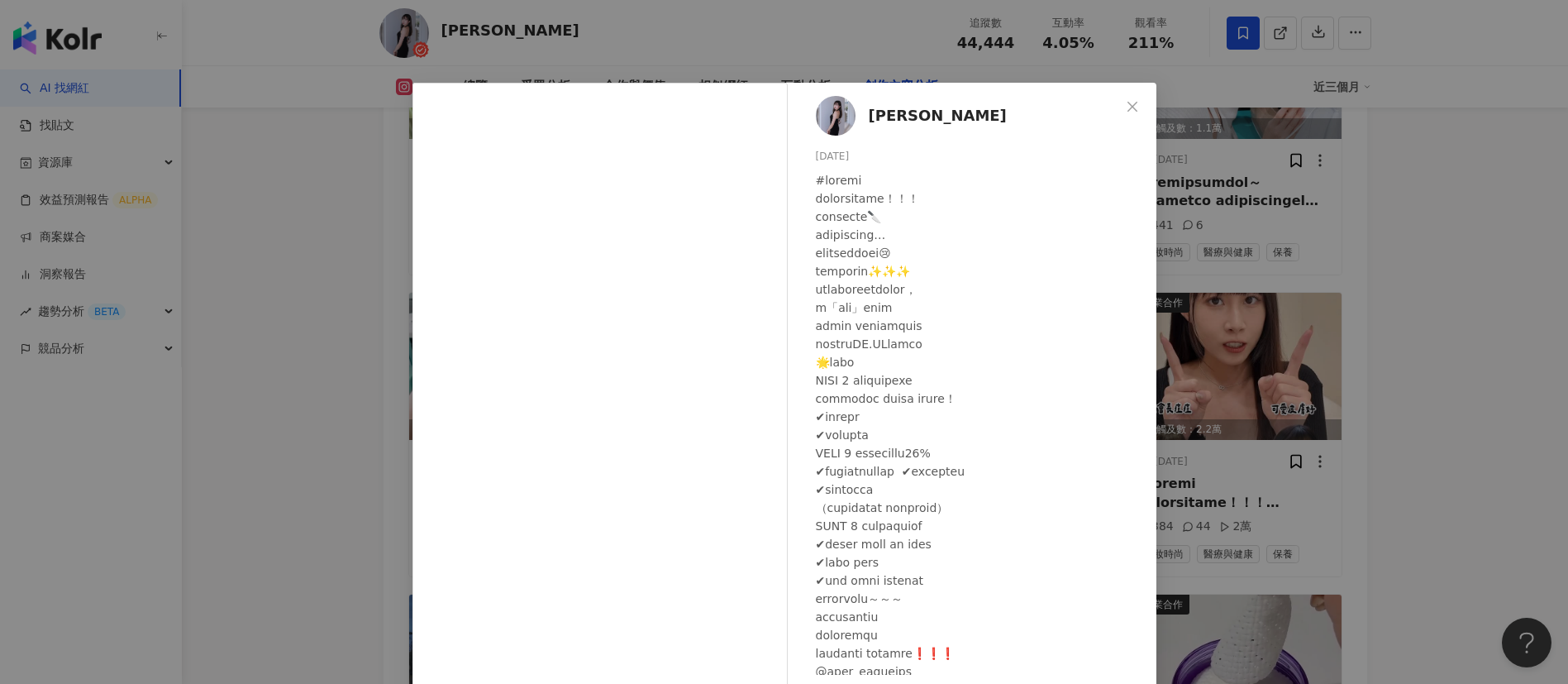
scroll to position [67, 0]
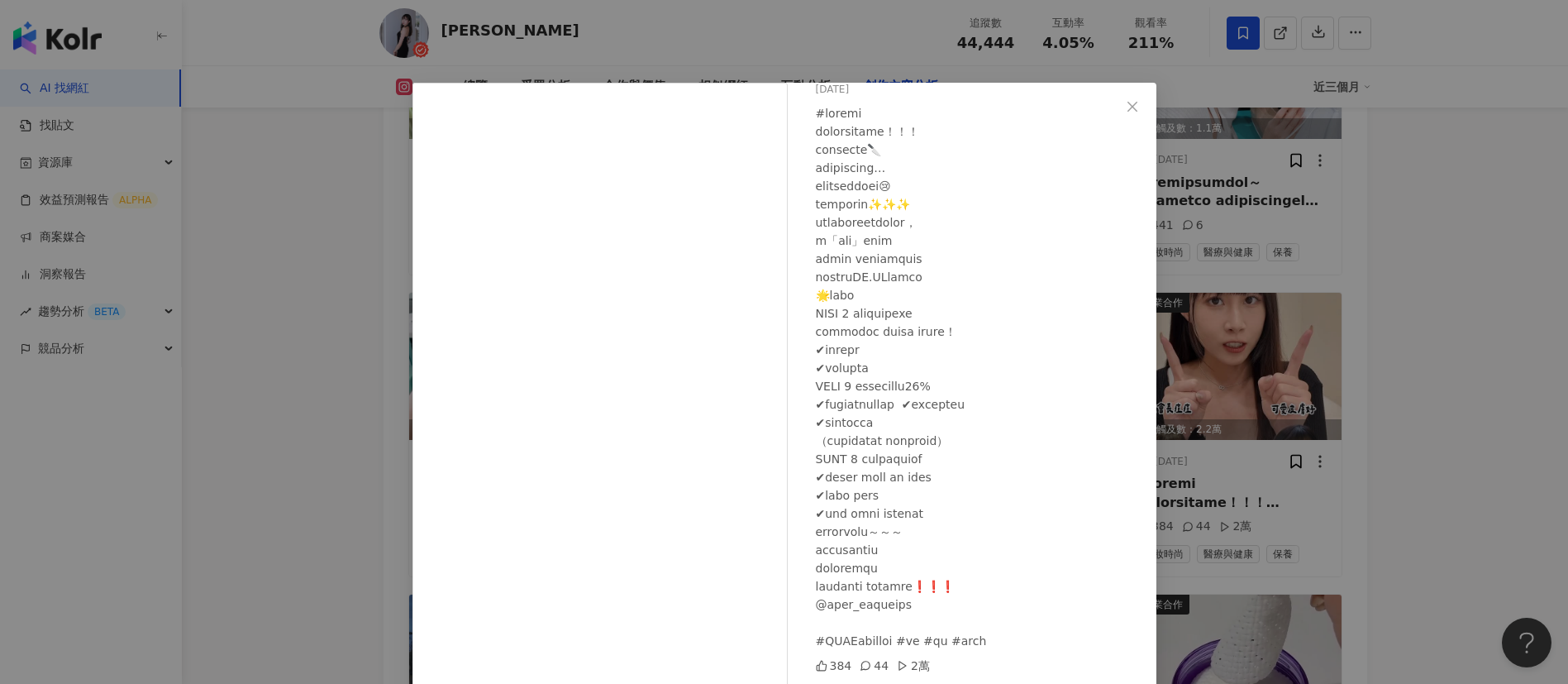
click at [1395, 529] on div "[PERSON_NAME] [DATE] 384 44 2萬 查看原始貼文" at bounding box center [784, 342] width 1568 height 684
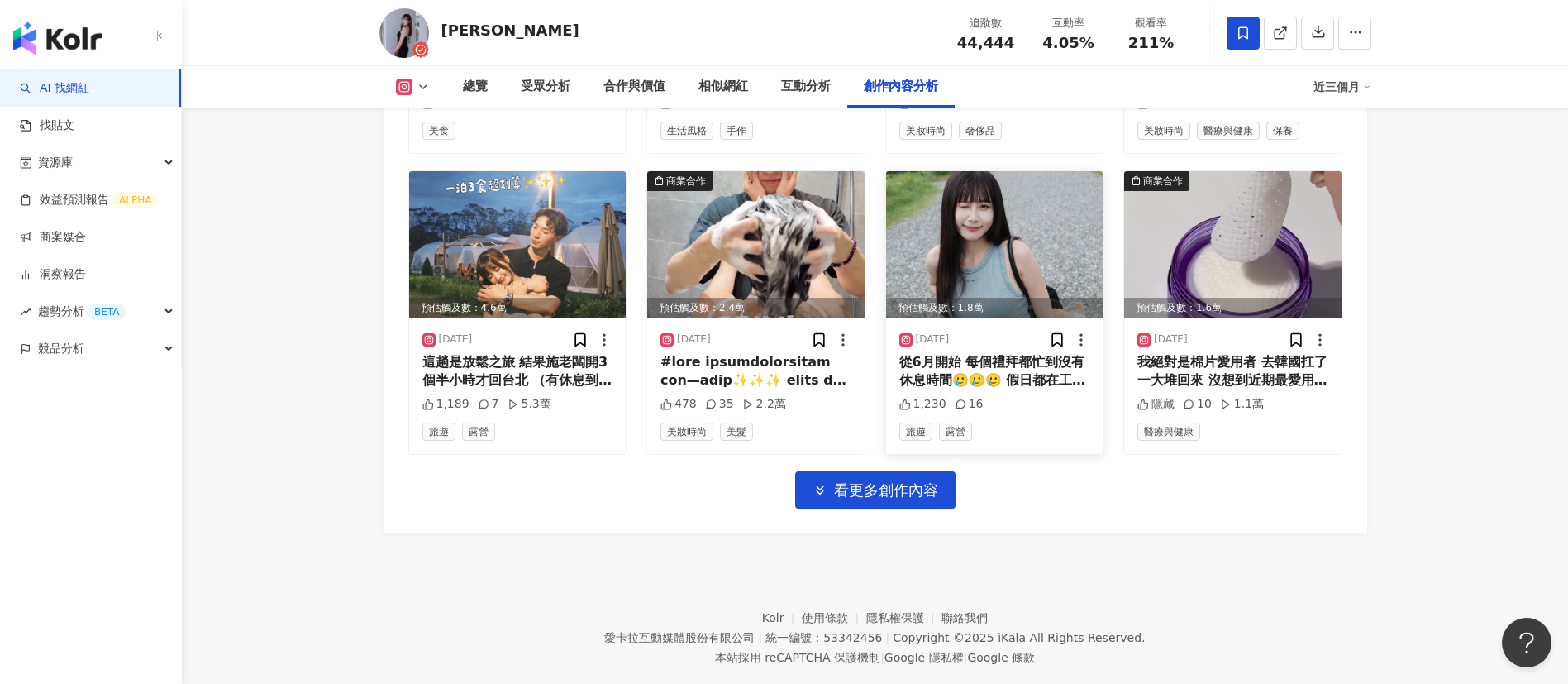
scroll to position [5723, 0]
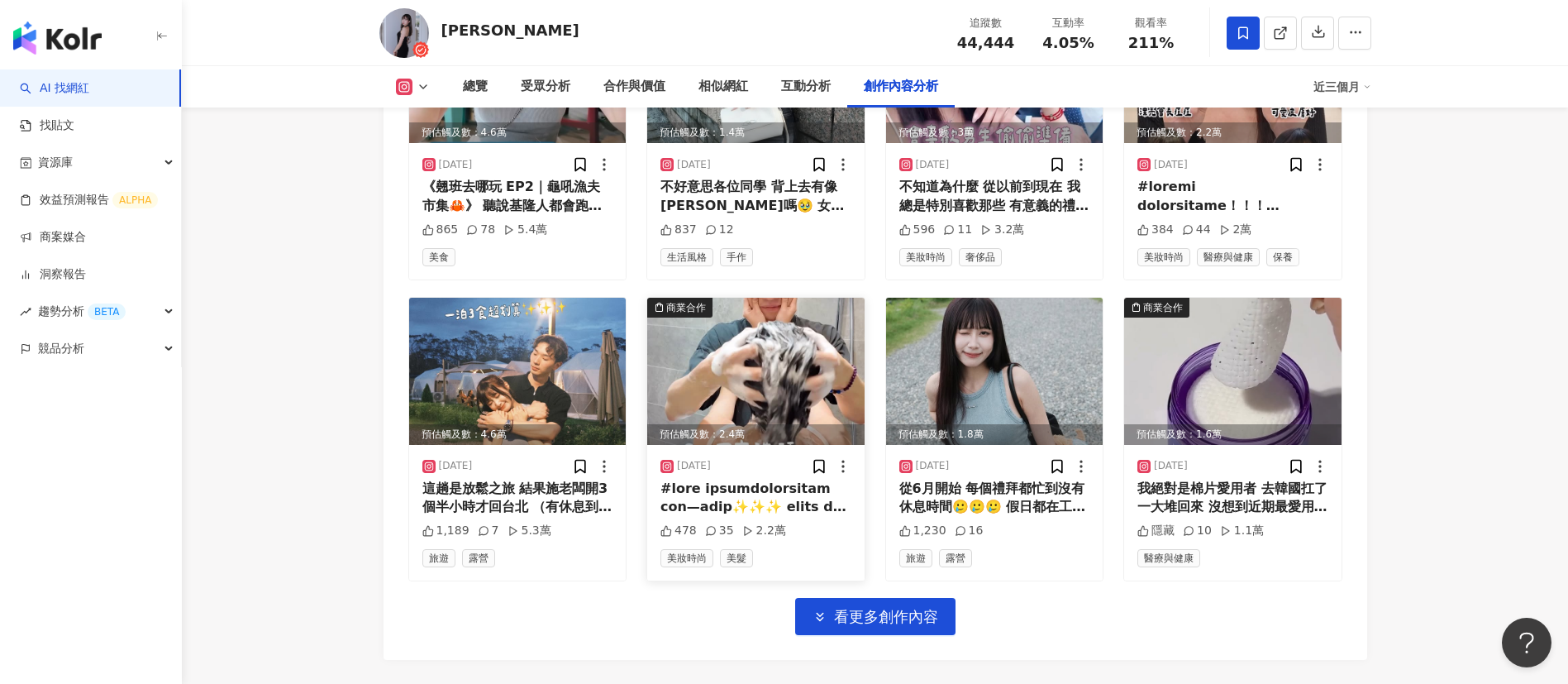
click at [756, 480] on div at bounding box center [756, 499] width 191 height 37
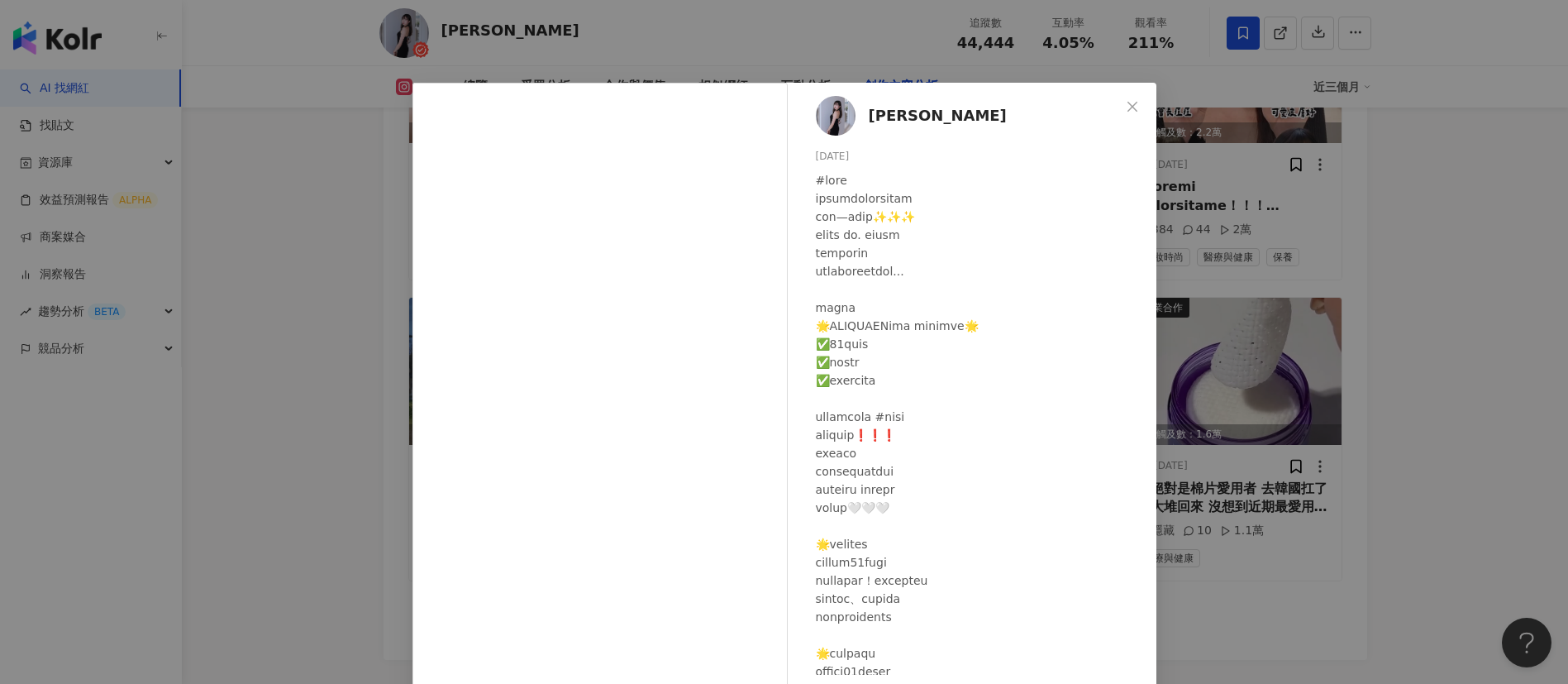
scroll to position [540, 0]
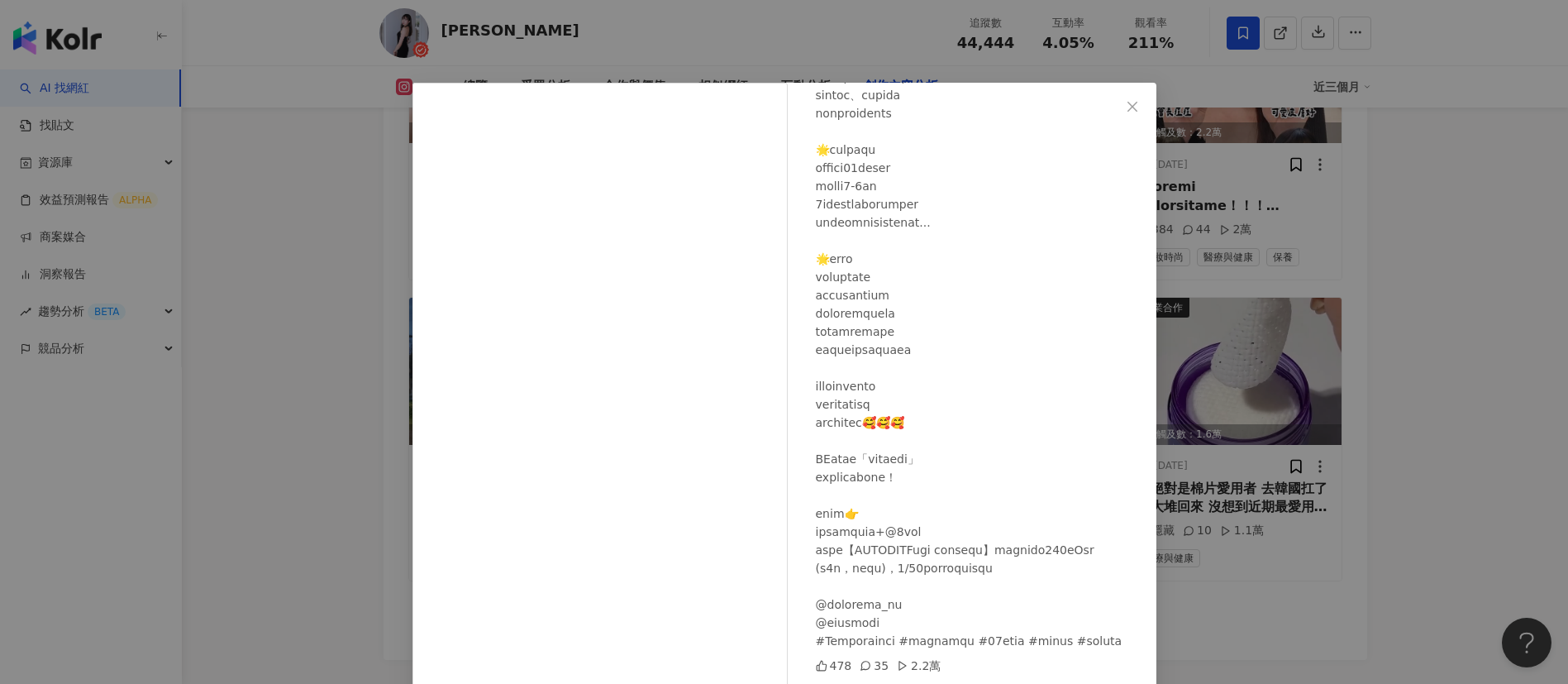
click at [230, 414] on div "[PERSON_NAME] [DATE] 478 35 2.2萬 查看原始貼文" at bounding box center [784, 342] width 1568 height 684
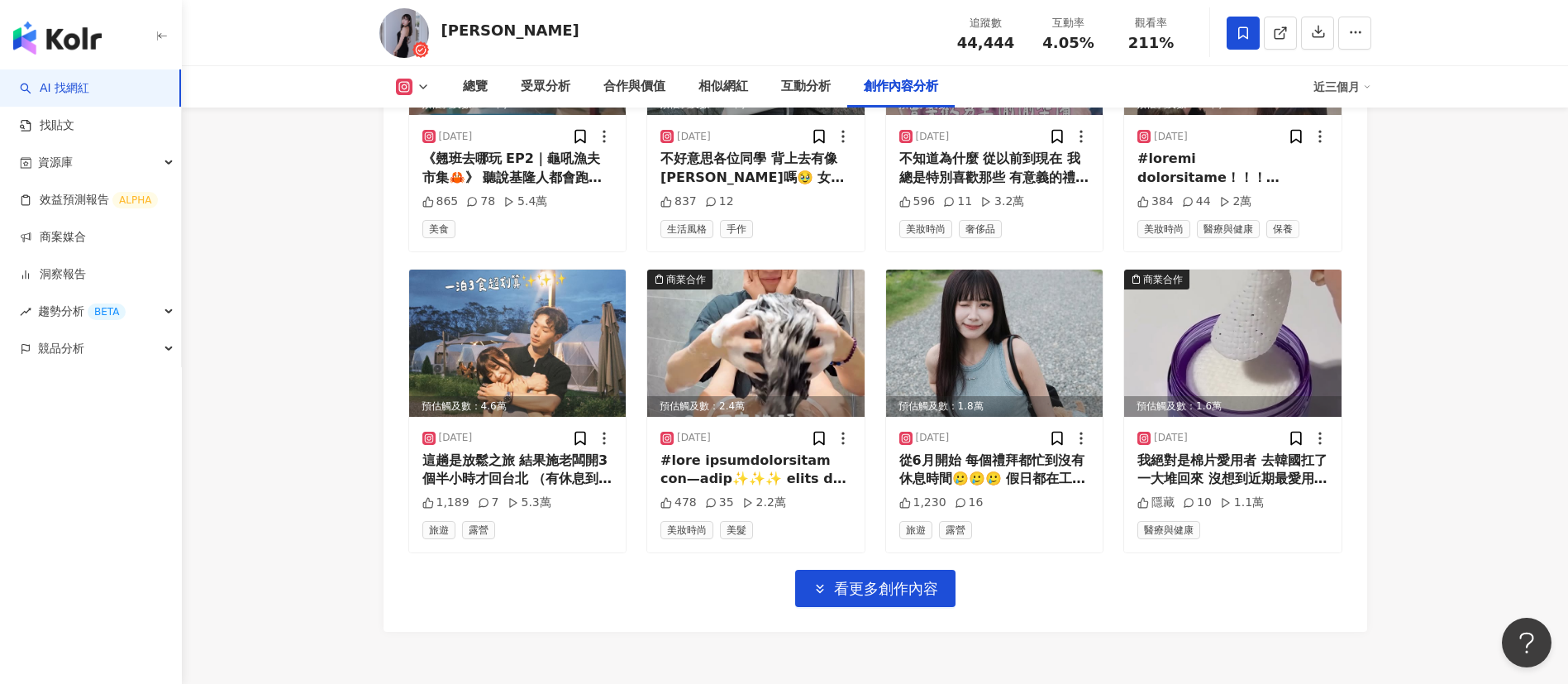
scroll to position [5753, 0]
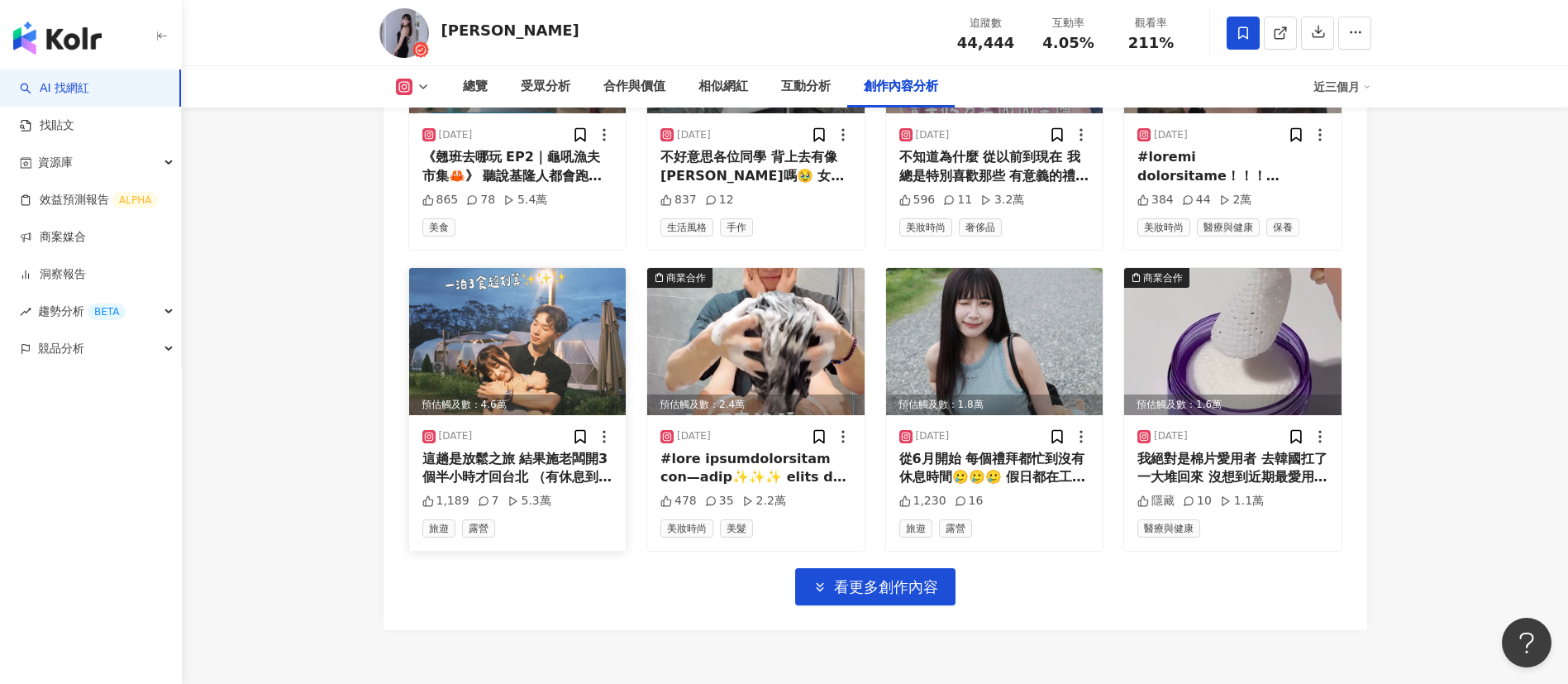
click at [564, 450] on div "這趟是放鬆之旅 結果施老闆開3個半小時才回台北 （有休息到嗎）🤣🤣🤣 好久沒有露營⛺️ 之前都是要自己搭帳篷 這次來的是網美露營🥹🥹🥹 完全不用搭帳 不用搬裝…" at bounding box center [518, 469] width 191 height 37
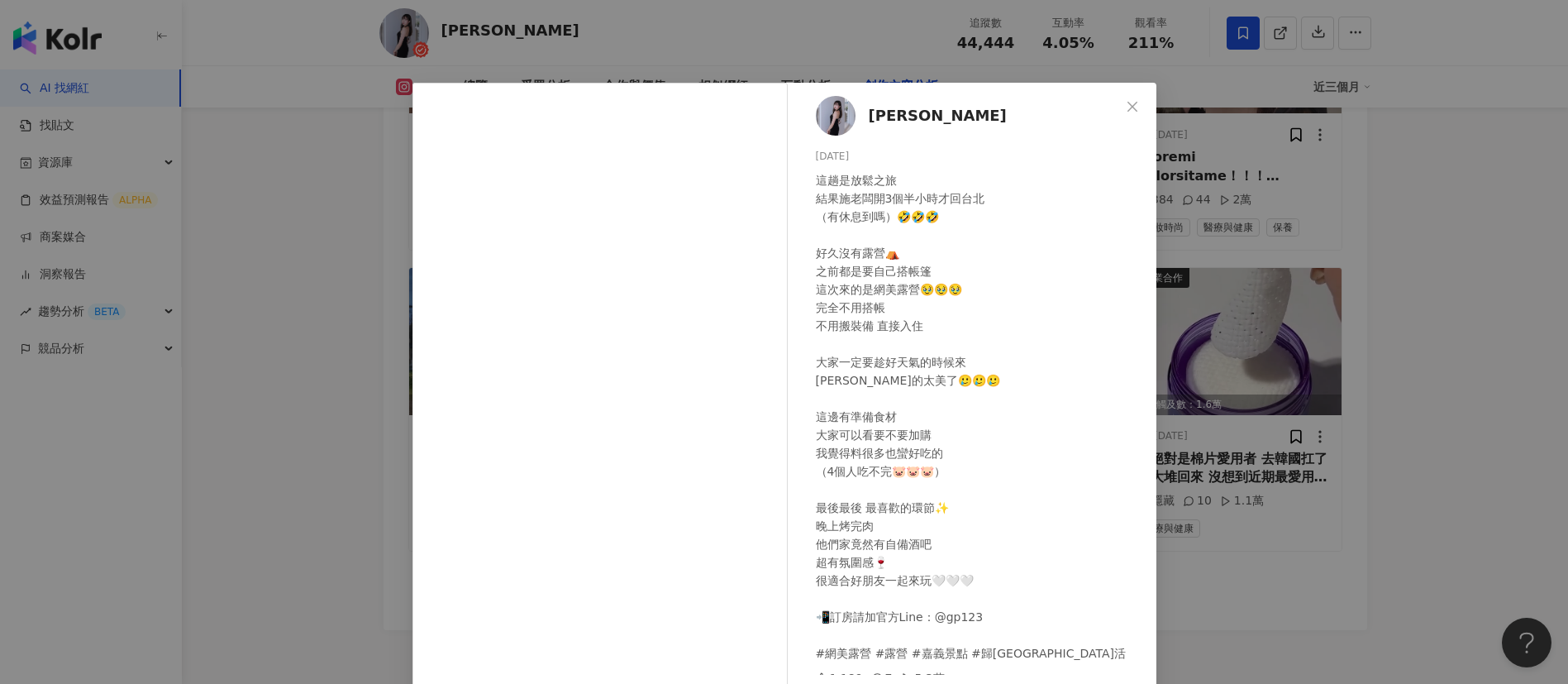
scroll to position [13, 0]
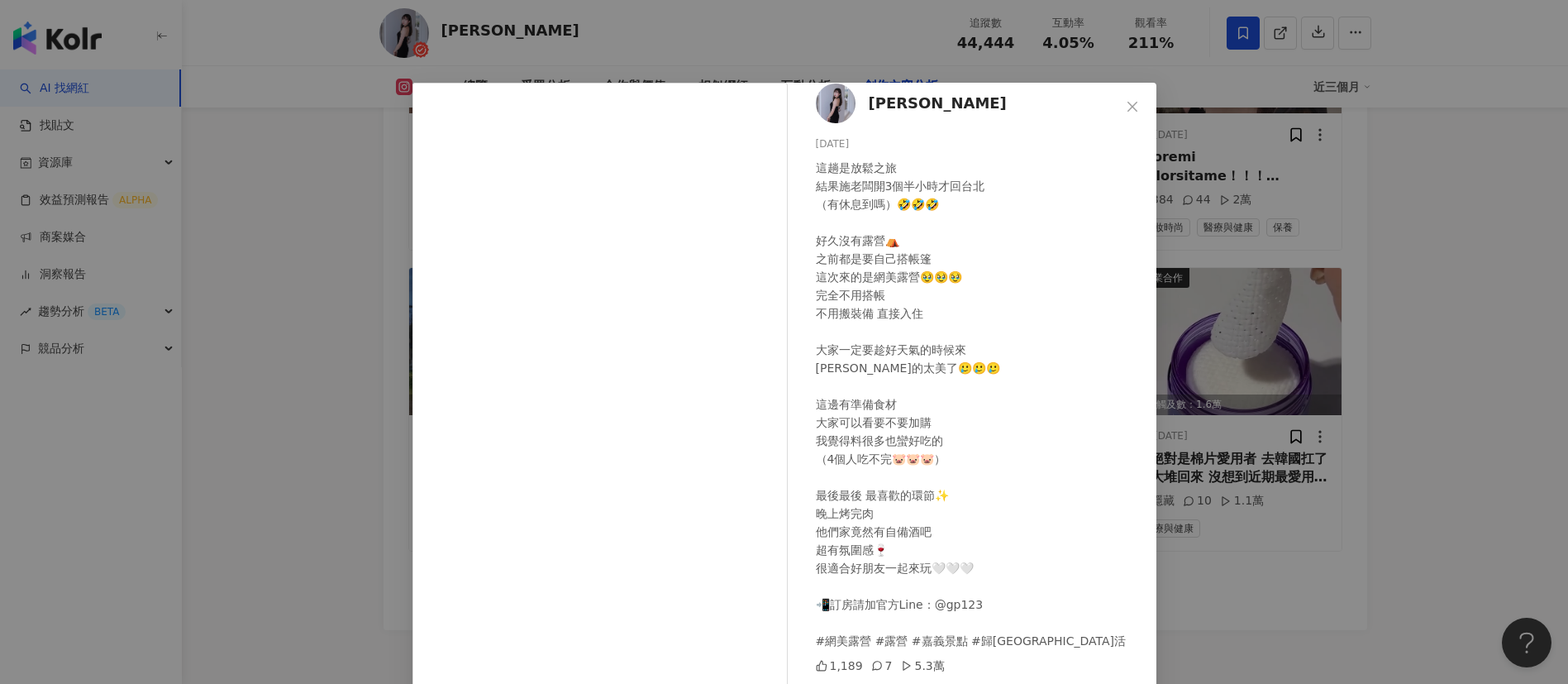
click at [1274, 587] on div "[PERSON_NAME] [DATE] 這趟是放鬆之旅 結果施老闆開3個半小時才回台北 （有休息到嗎）🤣🤣🤣 好久沒有露營⛺️ 之前都是要自己搭帳篷 這次來…" at bounding box center [784, 342] width 1568 height 684
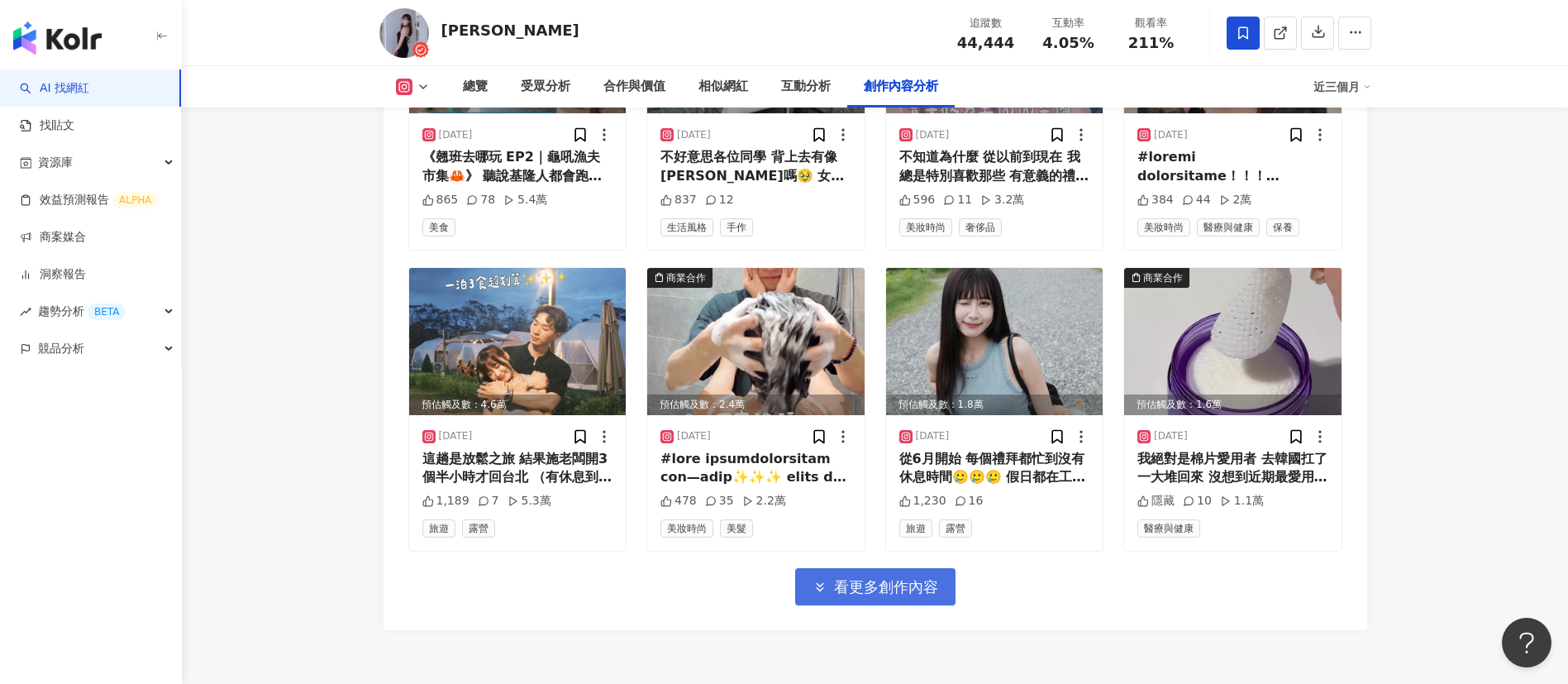
click at [898, 579] on span "看更多創作內容" at bounding box center [886, 587] width 104 height 18
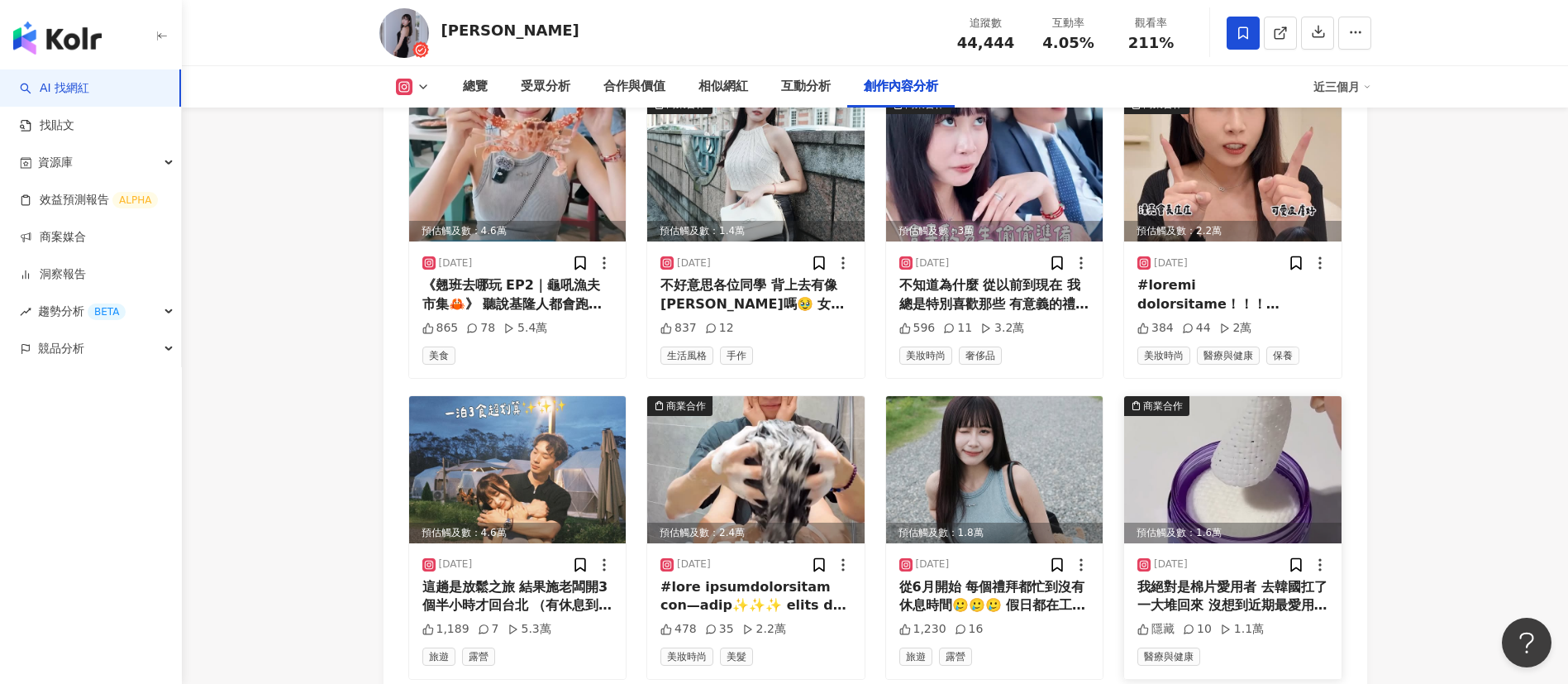
scroll to position [5624, 0]
click at [1248, 283] on div at bounding box center [1233, 296] width 191 height 37
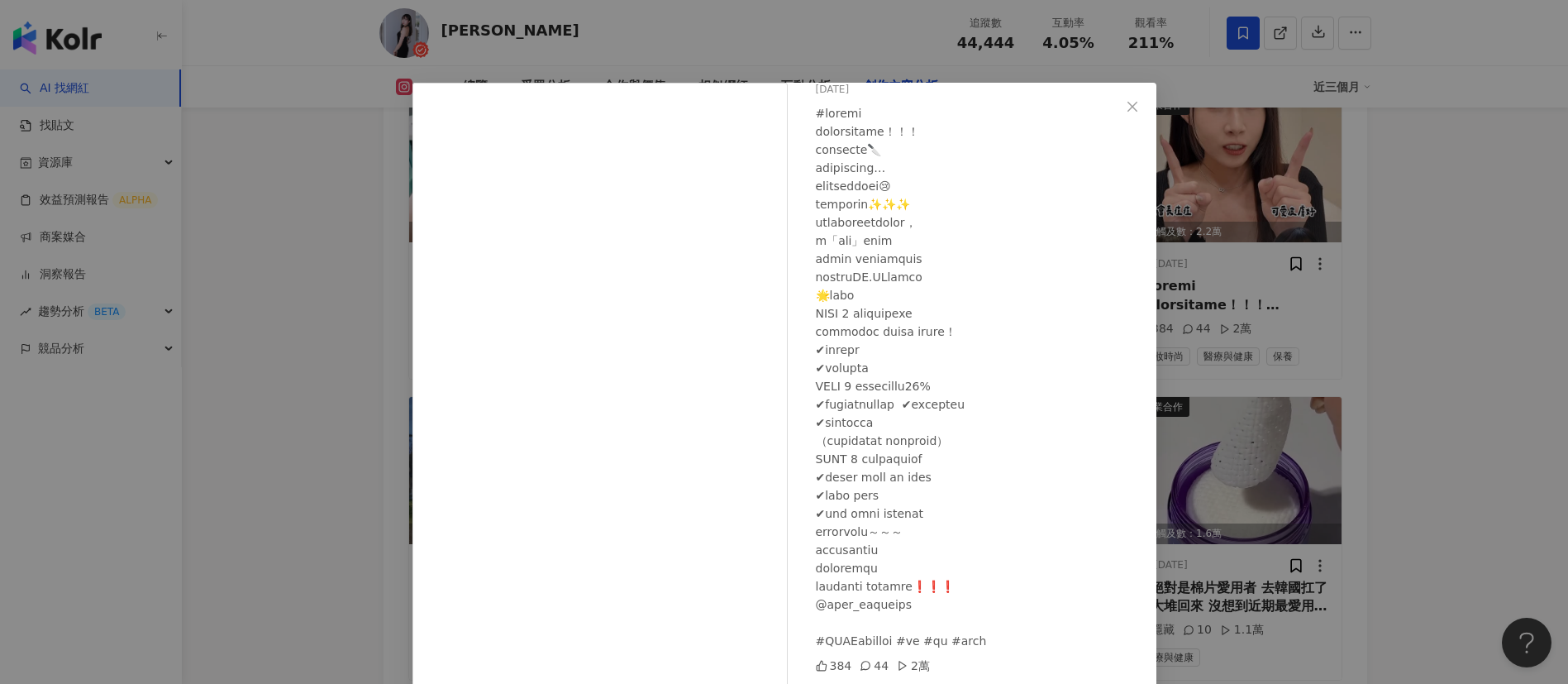
scroll to position [58, 0]
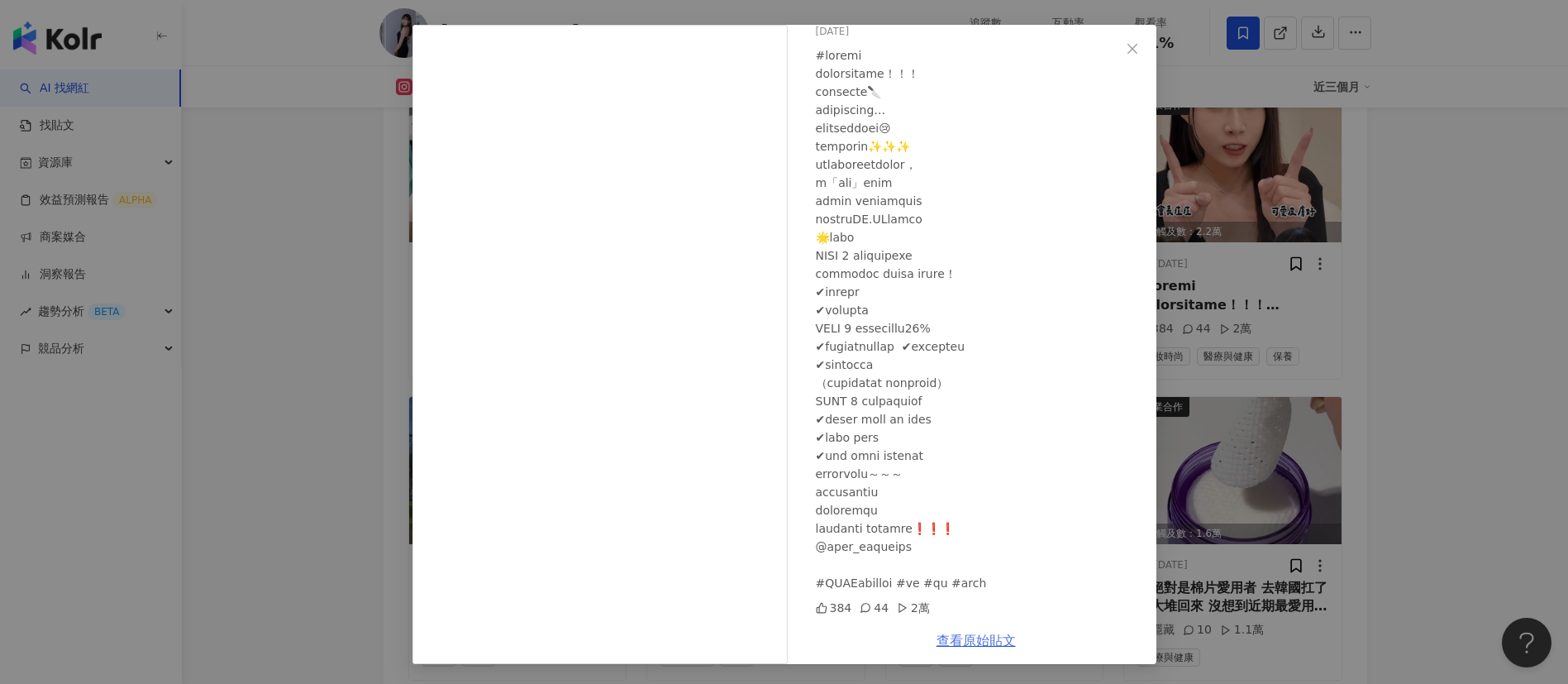
click at [959, 640] on link "查看原始貼文" at bounding box center [976, 641] width 80 height 16
click at [1197, 192] on div "[PERSON_NAME] [DATE] 384 44 2萬 查看原始貼文" at bounding box center [784, 342] width 1568 height 684
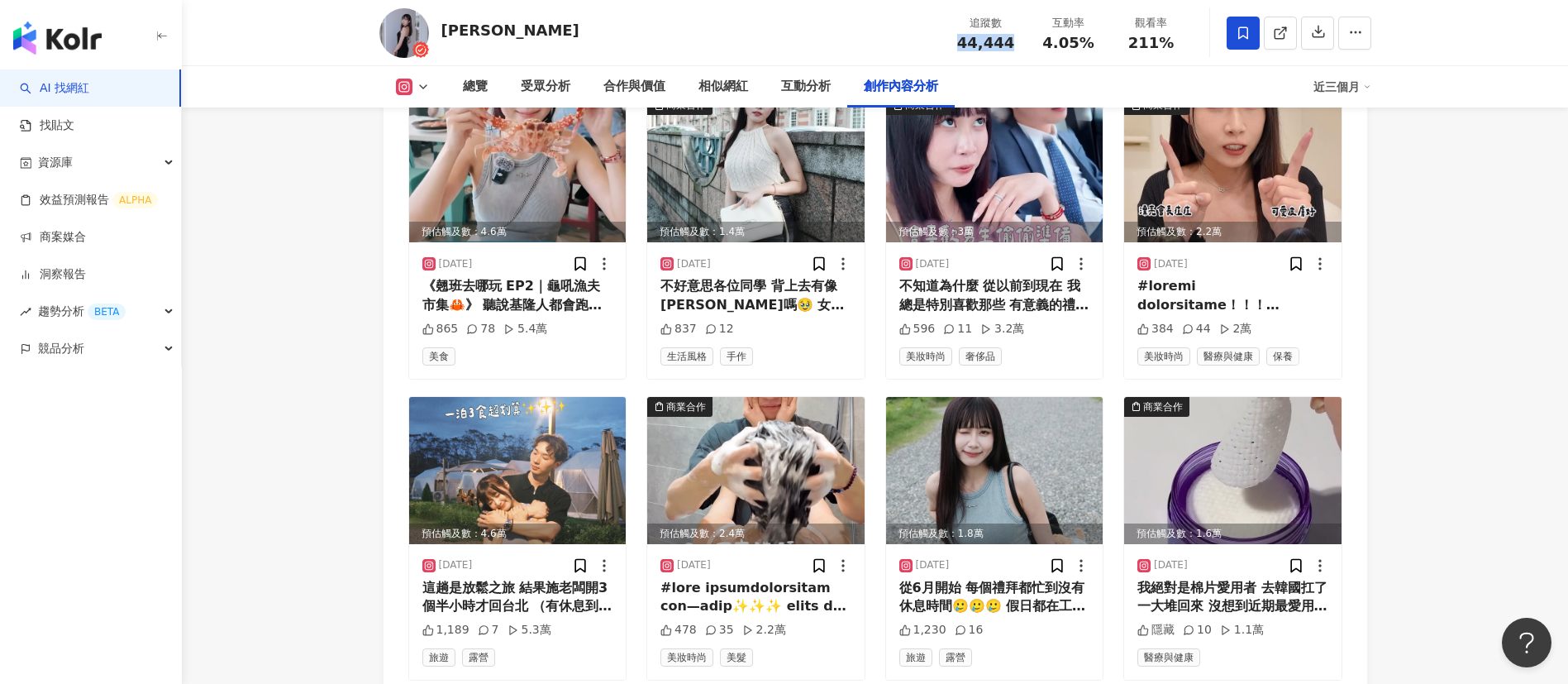
drag, startPoint x: 1017, startPoint y: 49, endPoint x: 950, endPoint y: 44, distance: 67.2
click at [950, 44] on div "追蹤數 44,444" at bounding box center [986, 33] width 83 height 35
copy span "44,444"
drag, startPoint x: 1100, startPoint y: 41, endPoint x: 1040, endPoint y: 42, distance: 60.0
click at [1040, 42] on div "互動率 4.05%" at bounding box center [1069, 33] width 83 height 35
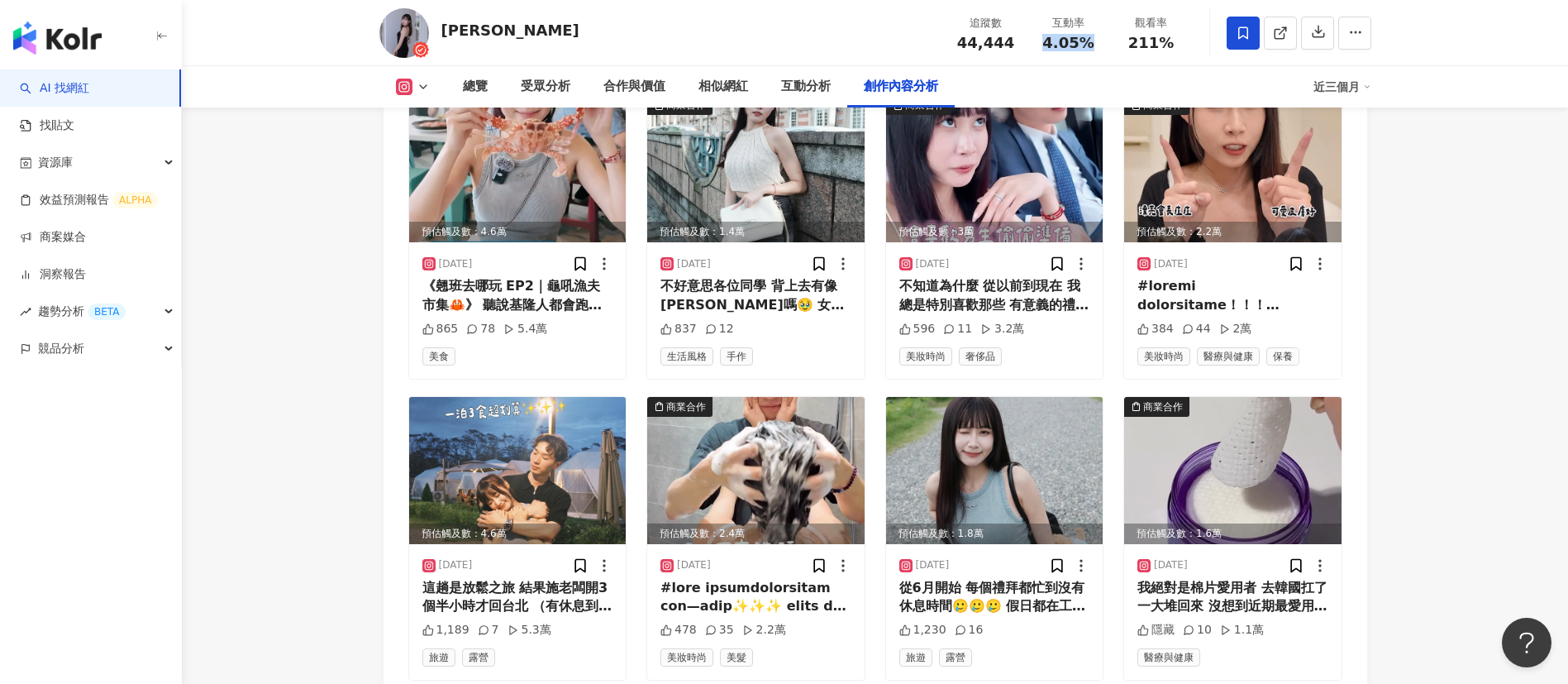
copy span "4.05%"
drag, startPoint x: 1179, startPoint y: 43, endPoint x: 1130, endPoint y: 45, distance: 49.0
click at [1130, 45] on div "211%" at bounding box center [1151, 42] width 63 height 17
copy span "211%"
